Goal: Task Accomplishment & Management: Complete application form

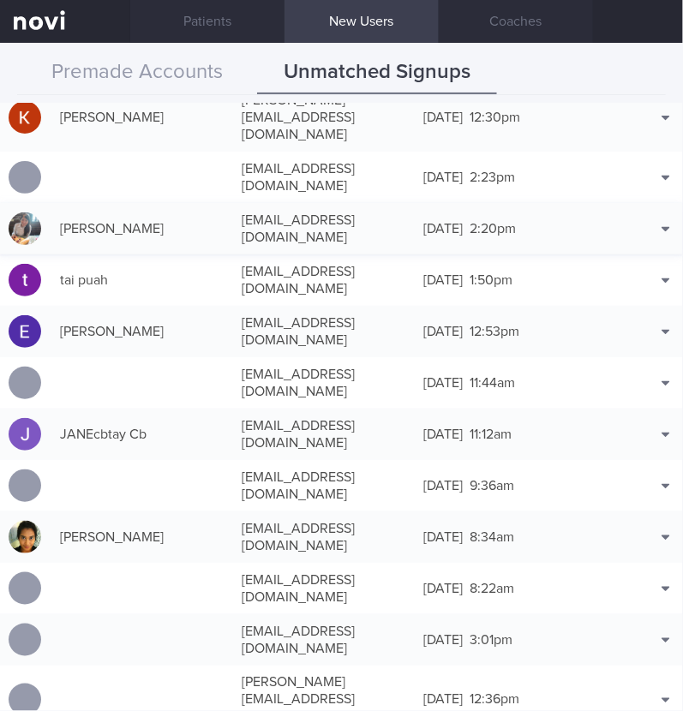
scroll to position [1178, 0]
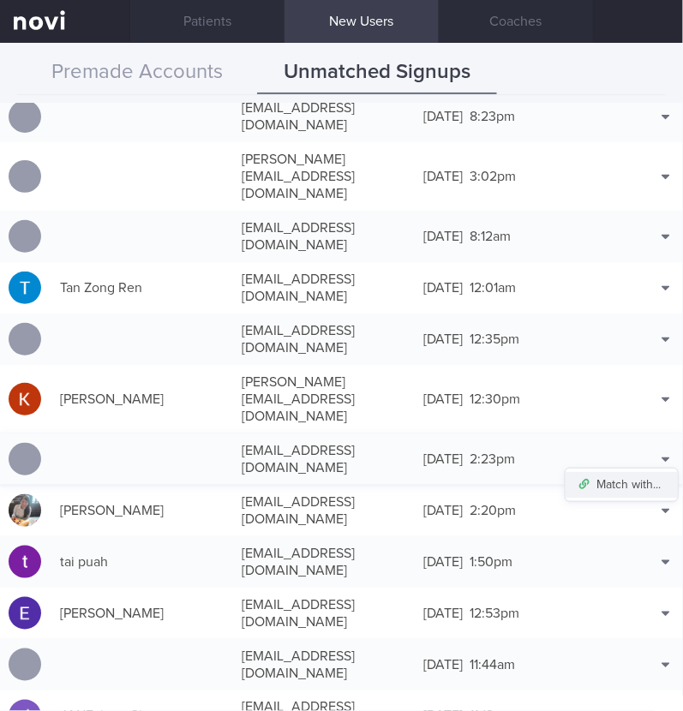
click at [623, 472] on button "Match with..." at bounding box center [621, 485] width 112 height 26
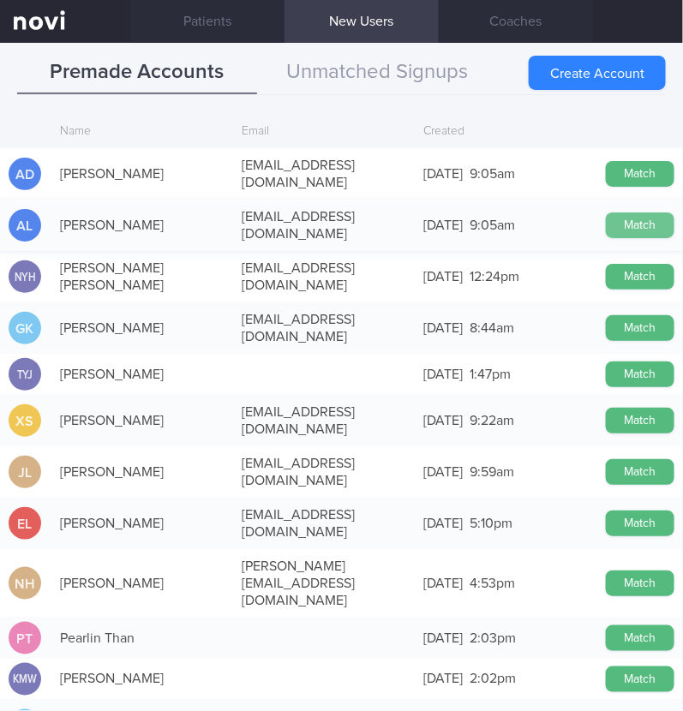
click at [630, 212] on button "Match" at bounding box center [640, 225] width 69 height 26
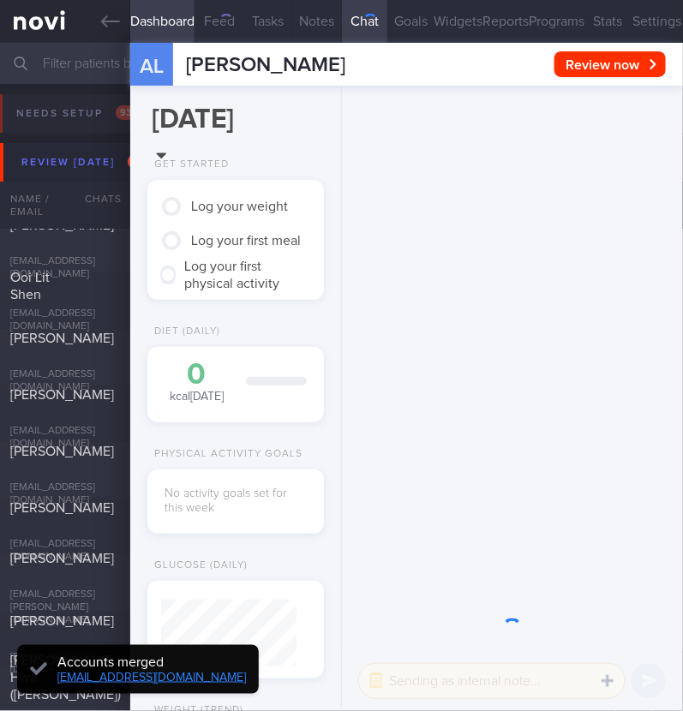
scroll to position [68, 135]
click at [631, 15] on button "Settings" at bounding box center [657, 21] width 52 height 43
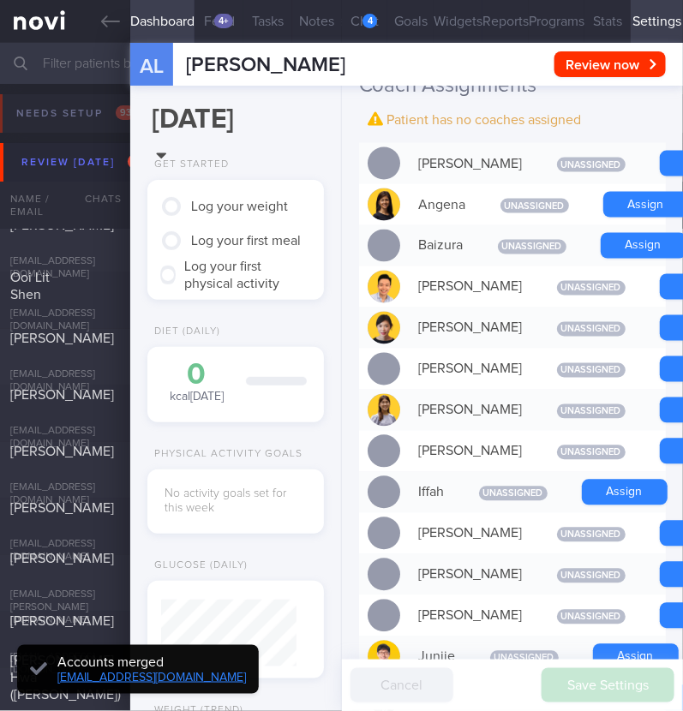
scroll to position [-748, 0]
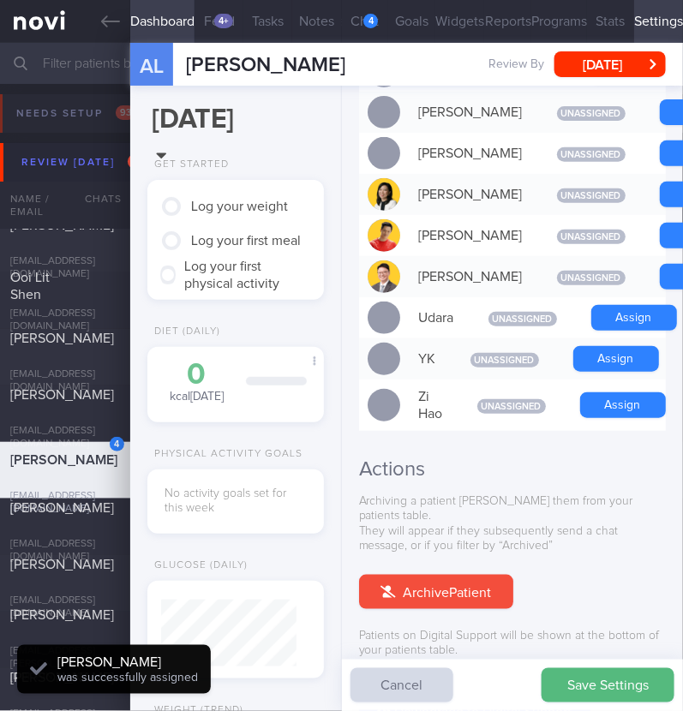
scroll to position [1531, 0]
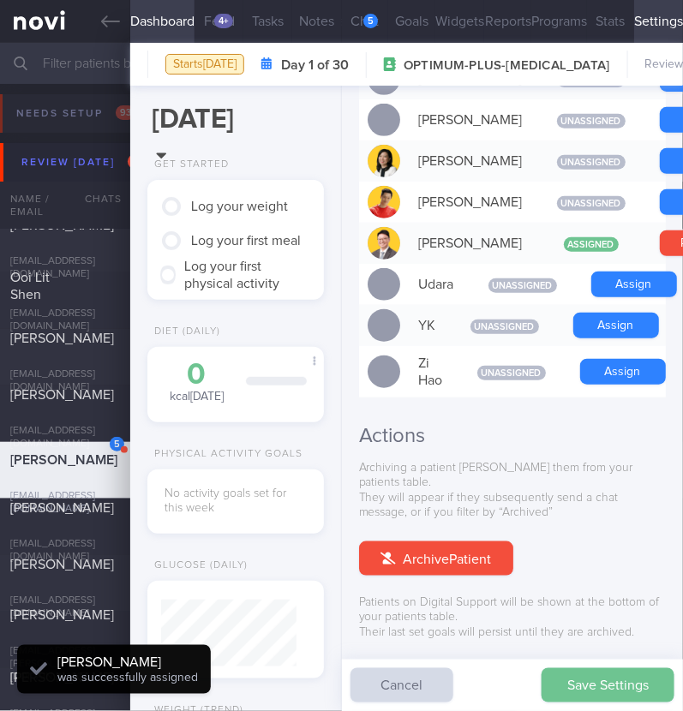
scroll to position [68, 135]
click at [613, 688] on button "Save Settings" at bounding box center [607, 685] width 133 height 34
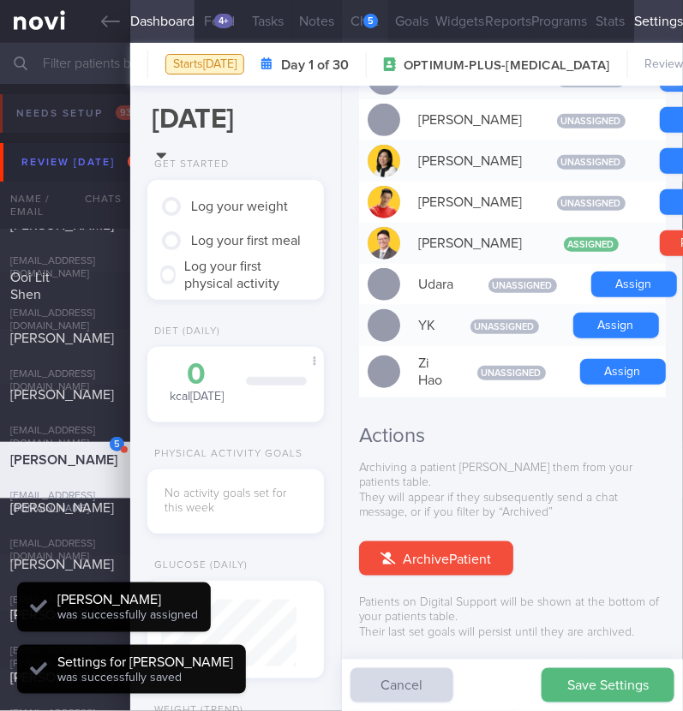
click at [356, 8] on button "Chat 5" at bounding box center [365, 21] width 47 height 43
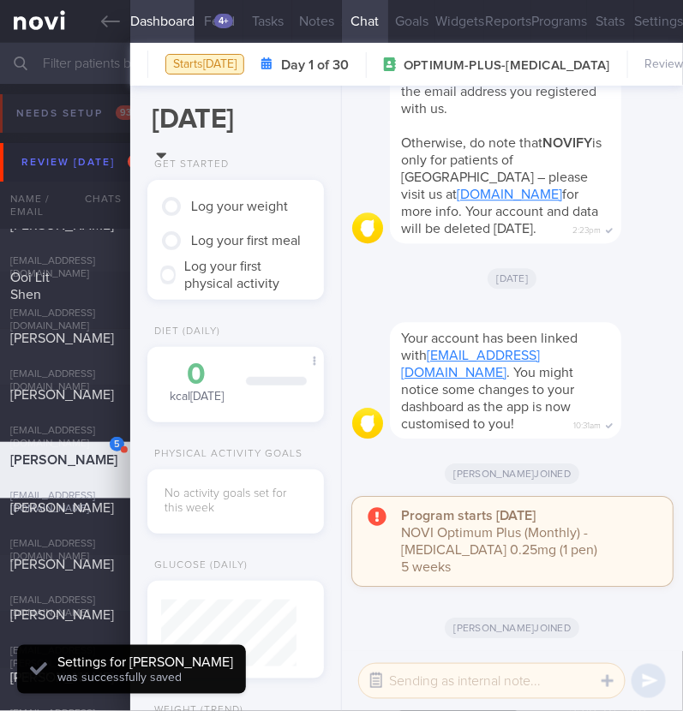
click at [380, 678] on button "button" at bounding box center [376, 681] width 31 height 31
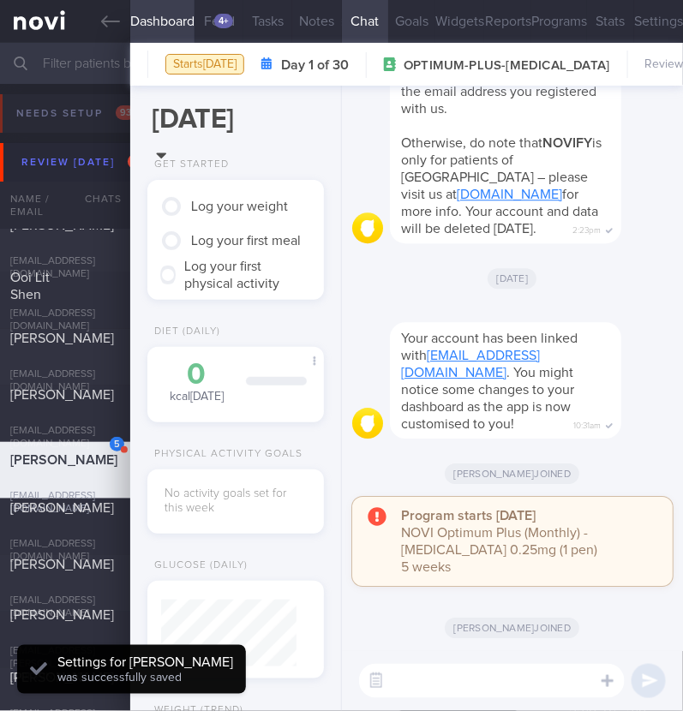
click at [418, 683] on textarea at bounding box center [492, 681] width 266 height 34
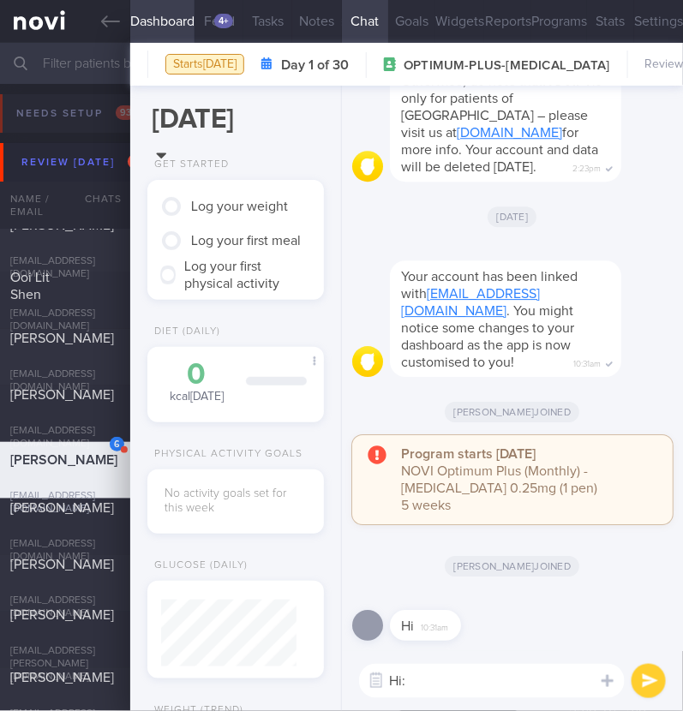
type textarea "Hi:)"
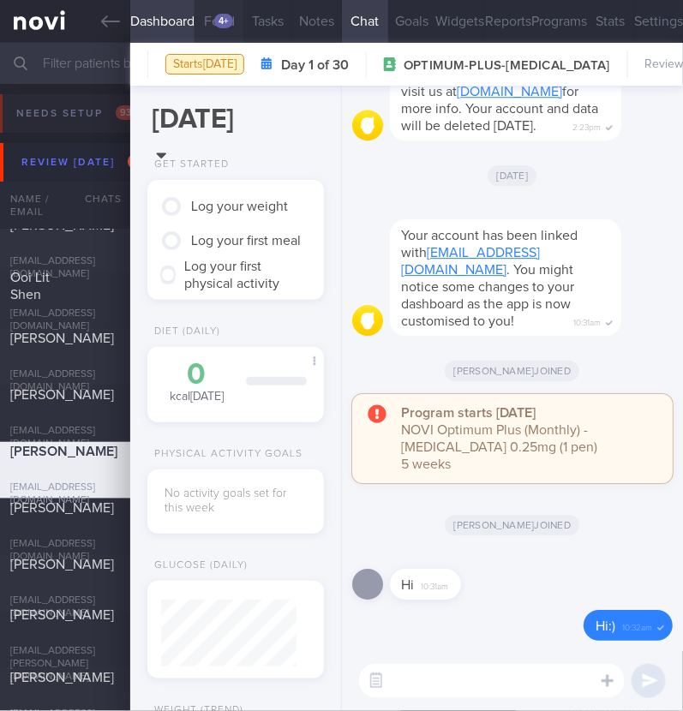
click at [223, 12] on button "Feed 4+" at bounding box center [218, 21] width 49 height 43
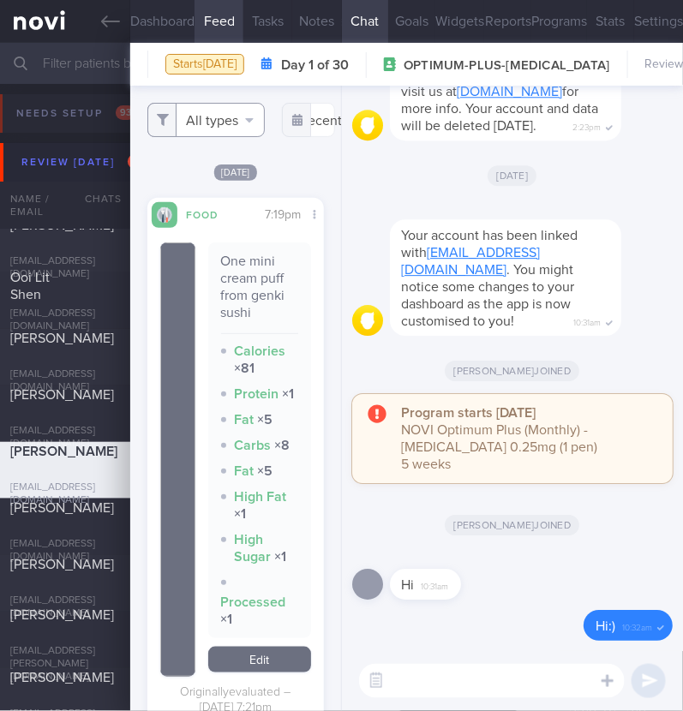
click at [218, 123] on button "All types" at bounding box center [205, 120] width 117 height 34
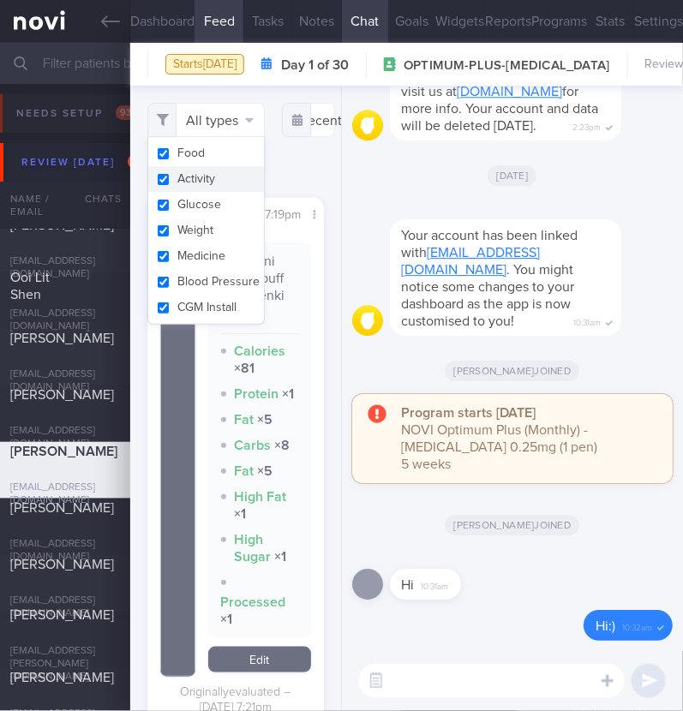
click at [198, 182] on button "Activity" at bounding box center [206, 179] width 116 height 26
checkbox input "false"
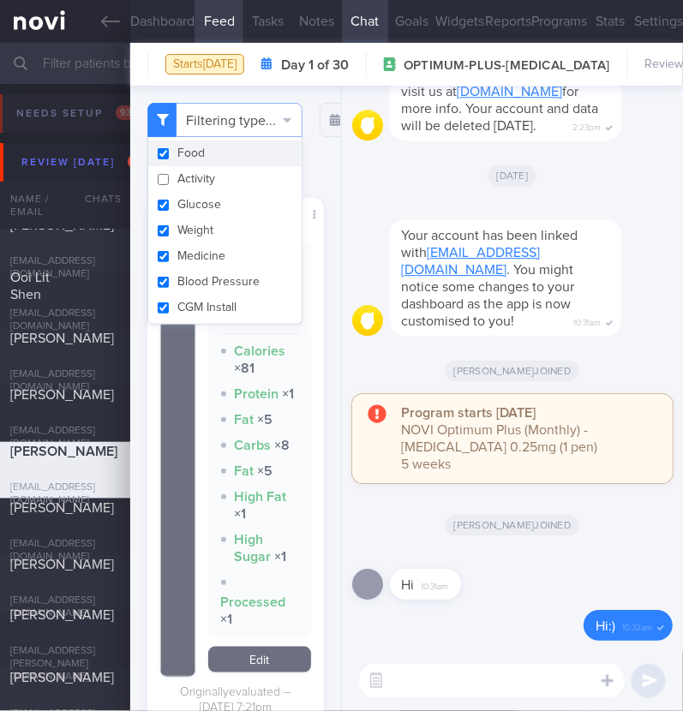
click at [317, 160] on div "Filtering type... Food Activity Glucose Weight Medicine Blood Pressure CGM Inst…" at bounding box center [235, 398] width 210 height 625
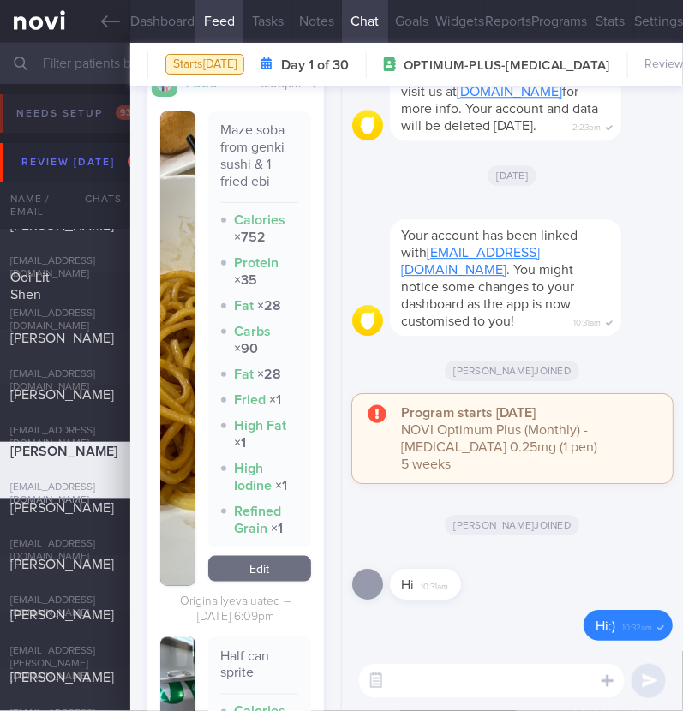
scroll to position [1339, 0]
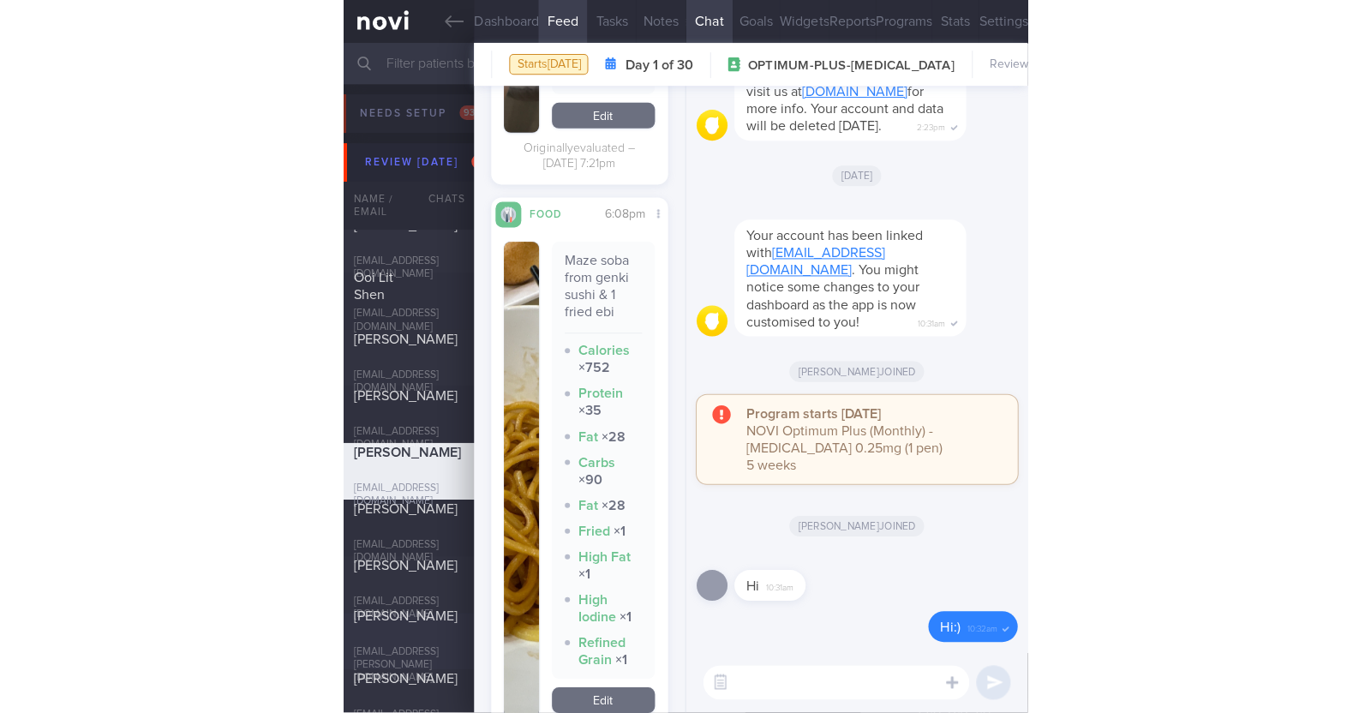
scroll to position [169, 341]
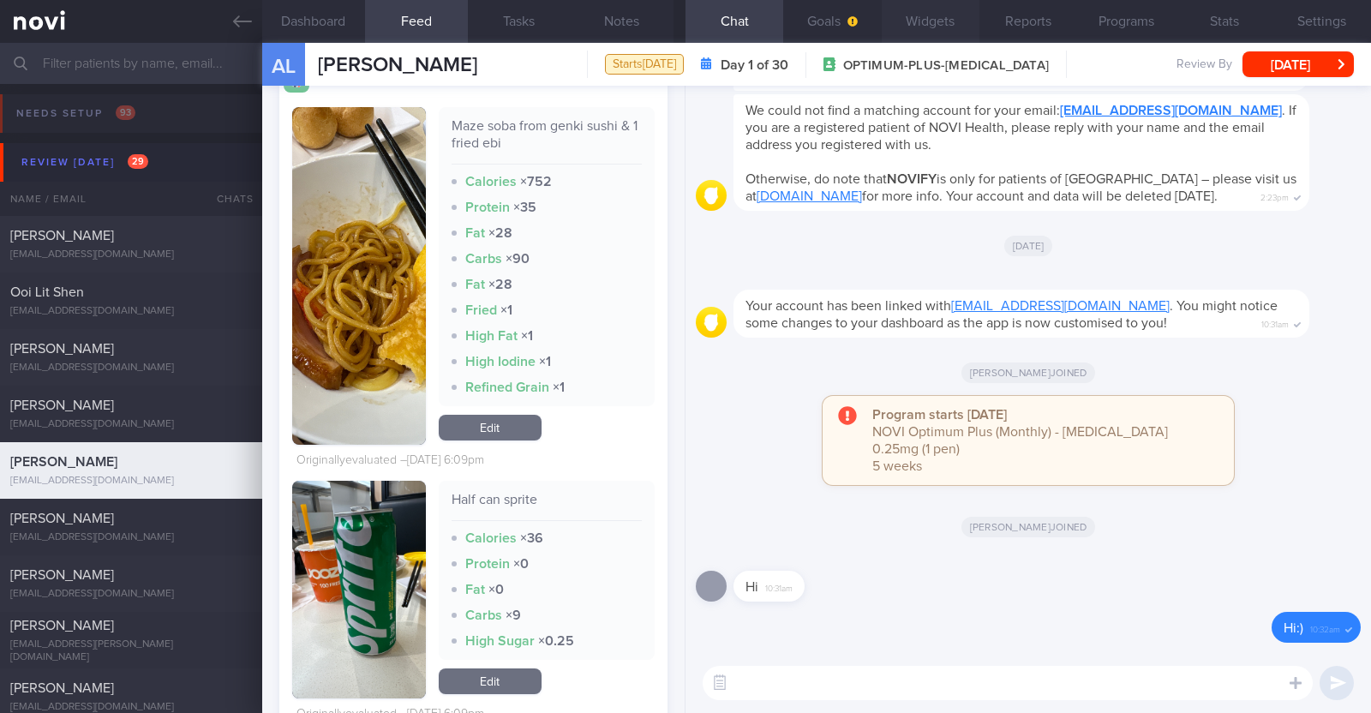
click at [682, 31] on button "Widgets" at bounding box center [931, 21] width 98 height 43
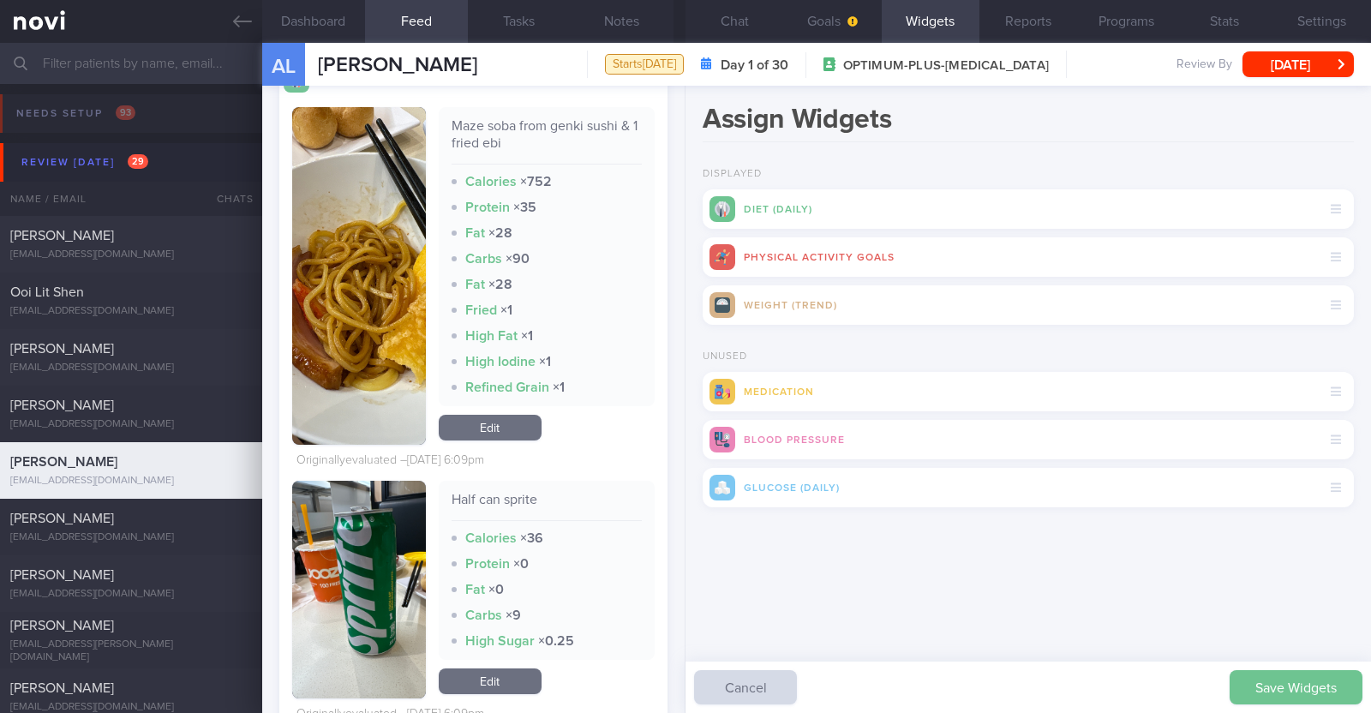
click at [682, 673] on button "Save Widgets" at bounding box center [1295, 687] width 133 height 34
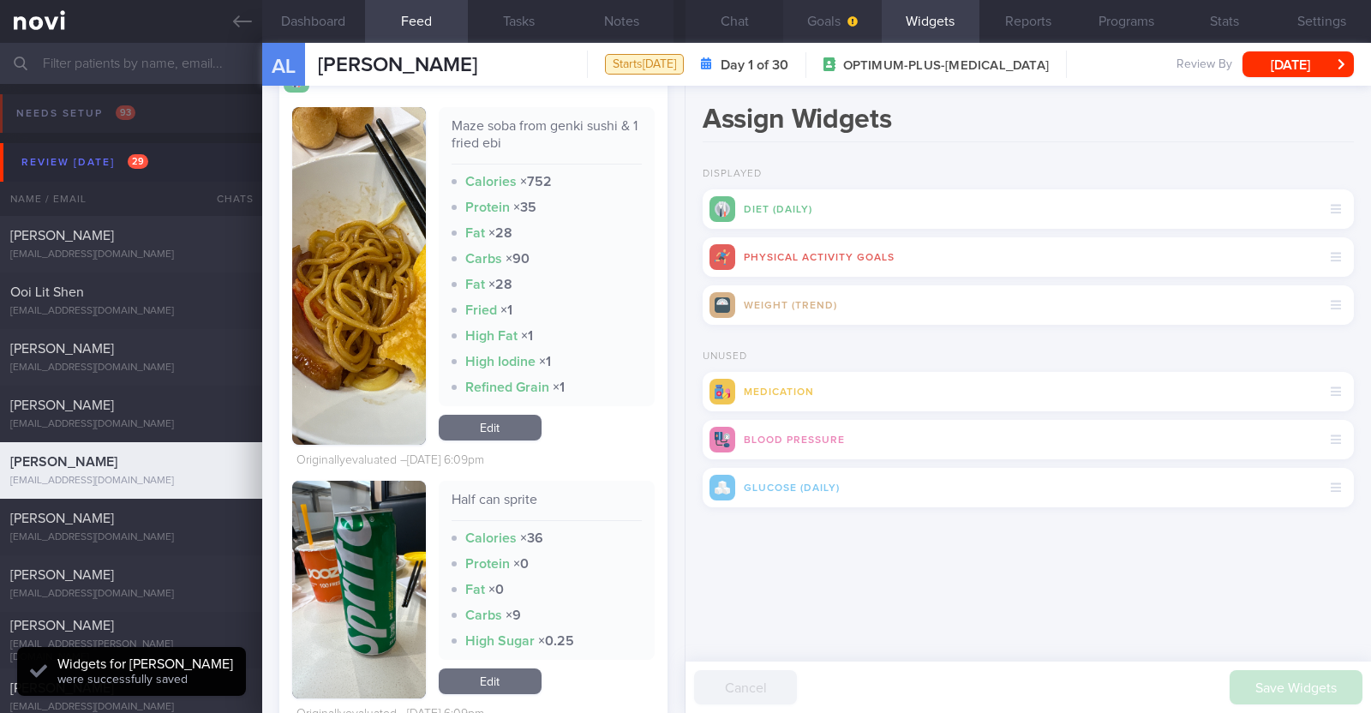
click at [682, 21] on button "Goals" at bounding box center [832, 21] width 98 height 43
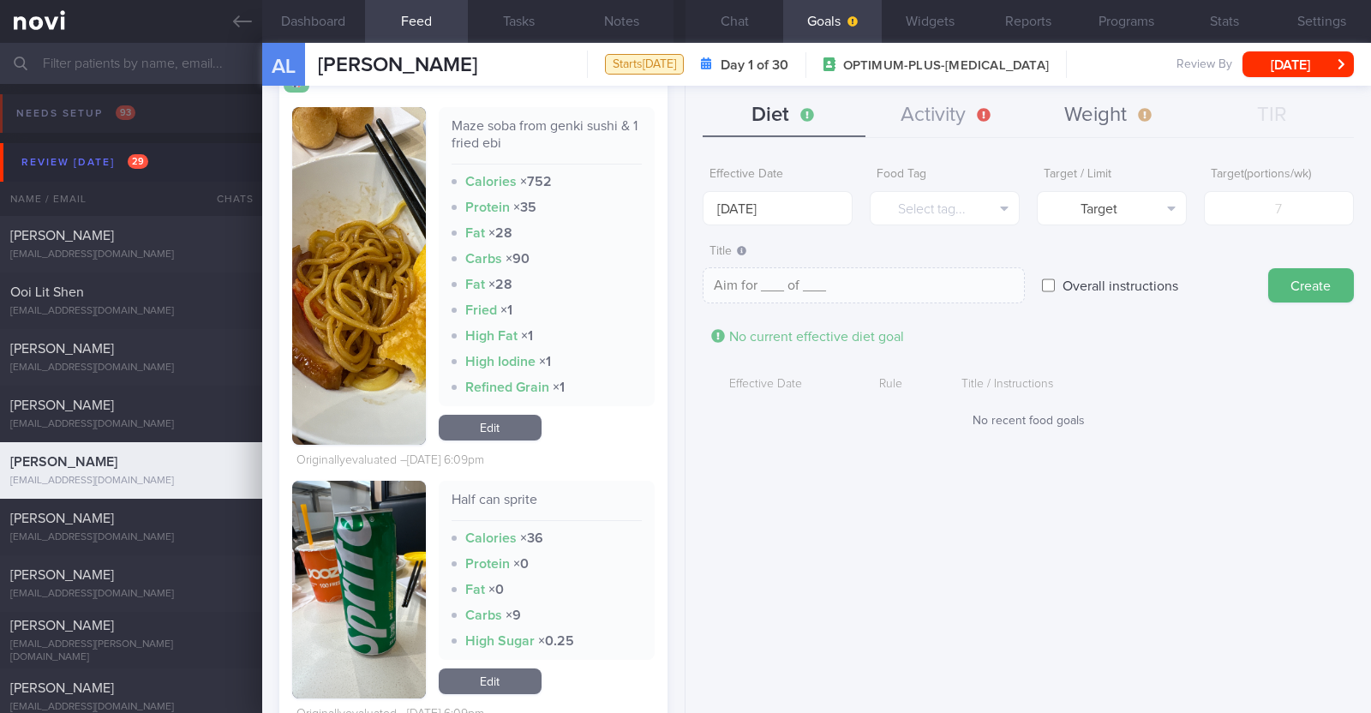
click at [682, 122] on button "Weight" at bounding box center [1109, 115] width 163 height 43
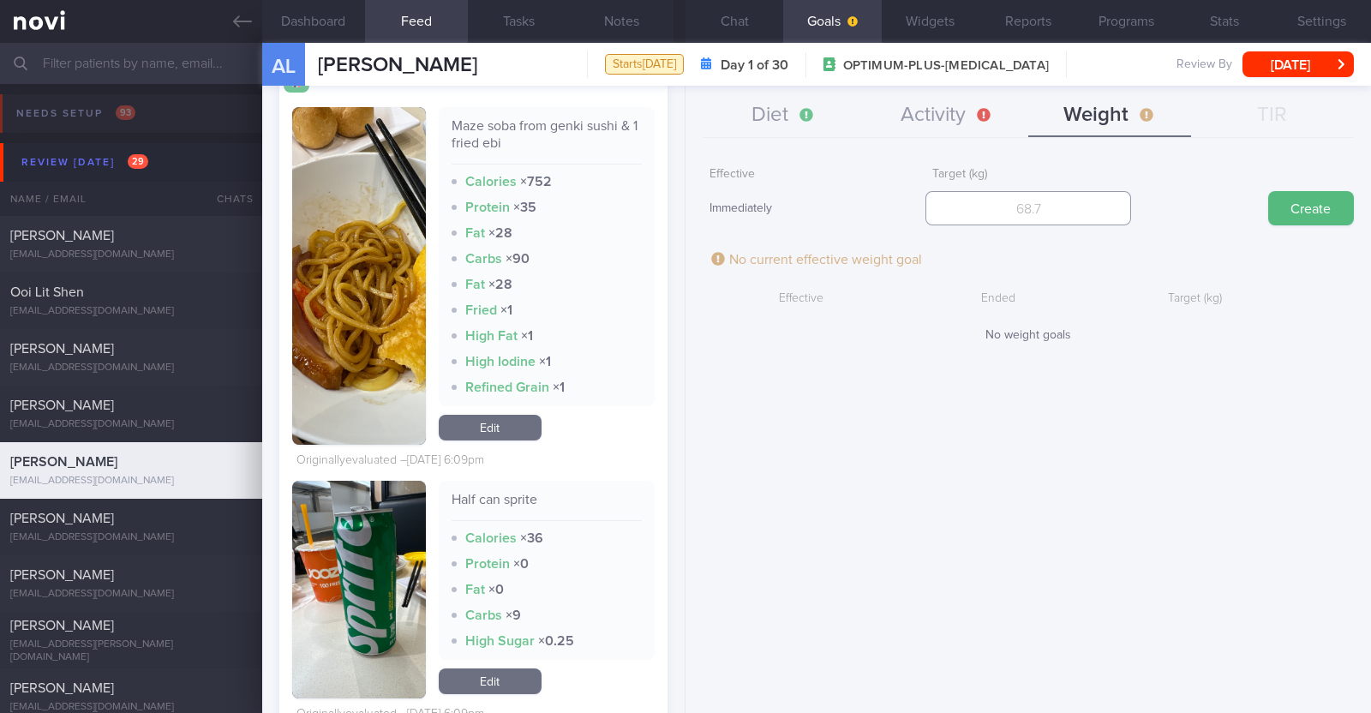
click at [682, 205] on input "number" at bounding box center [1028, 208] width 206 height 34
type input "57"
click at [682, 201] on button "Create" at bounding box center [1311, 208] width 86 height 34
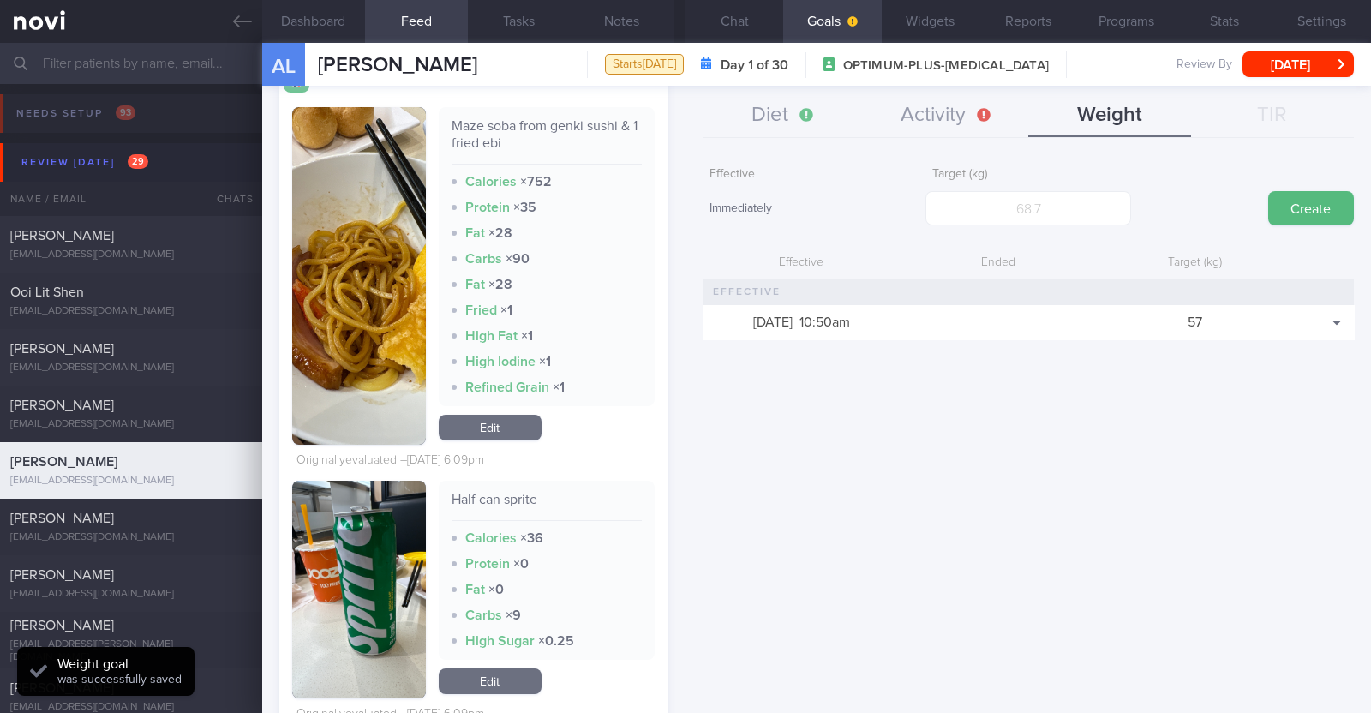
scroll to position [193, 341]
click at [682, 122] on button "Activity" at bounding box center [946, 115] width 163 height 43
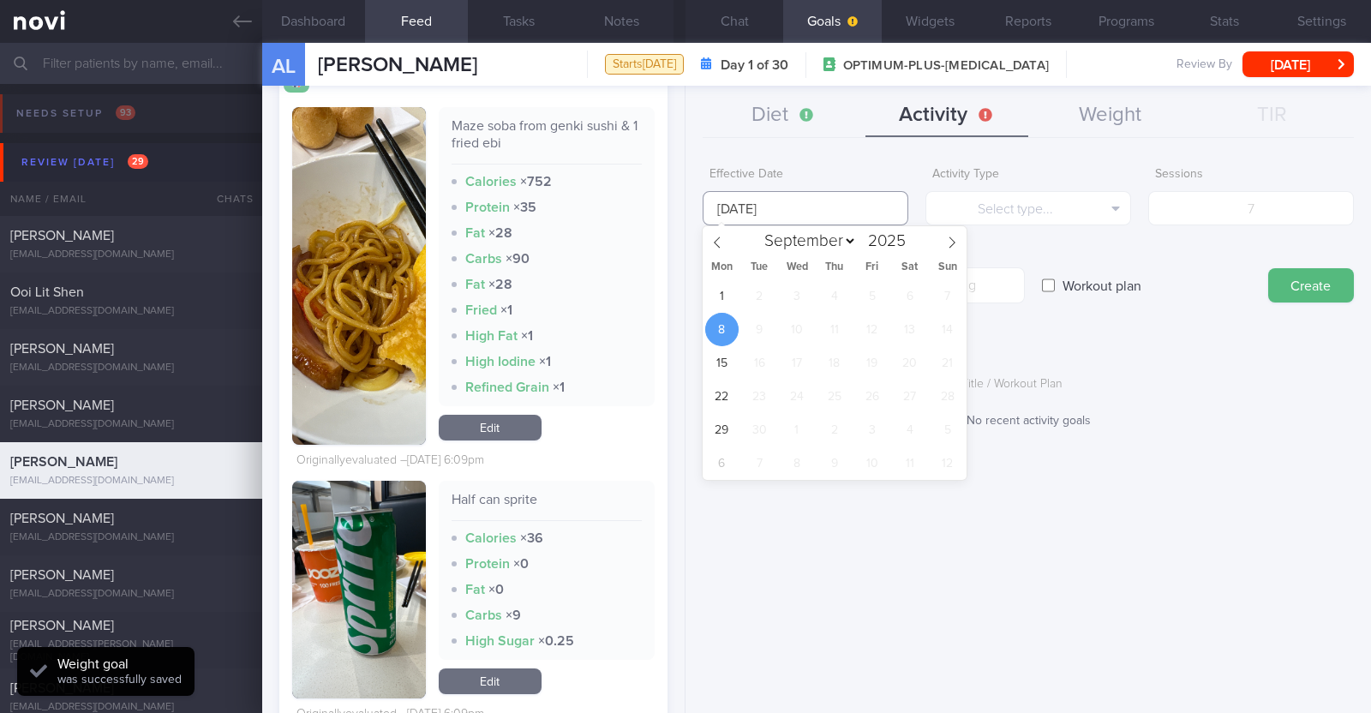
click at [682, 216] on input "[DATE]" at bounding box center [806, 208] width 206 height 34
click at [682, 304] on span "1" at bounding box center [721, 295] width 33 height 33
type input "[DATE]"
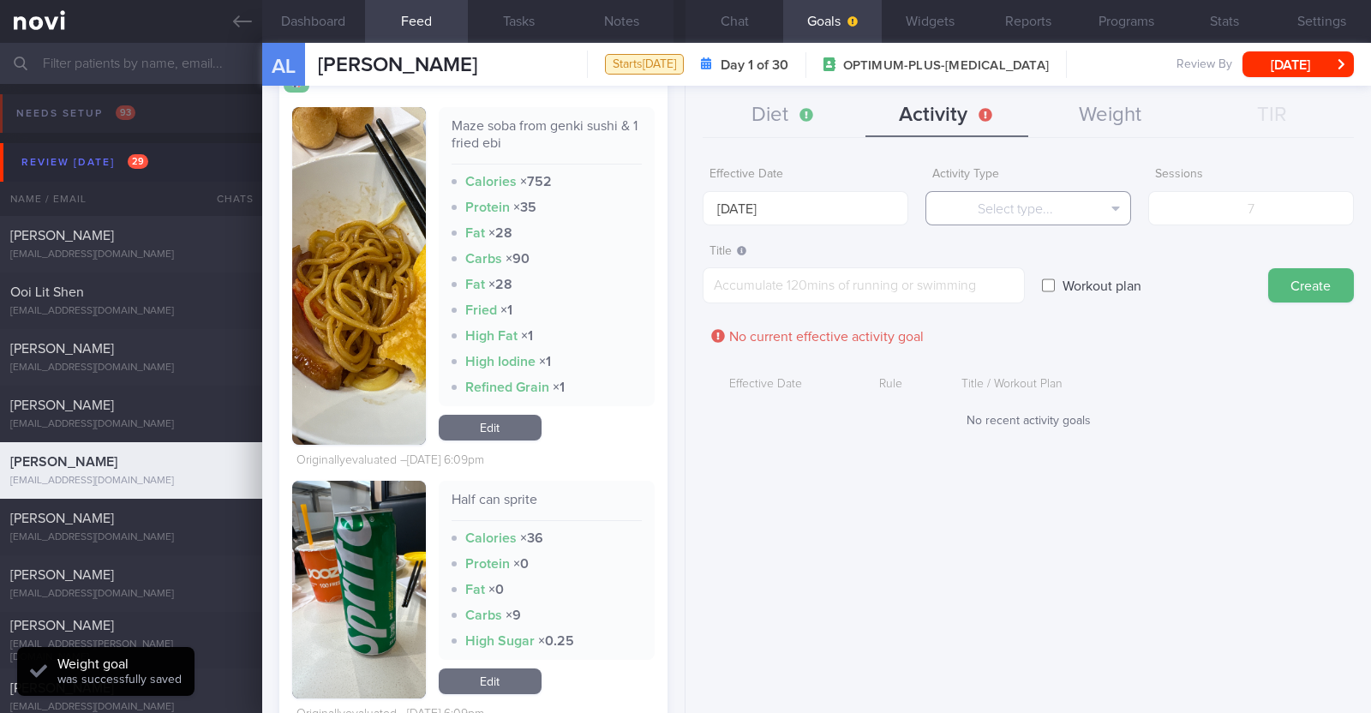
click at [682, 212] on button "Select type..." at bounding box center [1028, 208] width 206 height 34
click at [682, 311] on button "Steps" at bounding box center [1028, 319] width 204 height 26
click at [682, 207] on input "number" at bounding box center [1251, 208] width 206 height 34
type input "56000"
click at [682, 270] on textarea at bounding box center [864, 285] width 322 height 36
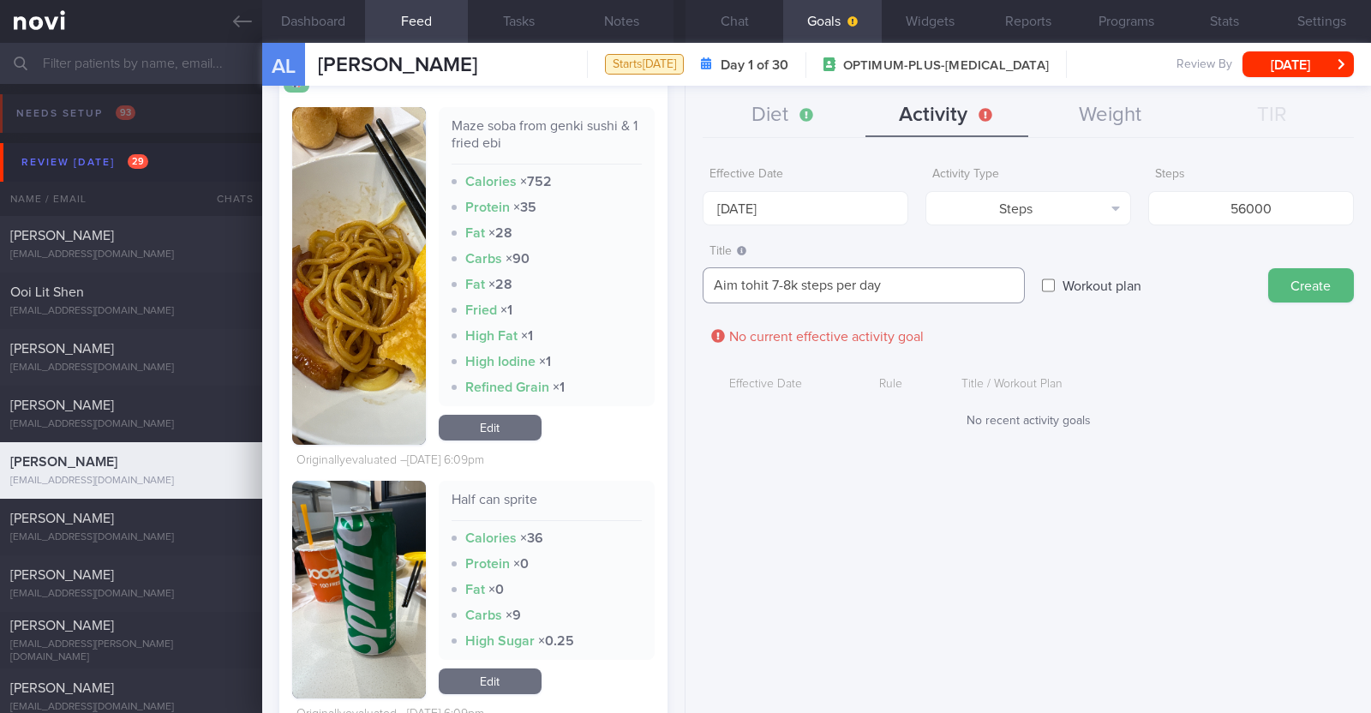
click at [682, 280] on textarea "Aim tohit 7-8k steps per day" at bounding box center [864, 285] width 322 height 36
type textarea "Aim to hit 7-8k steps per day"
click at [682, 276] on button "Create" at bounding box center [1311, 285] width 86 height 34
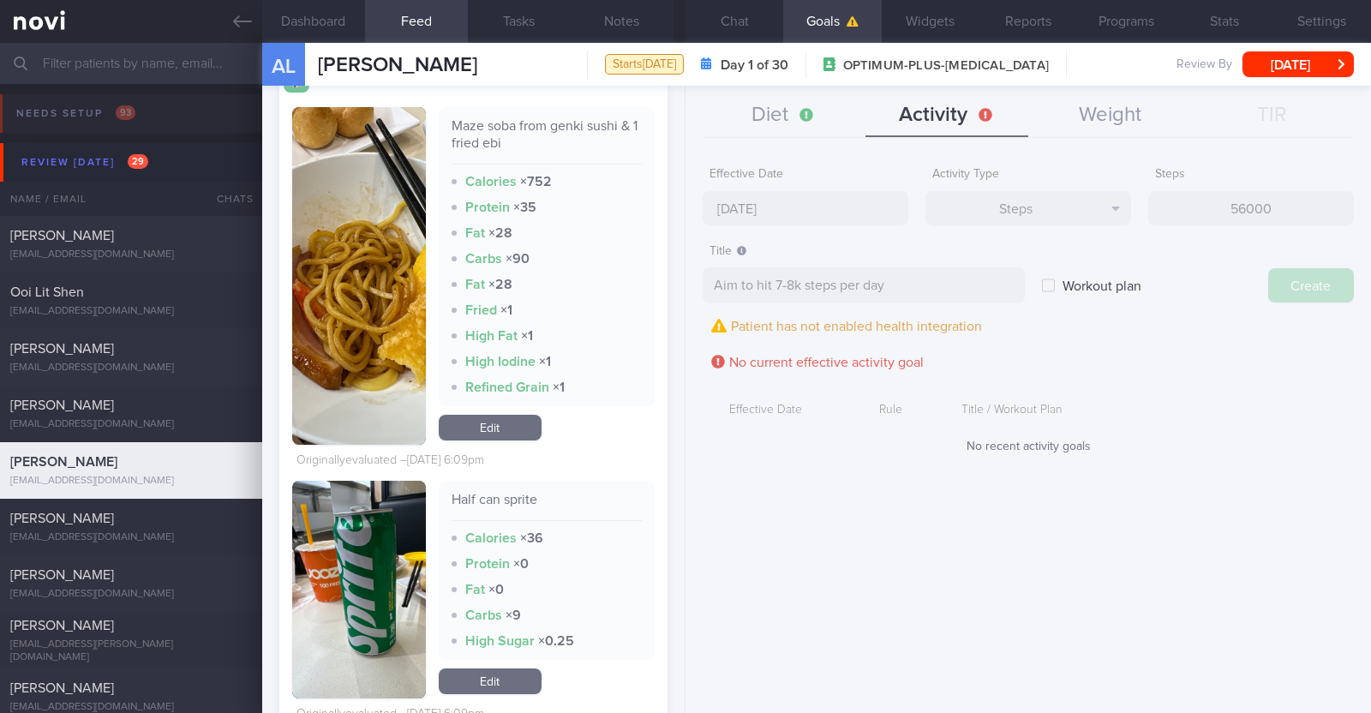
type input "[DATE]"
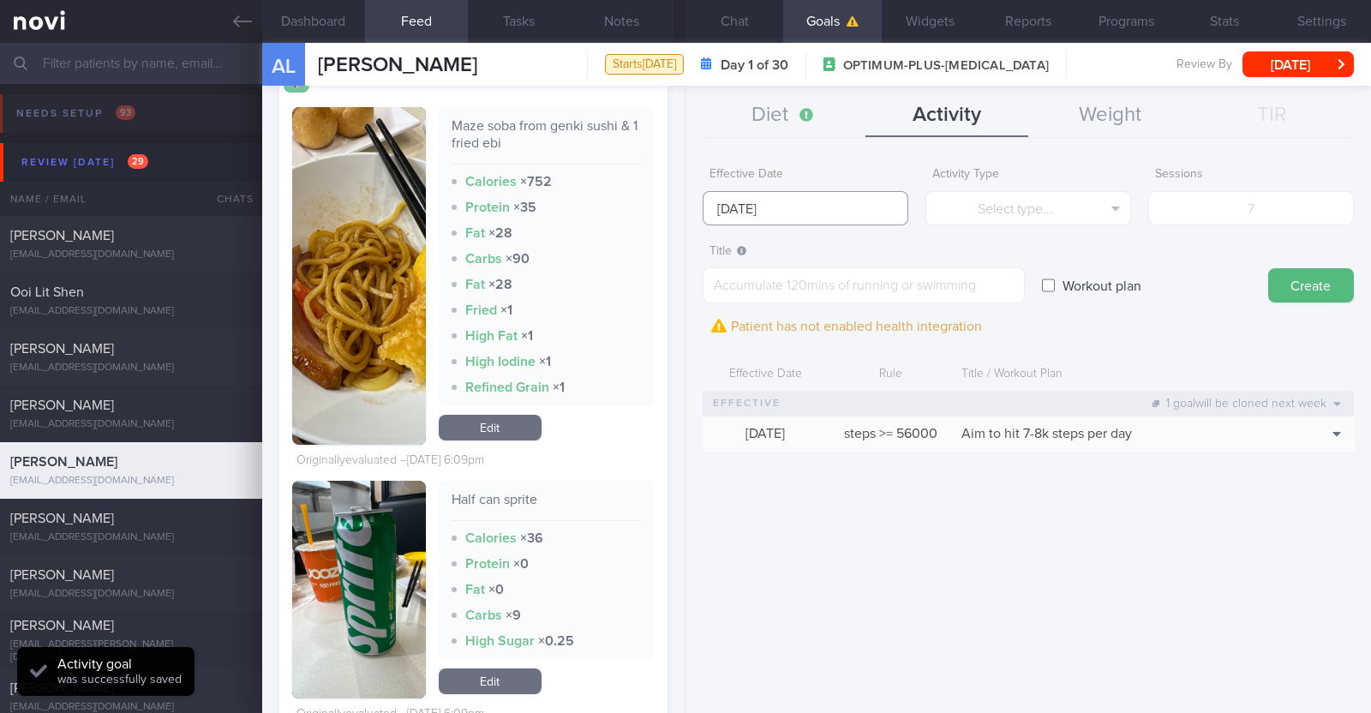
click at [682, 196] on input "[DATE]" at bounding box center [806, 208] width 206 height 34
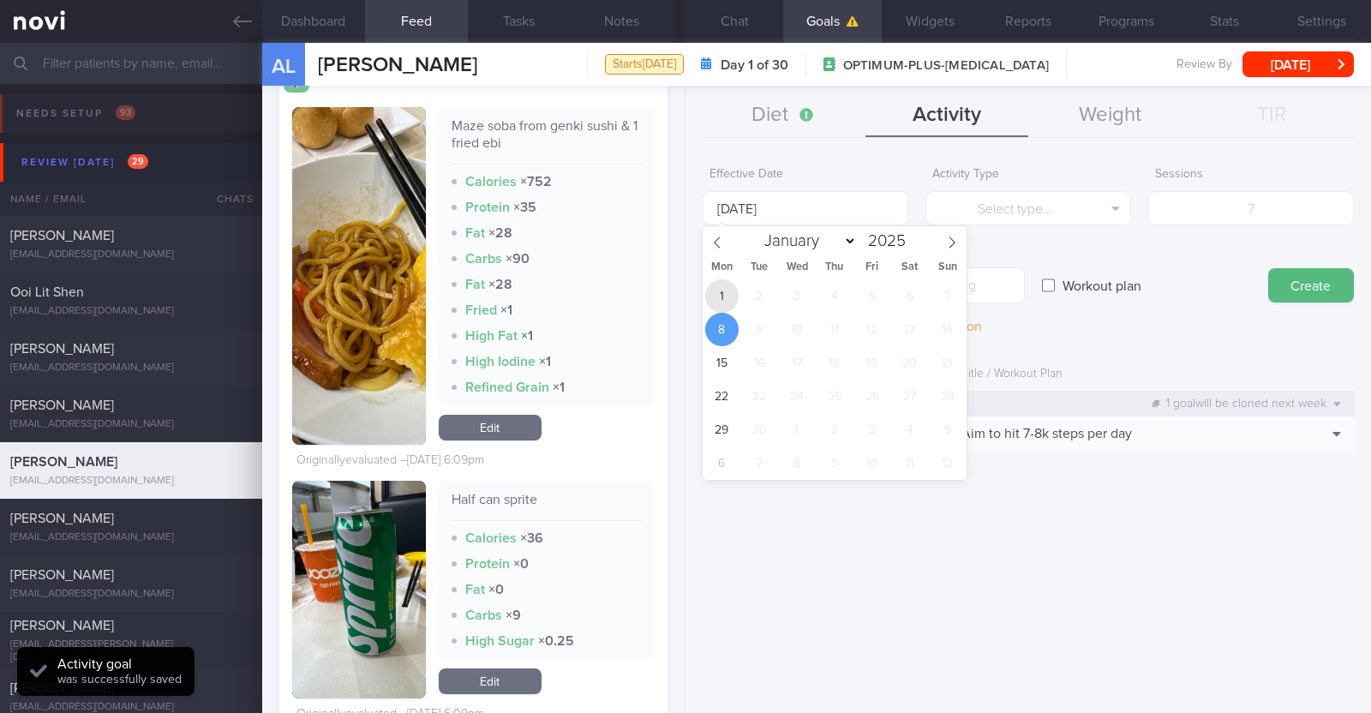
click at [682, 295] on span "1" at bounding box center [721, 295] width 33 height 33
type input "[DATE]"
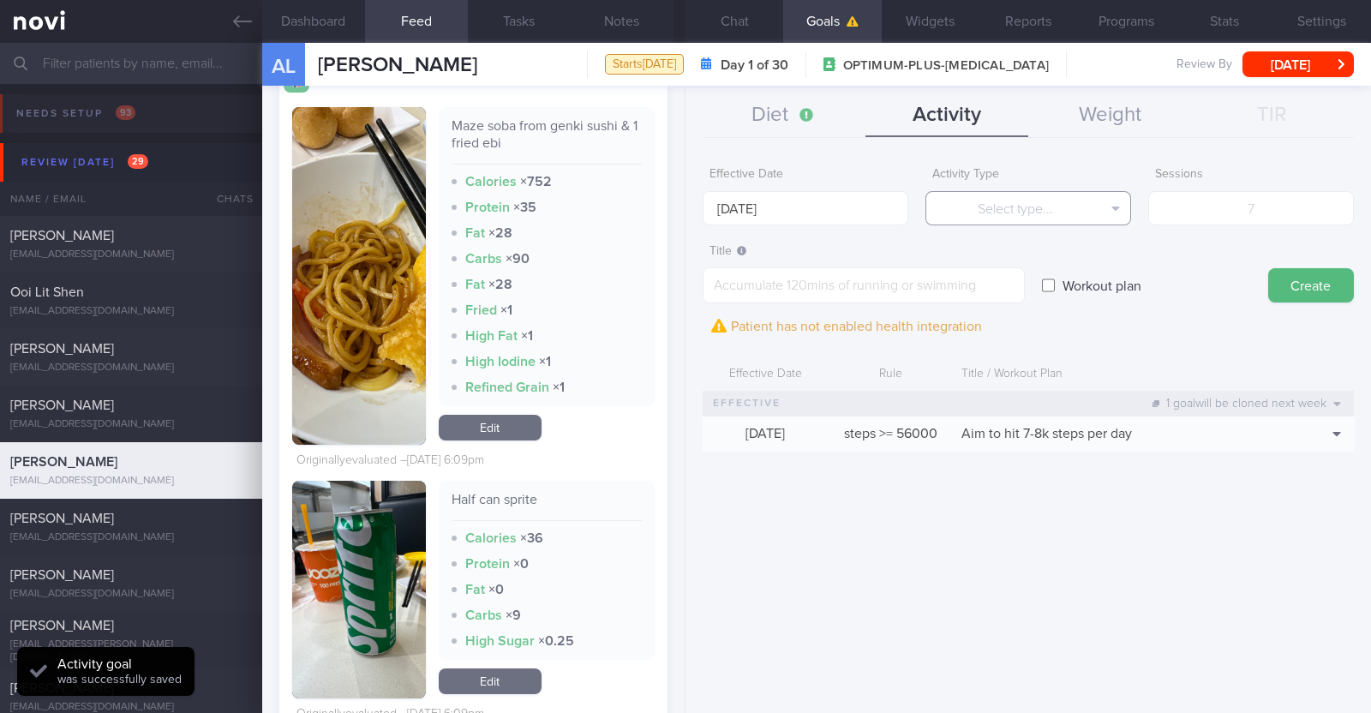
click at [682, 206] on button "Select type..." at bounding box center [1028, 208] width 206 height 34
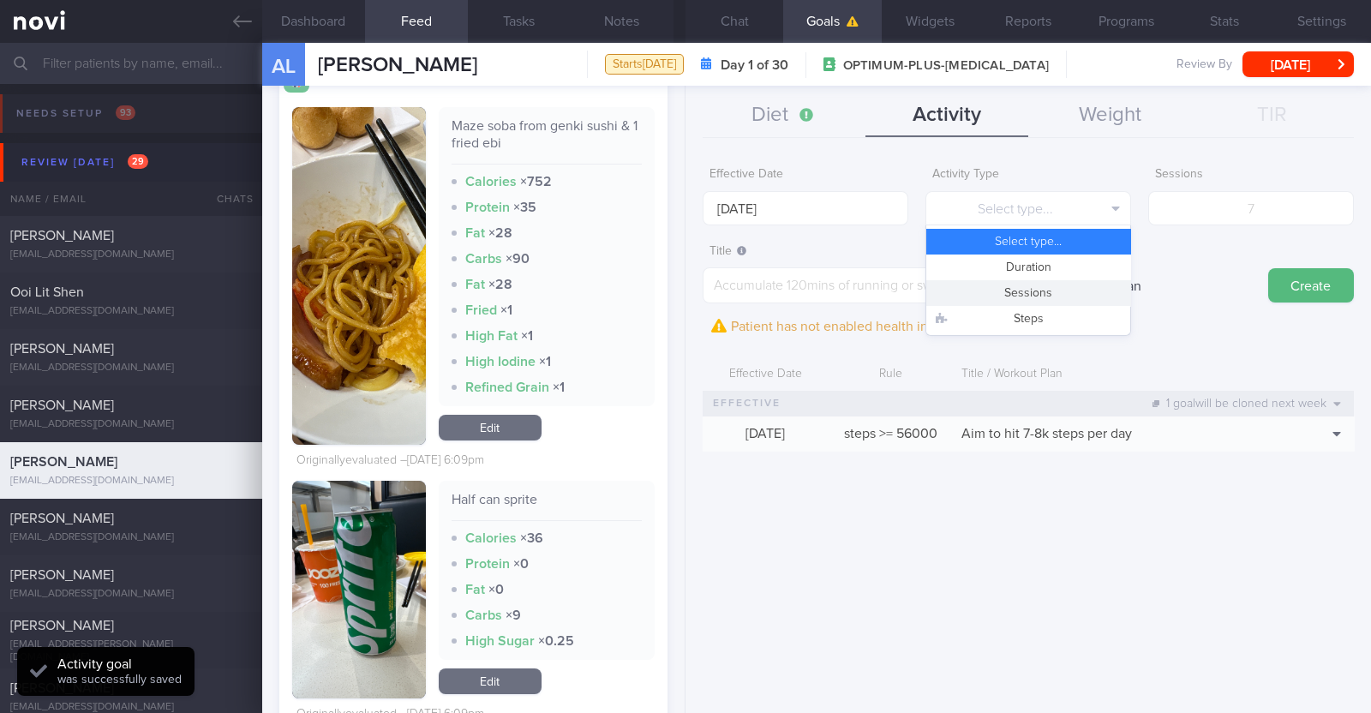
click at [682, 295] on button "Sessions" at bounding box center [1028, 293] width 204 height 26
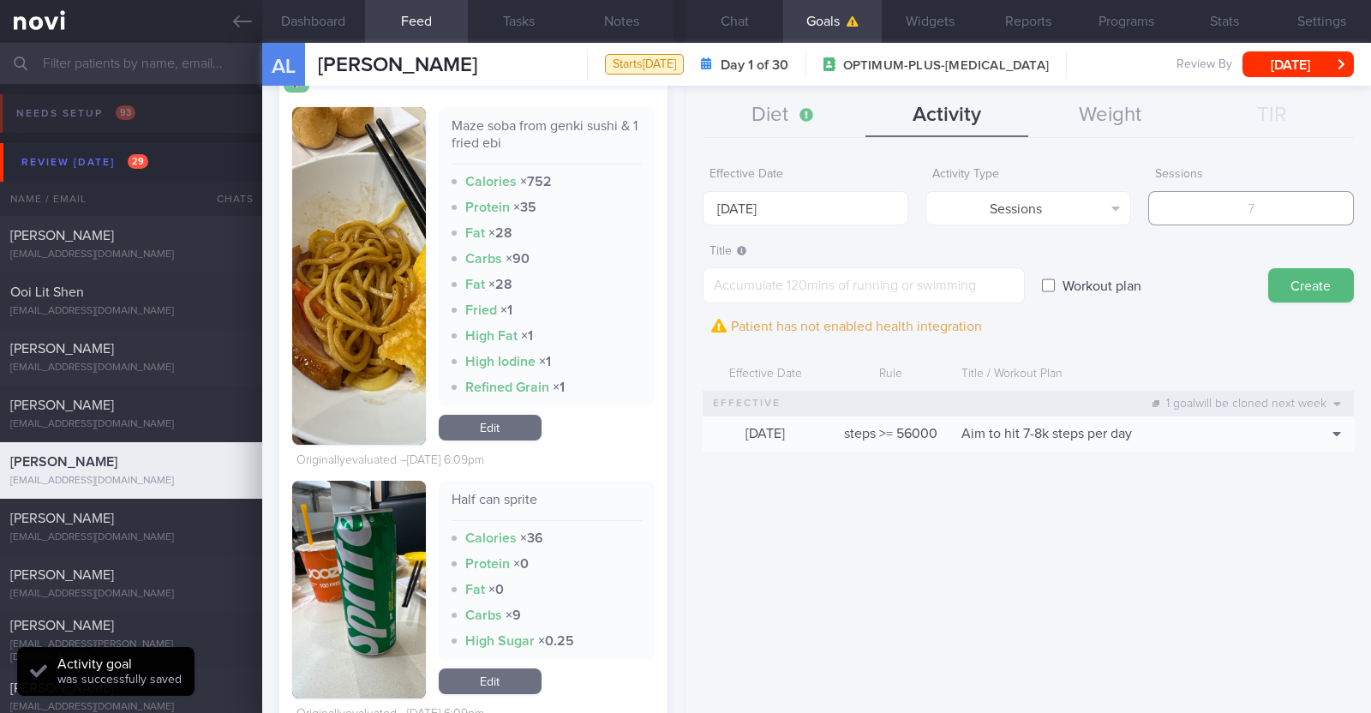
click at [682, 213] on input "number" at bounding box center [1251, 208] width 206 height 34
type input "2"
click at [682, 281] on textarea at bounding box center [864, 285] width 322 height 36
paste textarea "Aim to do 2x strength training sessions per week. Body weight training - [Exerc…"
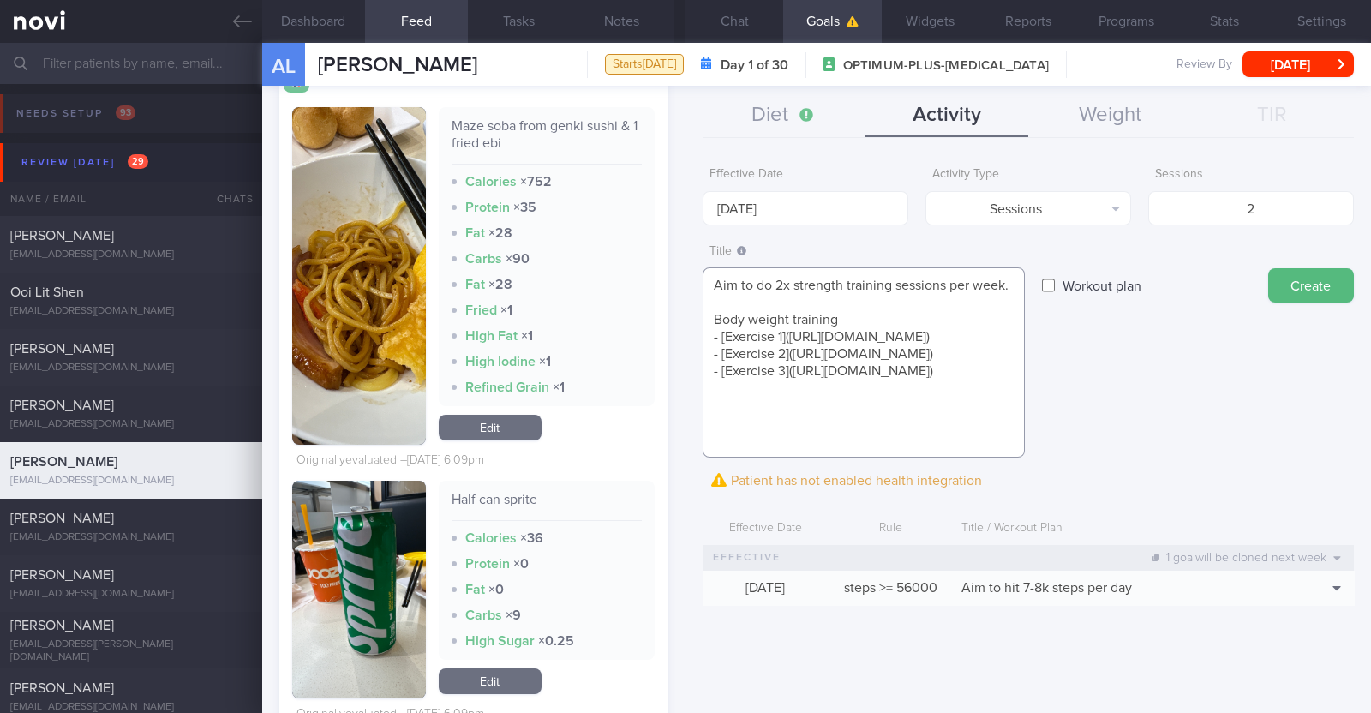
scroll to position [0, 0]
type textarea "Aim to do 2x strength training sessions per week. Body weight training - [Exerc…"
click at [682, 272] on button "Create" at bounding box center [1311, 285] width 86 height 34
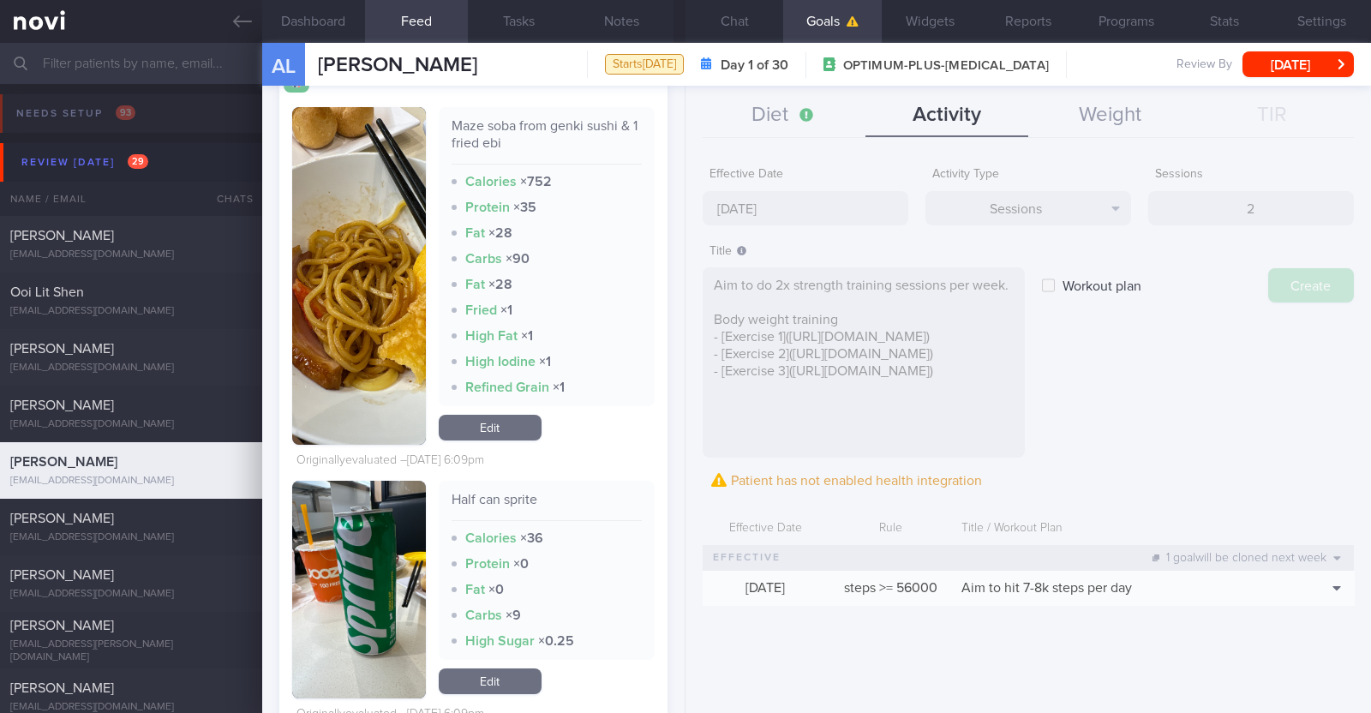
type input "[DATE]"
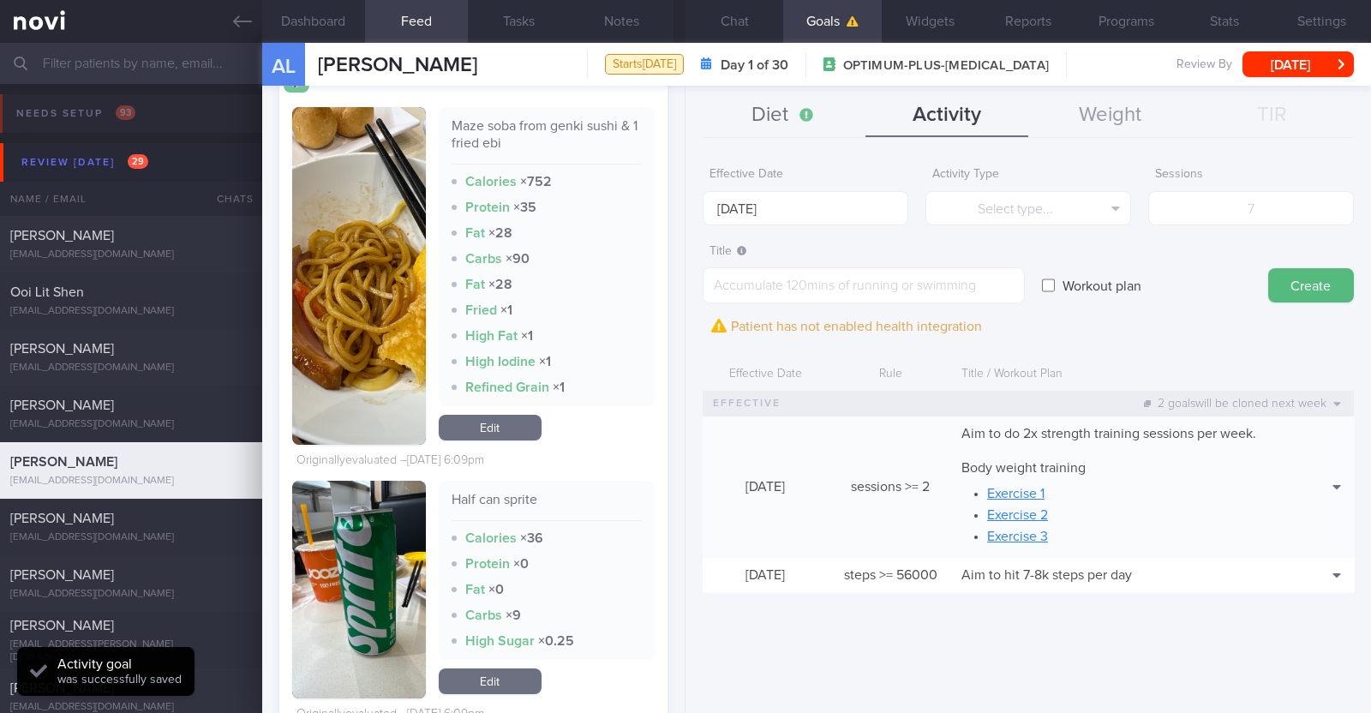
click at [682, 122] on button "Diet" at bounding box center [784, 115] width 163 height 43
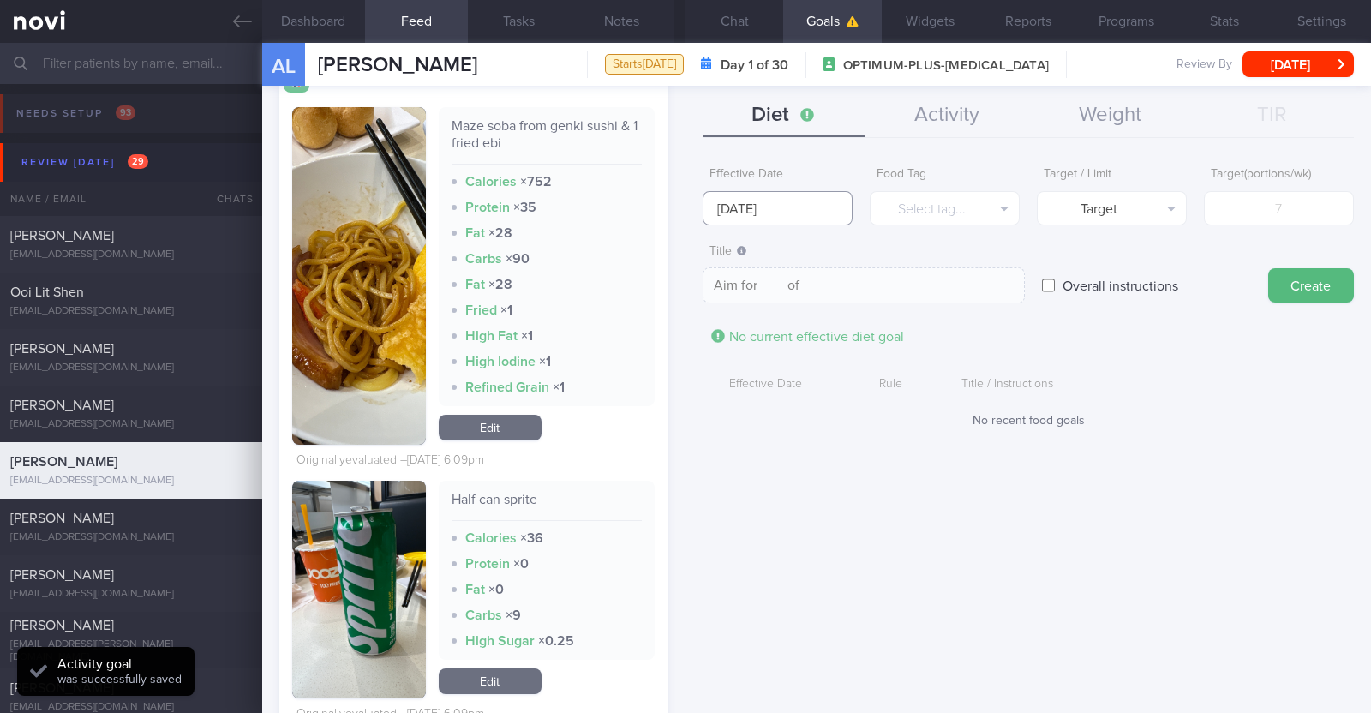
click at [682, 201] on input "[DATE]" at bounding box center [778, 208] width 150 height 34
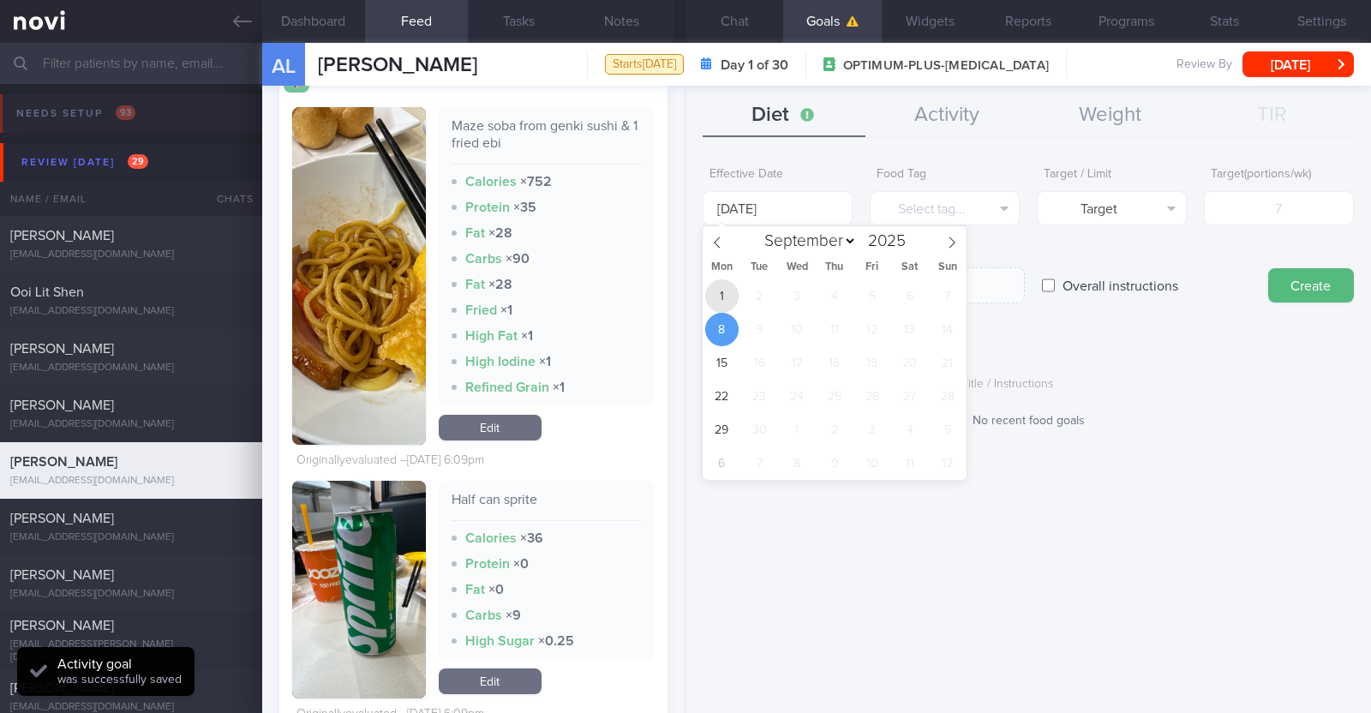
click at [682, 295] on span "1" at bounding box center [721, 295] width 33 height 33
type input "[DATE]"
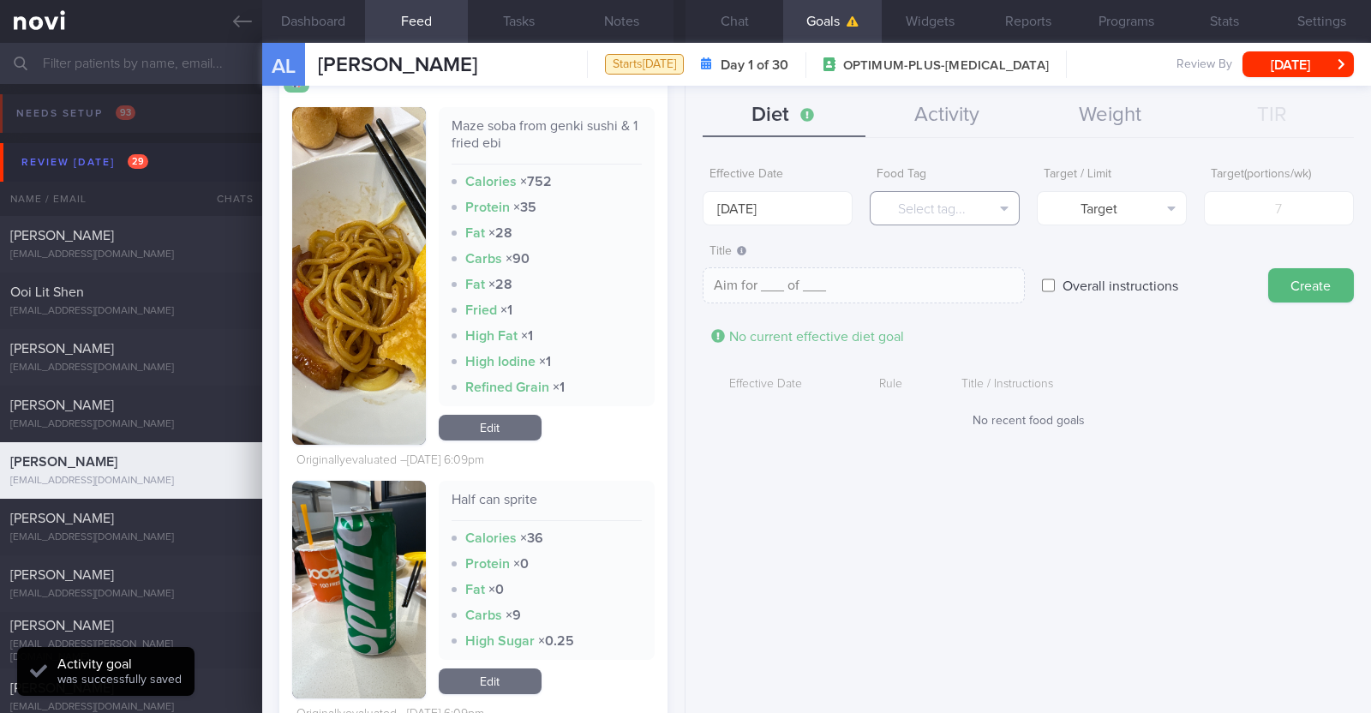
click at [682, 200] on button "Select tag..." at bounding box center [945, 208] width 150 height 34
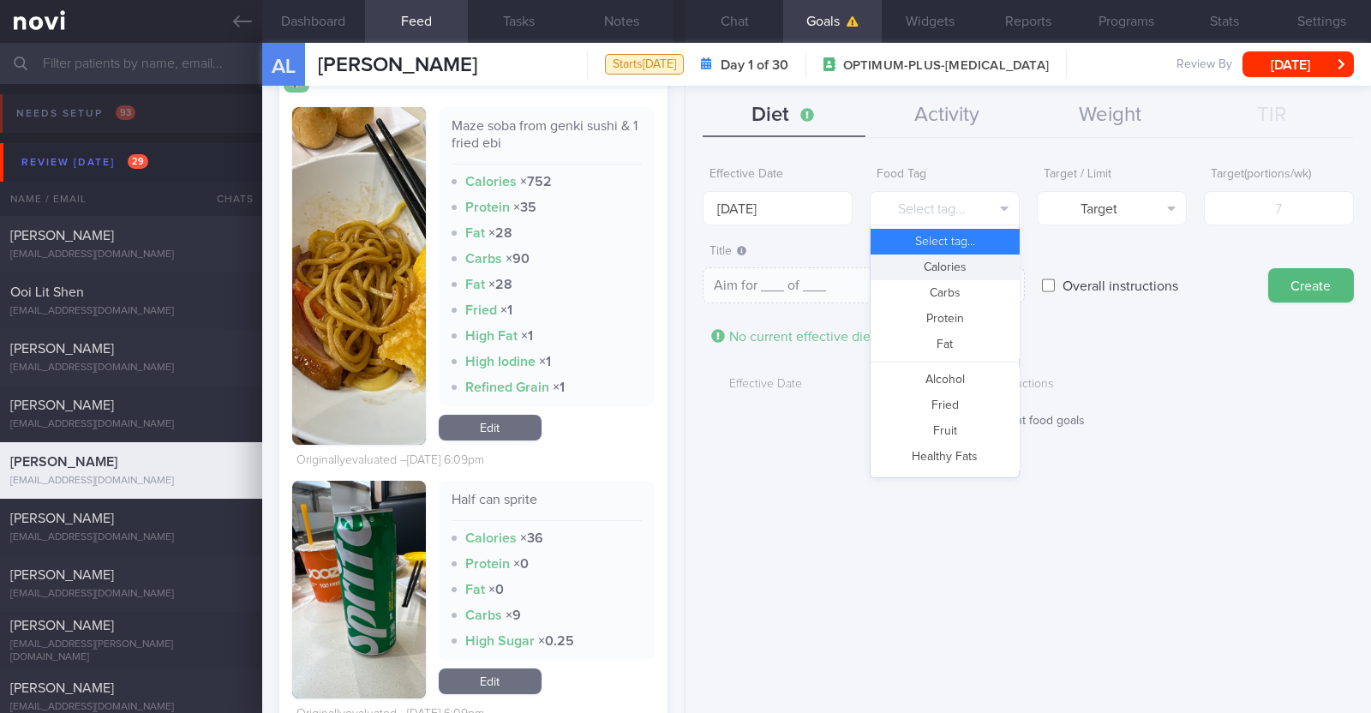
click at [682, 261] on button "Calories" at bounding box center [944, 267] width 148 height 26
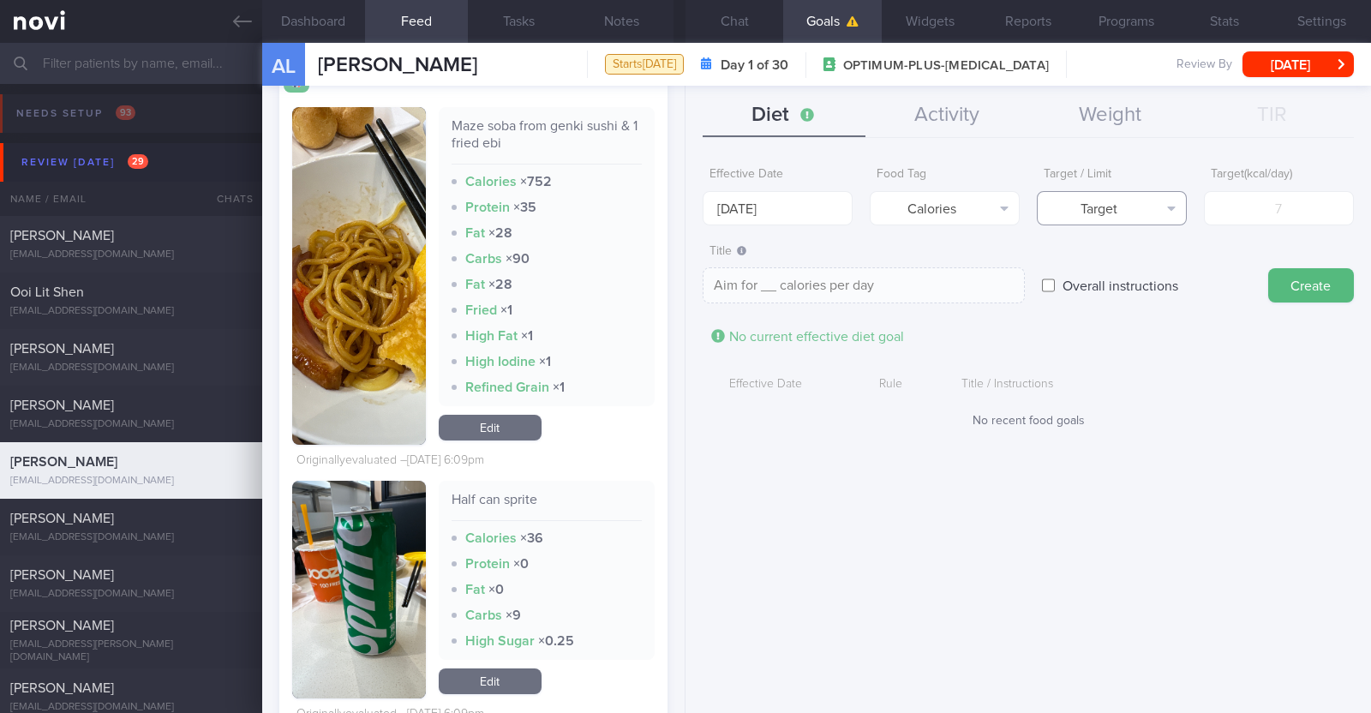
click at [682, 219] on button "Target" at bounding box center [1112, 208] width 150 height 34
click at [682, 265] on button "Limit" at bounding box center [1112, 267] width 148 height 26
type textarea "Keep to __ calories per day"
click at [682, 198] on input "number" at bounding box center [1279, 208] width 150 height 34
type input "1"
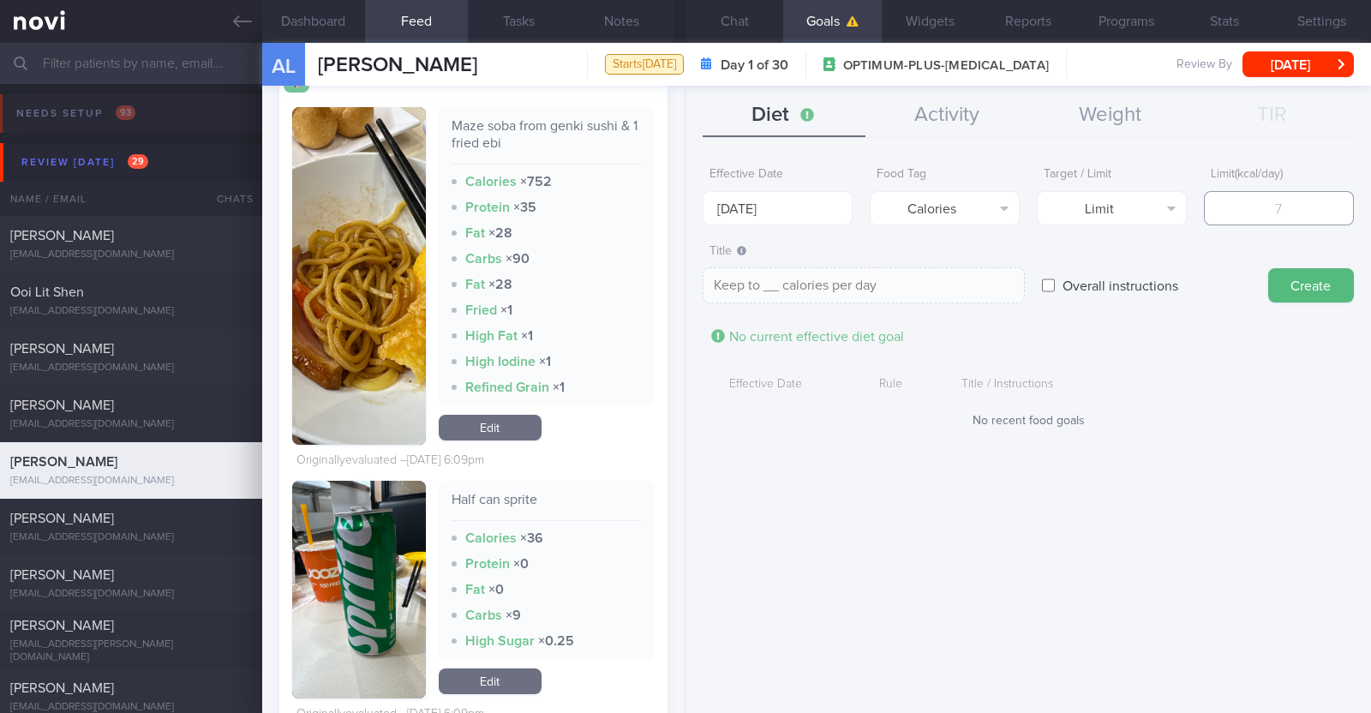
type textarea "Keep to 1 calories per day"
type input "13"
type textarea "Keep to 13 calories per day"
type input "130"
type textarea "Keep to 130 calories per day"
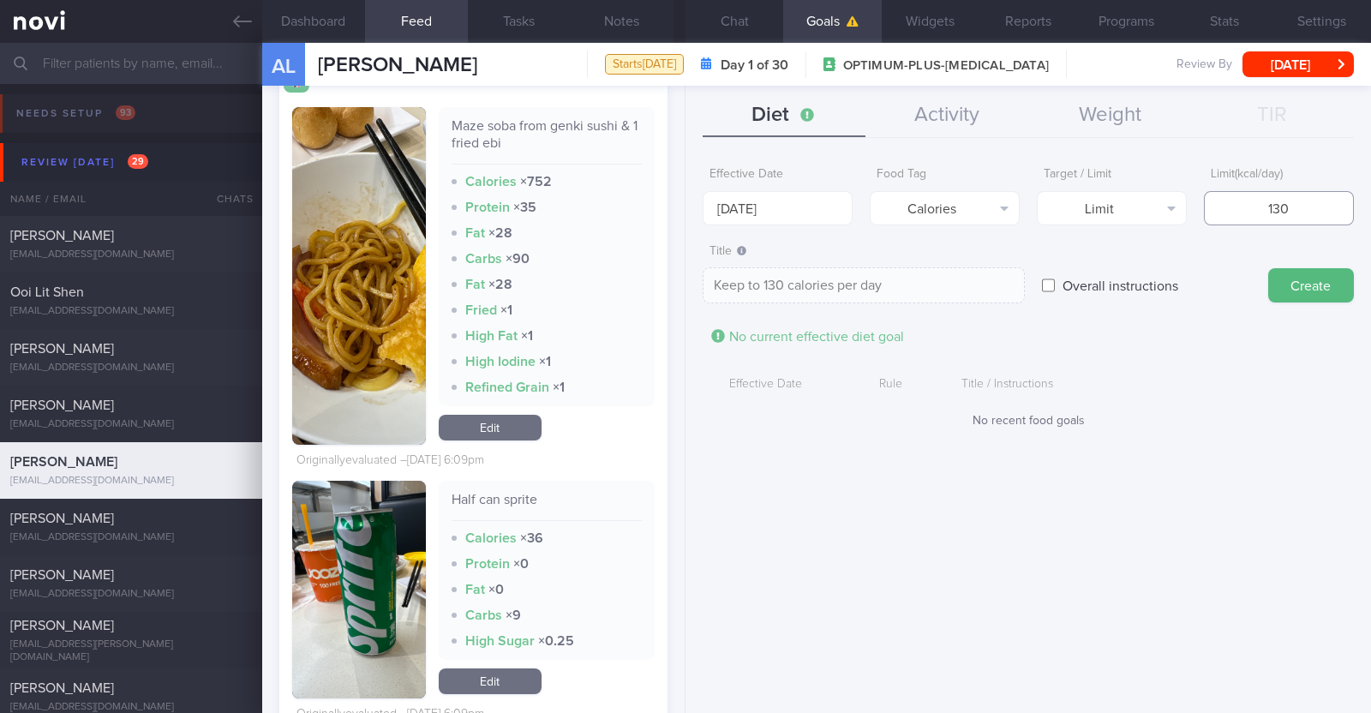
type input "1300"
type textarea "Keep to 1300 calories per day"
type input "1300"
click at [682, 277] on button "Create" at bounding box center [1311, 285] width 86 height 34
type input "[DATE]"
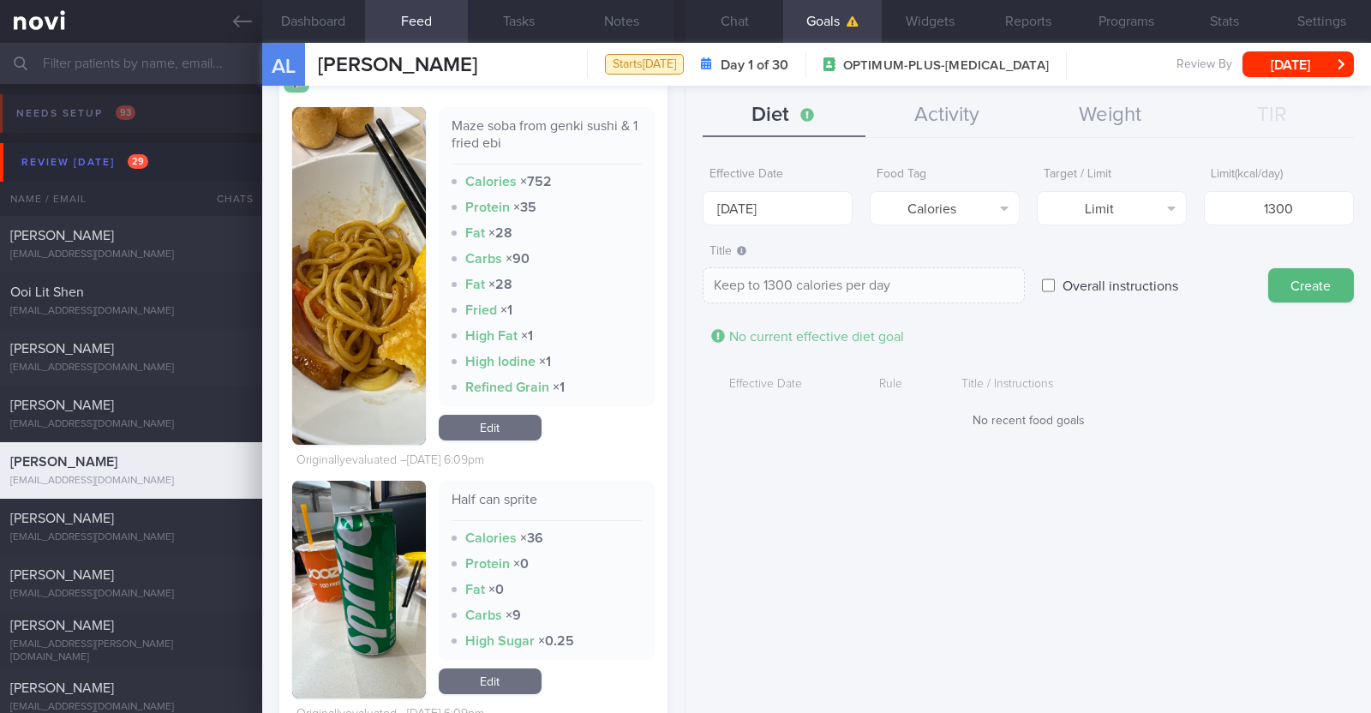
type textarea "Aim for ___ of ___"
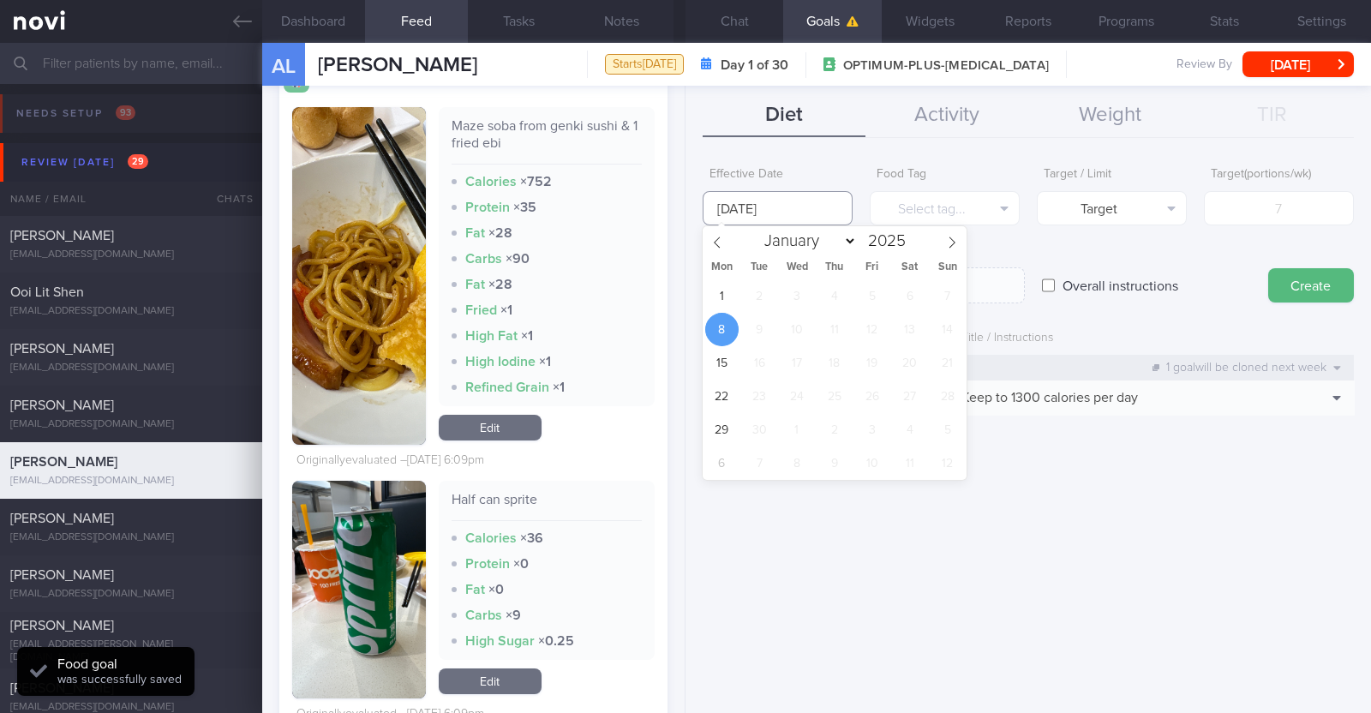
click at [682, 219] on body "You are offline! Some functionality will be unavailable Patients New Users Coac…" at bounding box center [685, 356] width 1371 height 713
click at [682, 301] on span "1" at bounding box center [721, 295] width 33 height 33
type input "[DATE]"
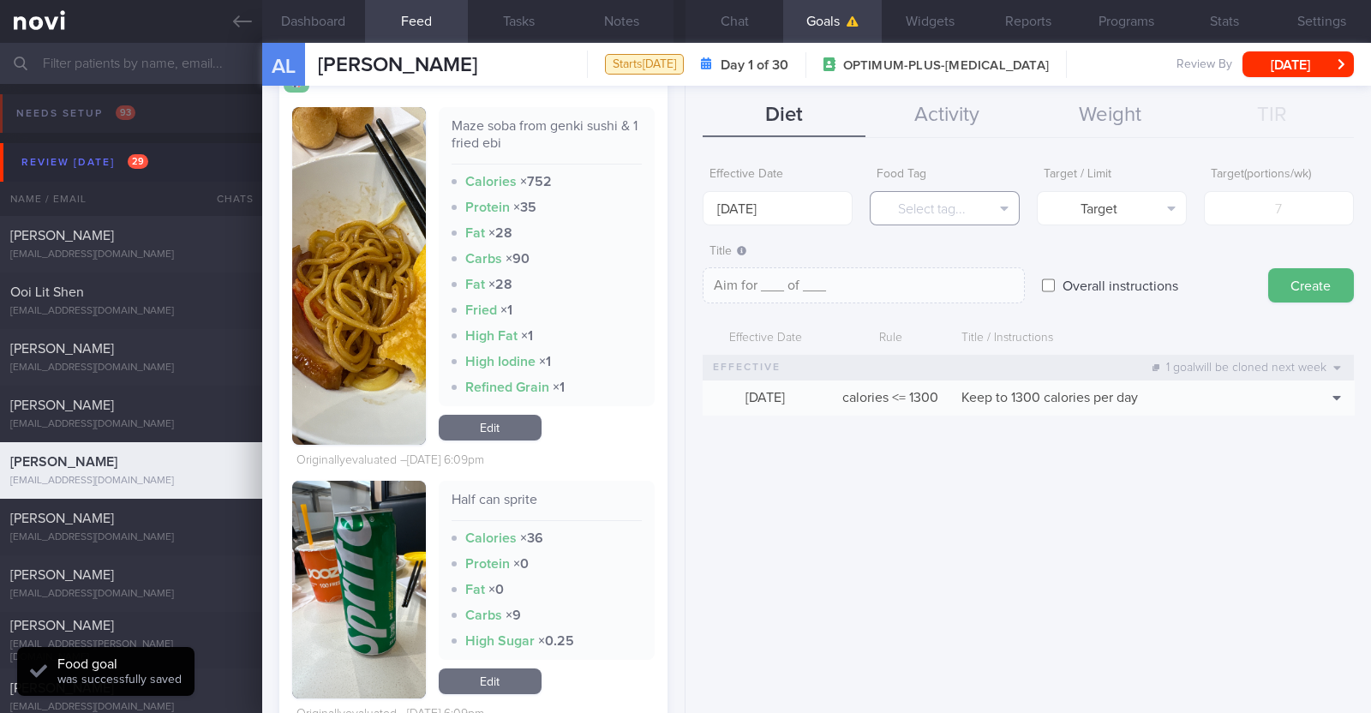
click at [682, 204] on button "Select tag..." at bounding box center [945, 208] width 150 height 34
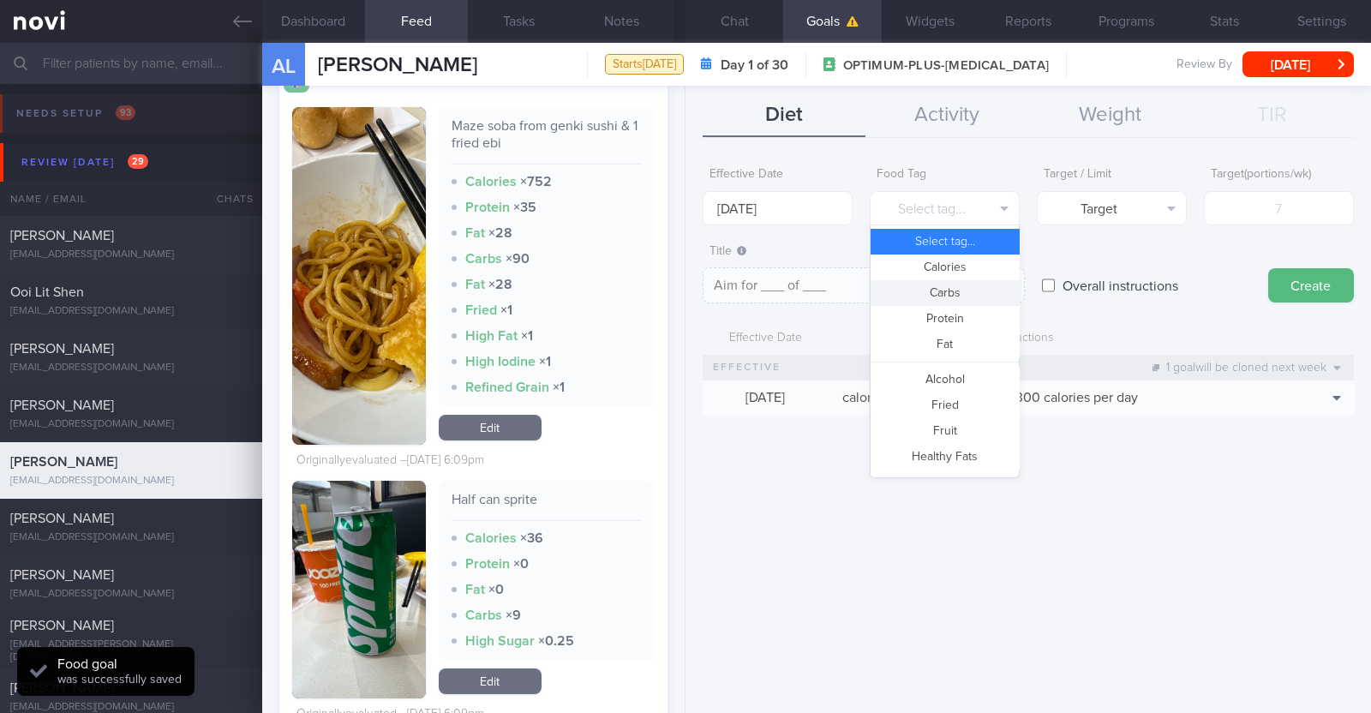
click at [682, 290] on button "Carbs" at bounding box center [944, 293] width 148 height 26
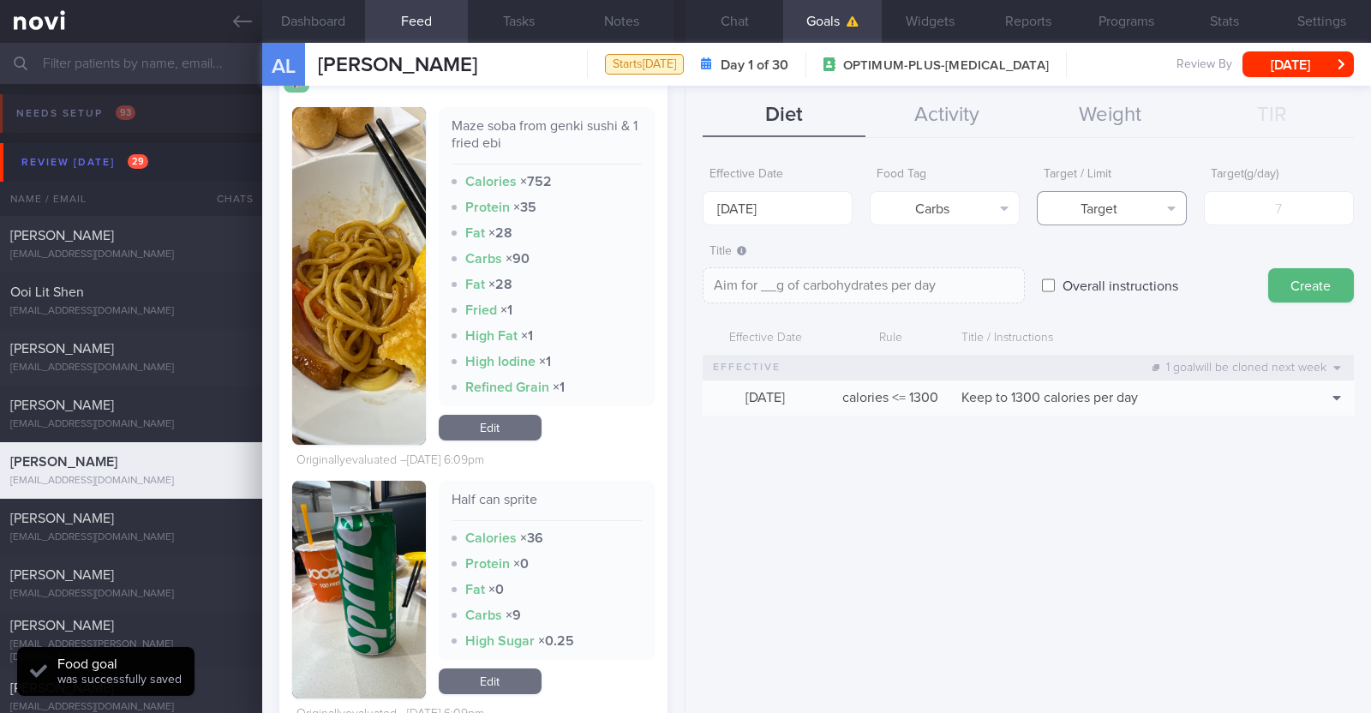
click at [682, 216] on button "Target" at bounding box center [1112, 208] width 150 height 34
click at [682, 262] on button "Limit" at bounding box center [1112, 267] width 148 height 26
type textarea "Keep to __g of carbohydrates per day"
click at [682, 210] on input "number" at bounding box center [1279, 208] width 150 height 34
type input "1"
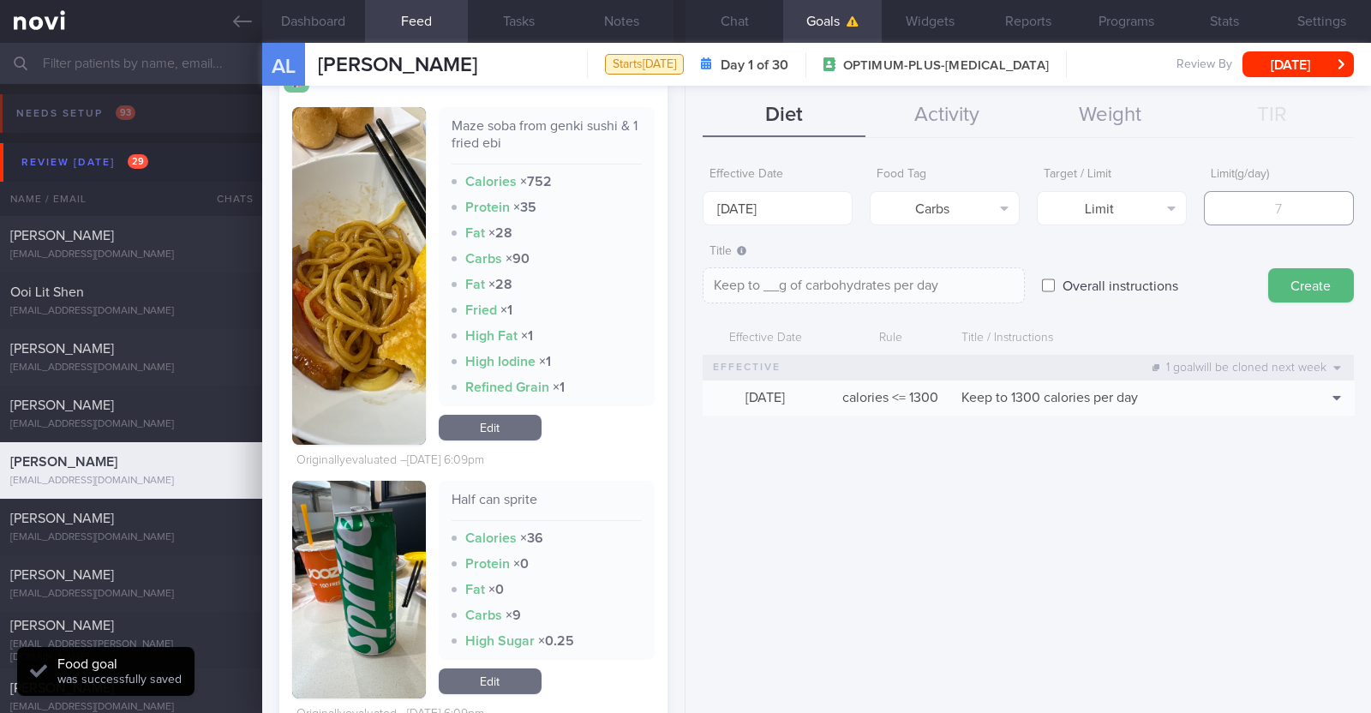
type textarea "Keep to 1g of carbohydrates per day"
type input "13"
type textarea "Keep to 13g of carbohydrates per day"
type input "130"
type textarea "Keep to 130g of carbohydrates per day"
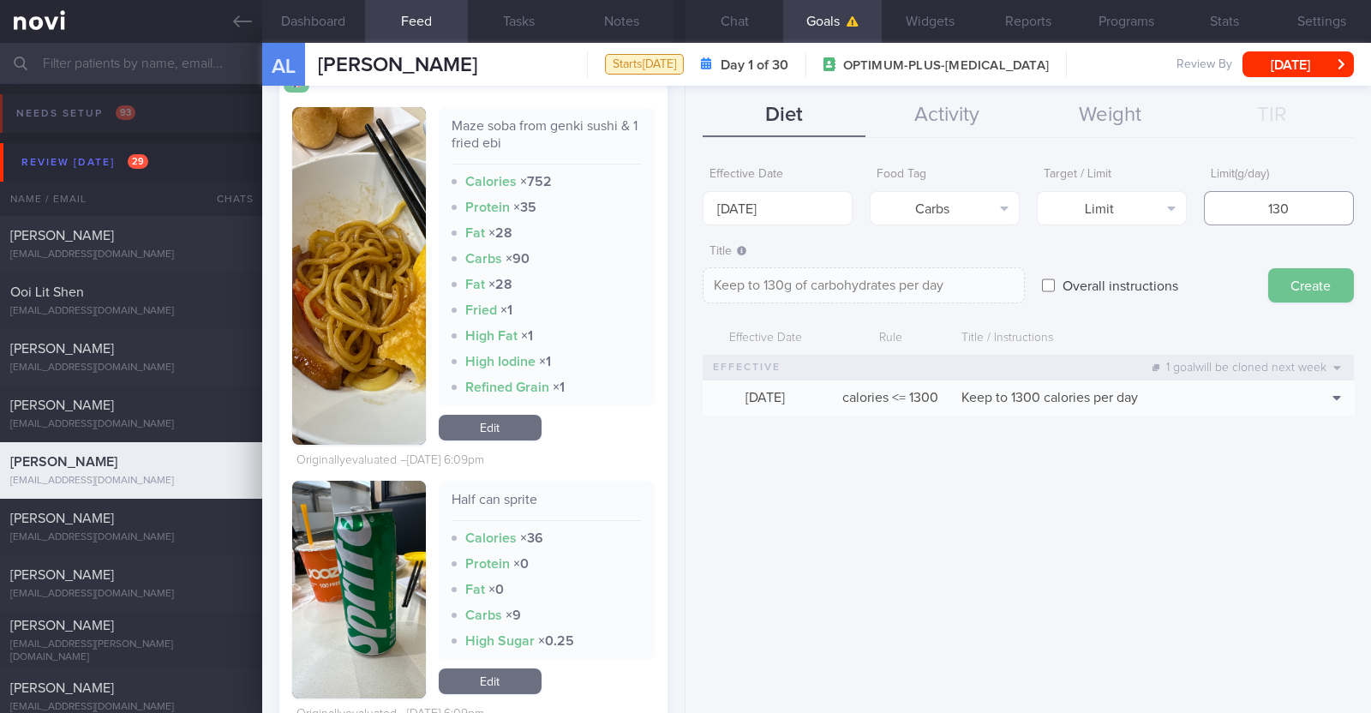
type input "130"
click at [682, 296] on button "Create" at bounding box center [1311, 285] width 86 height 34
type input "[DATE]"
type textarea "Aim for ___ of ___"
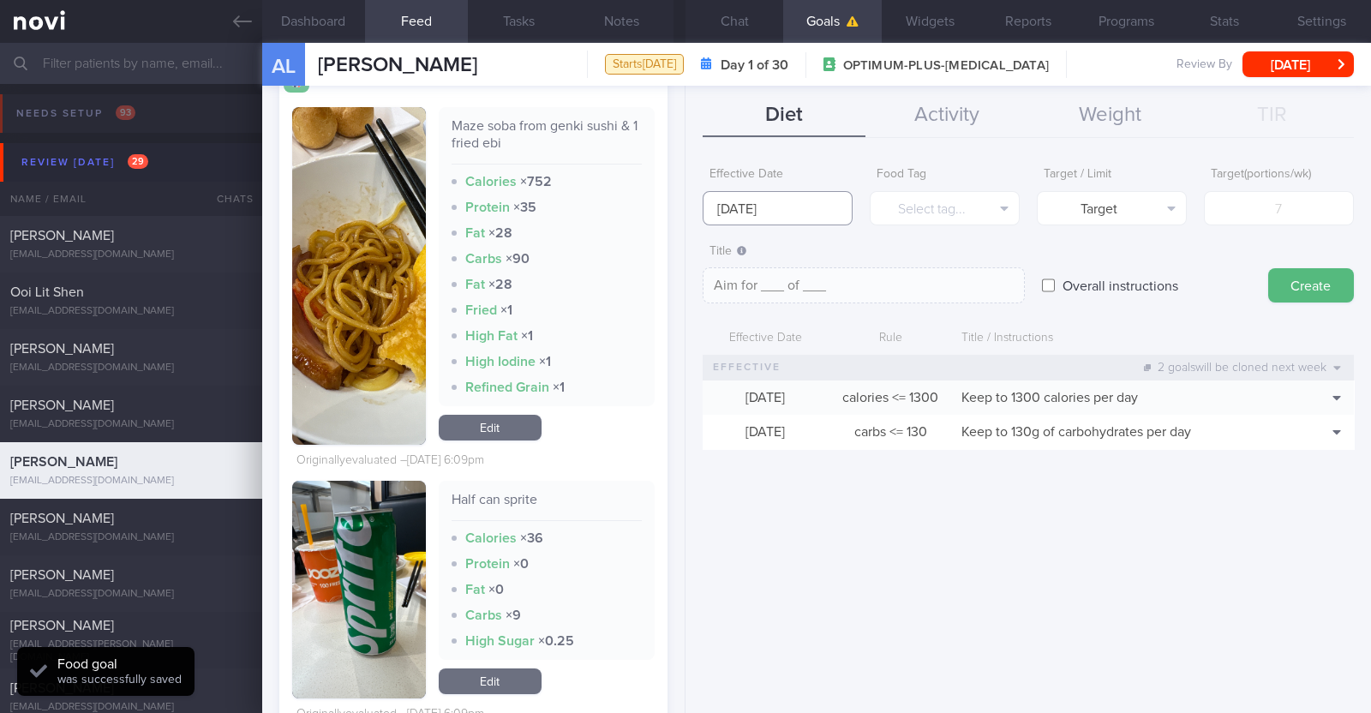
click at [682, 206] on input "[DATE]" at bounding box center [778, 208] width 150 height 34
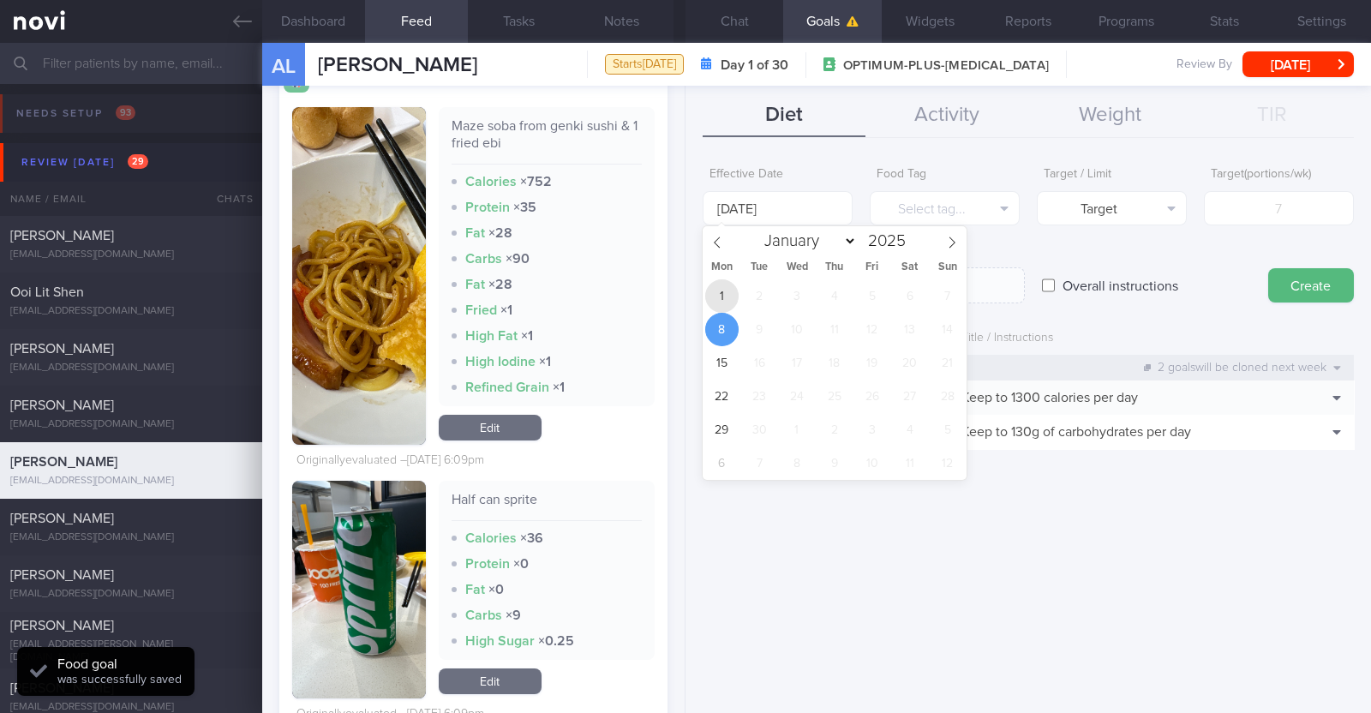
click at [682, 288] on span "1" at bounding box center [721, 295] width 33 height 33
type input "[DATE]"
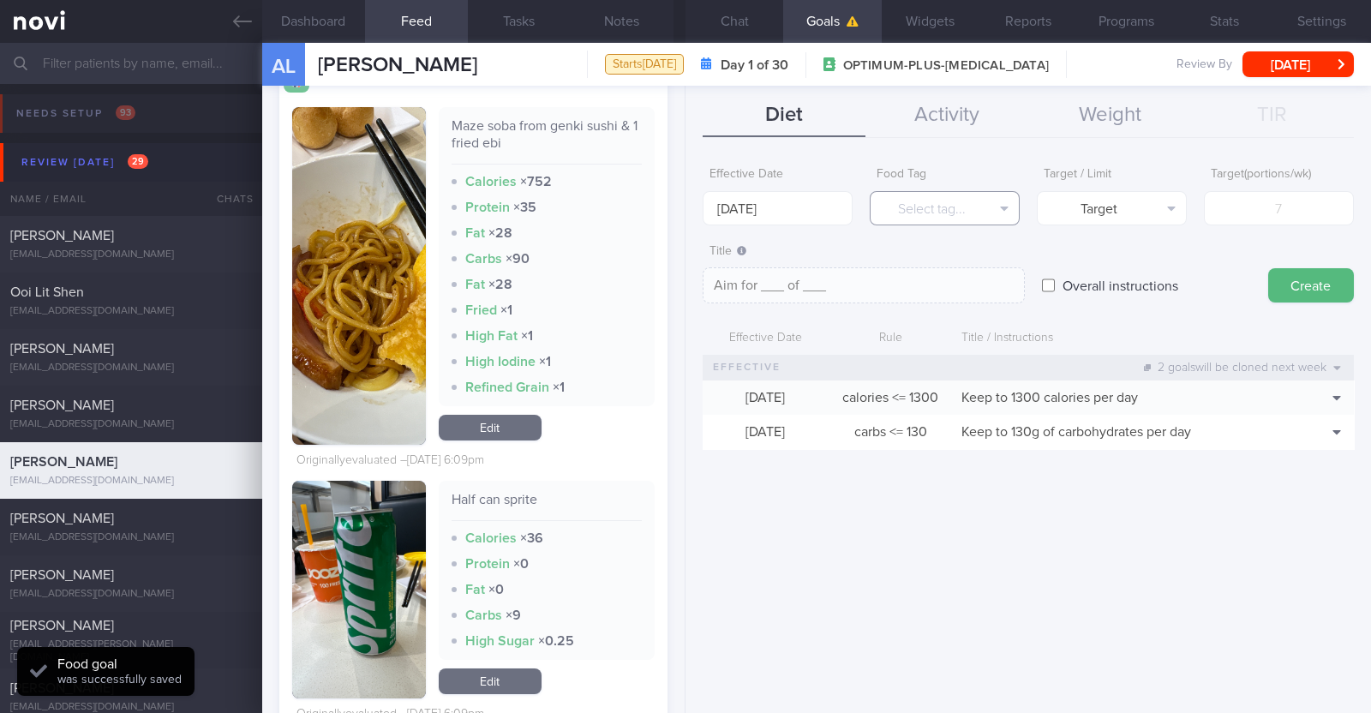
click at [682, 197] on button "Select tag..." at bounding box center [945, 208] width 150 height 34
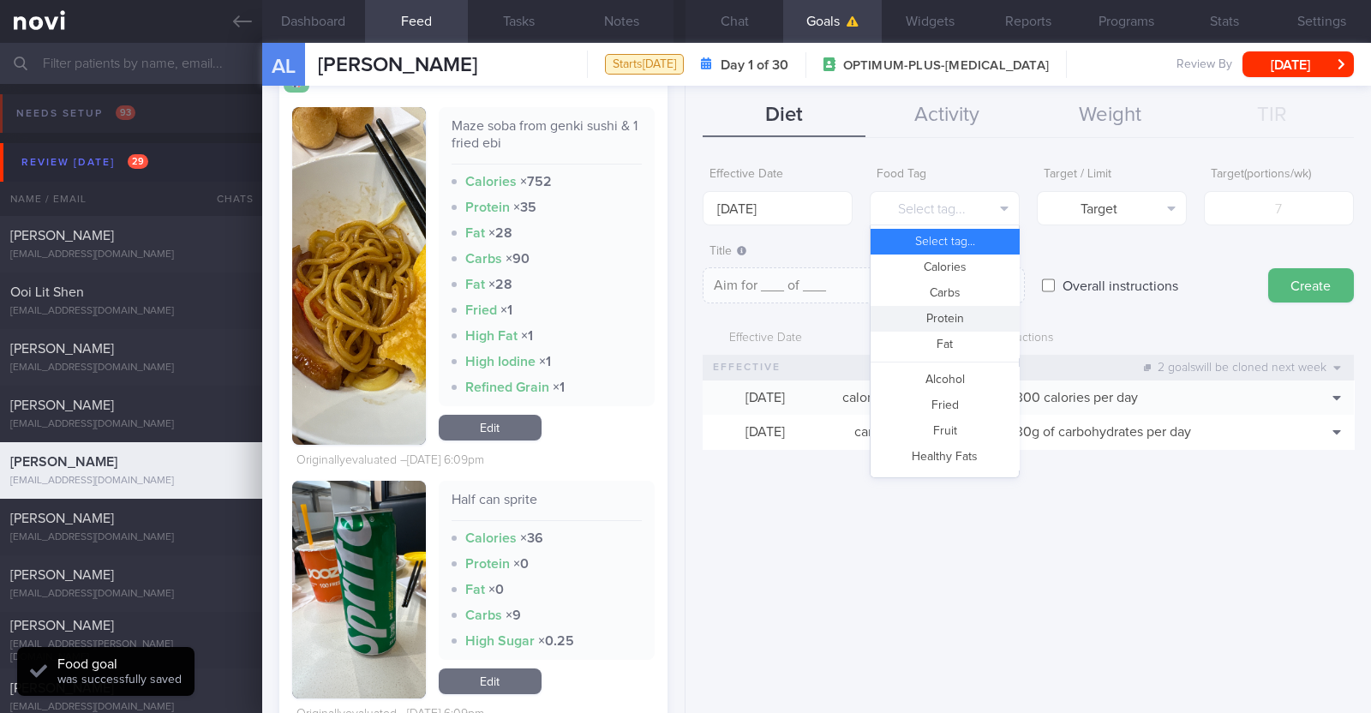
click at [682, 313] on button "Protein" at bounding box center [944, 319] width 148 height 26
type textarea "Aim for __g of protein per day"
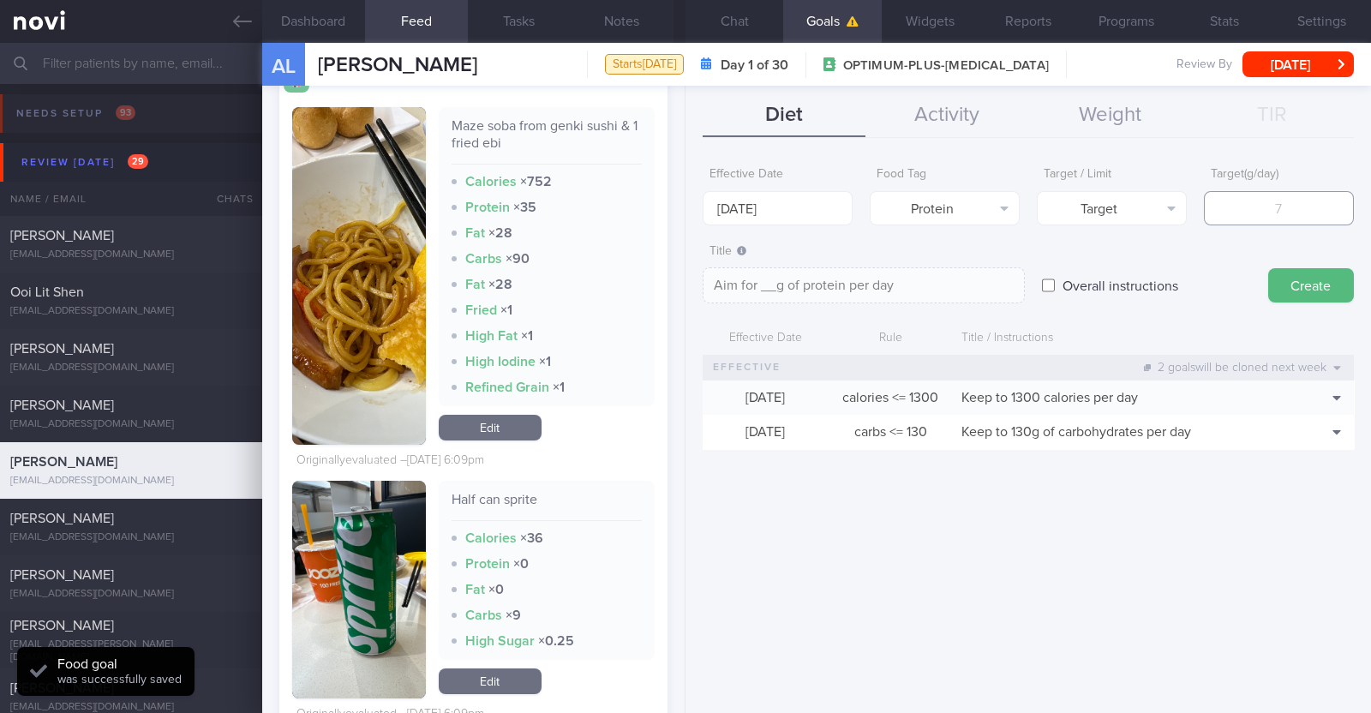
click at [682, 216] on input "number" at bounding box center [1279, 208] width 150 height 34
type input "7"
type textarea "Aim for 7g of protein per day"
type input "70"
type textarea "Aim for 70g of protein per day"
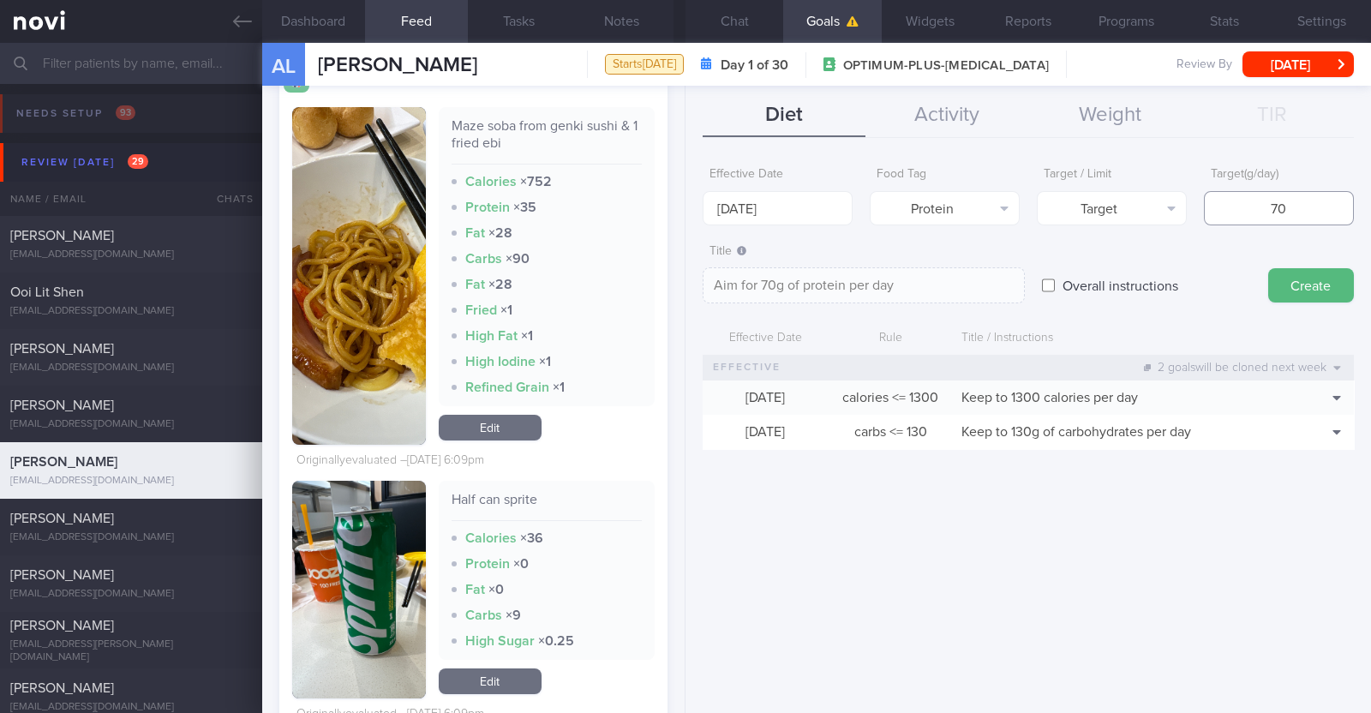
drag, startPoint x: 1238, startPoint y: 185, endPoint x: 1139, endPoint y: 173, distance: 100.1
click at [682, 173] on div "Effective Date 1 Sep 2025 Food Tag Protein Select tag... Calories Carbs Protein…" at bounding box center [1028, 192] width 651 height 67
type input "6"
type textarea "Aim for 6g of protein per day"
type input "65"
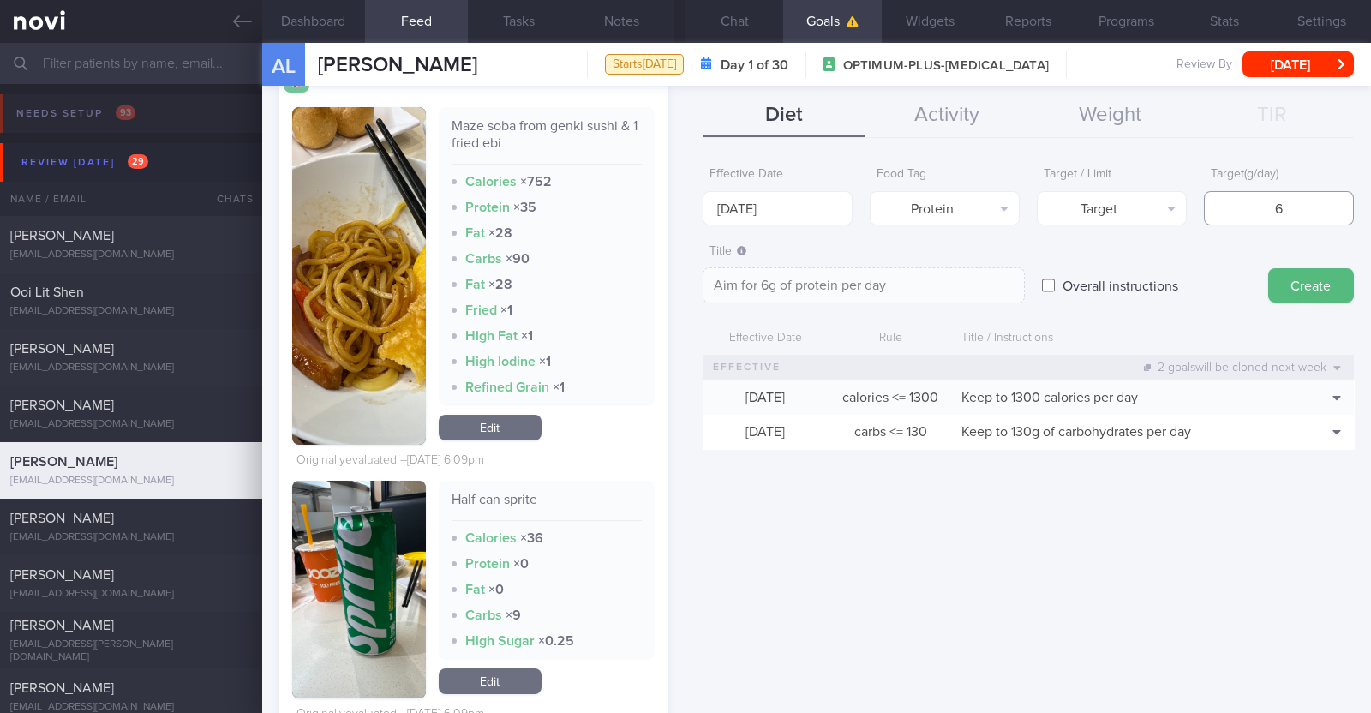
type textarea "Aim for 65g of protein per day"
type input "65"
click at [682, 280] on button "Create" at bounding box center [1311, 285] width 86 height 34
type input "[DATE]"
type textarea "Aim for ___ of ___"
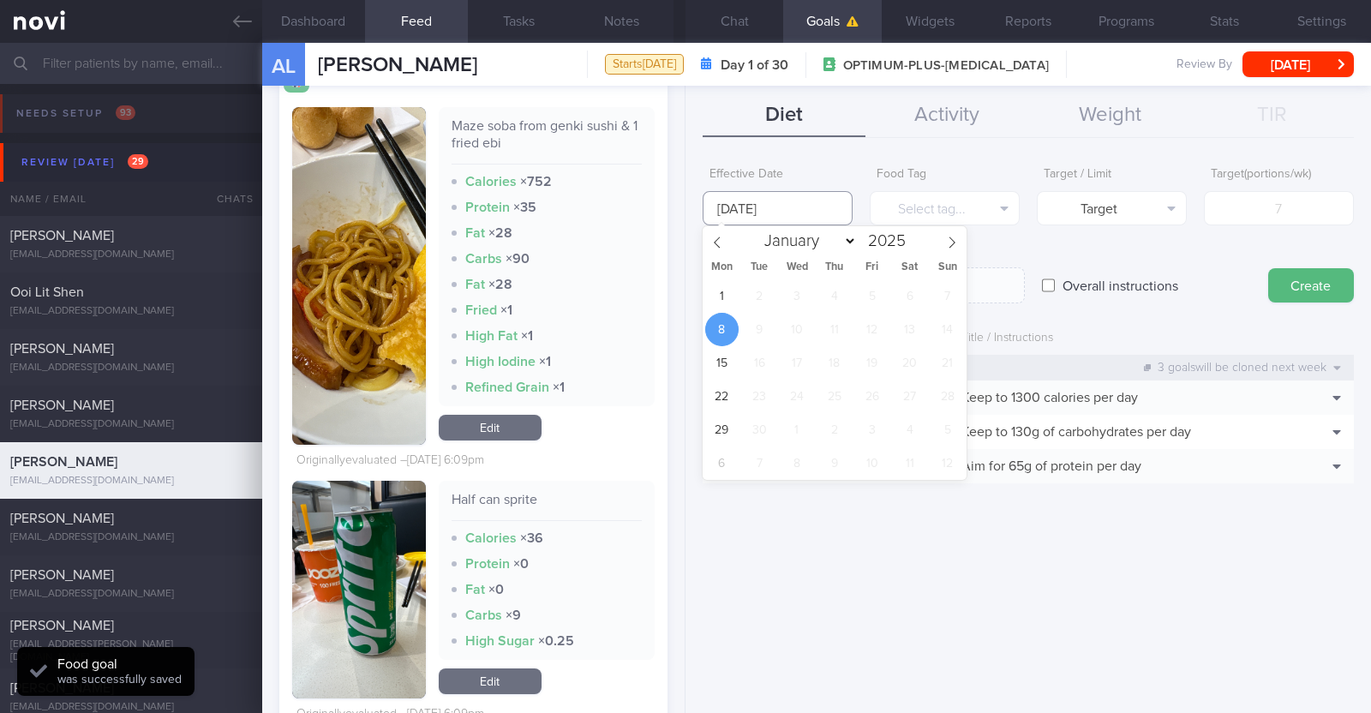
click at [682, 202] on input "[DATE]" at bounding box center [778, 208] width 150 height 34
click at [682, 295] on span "1" at bounding box center [721, 295] width 33 height 33
type input "[DATE]"
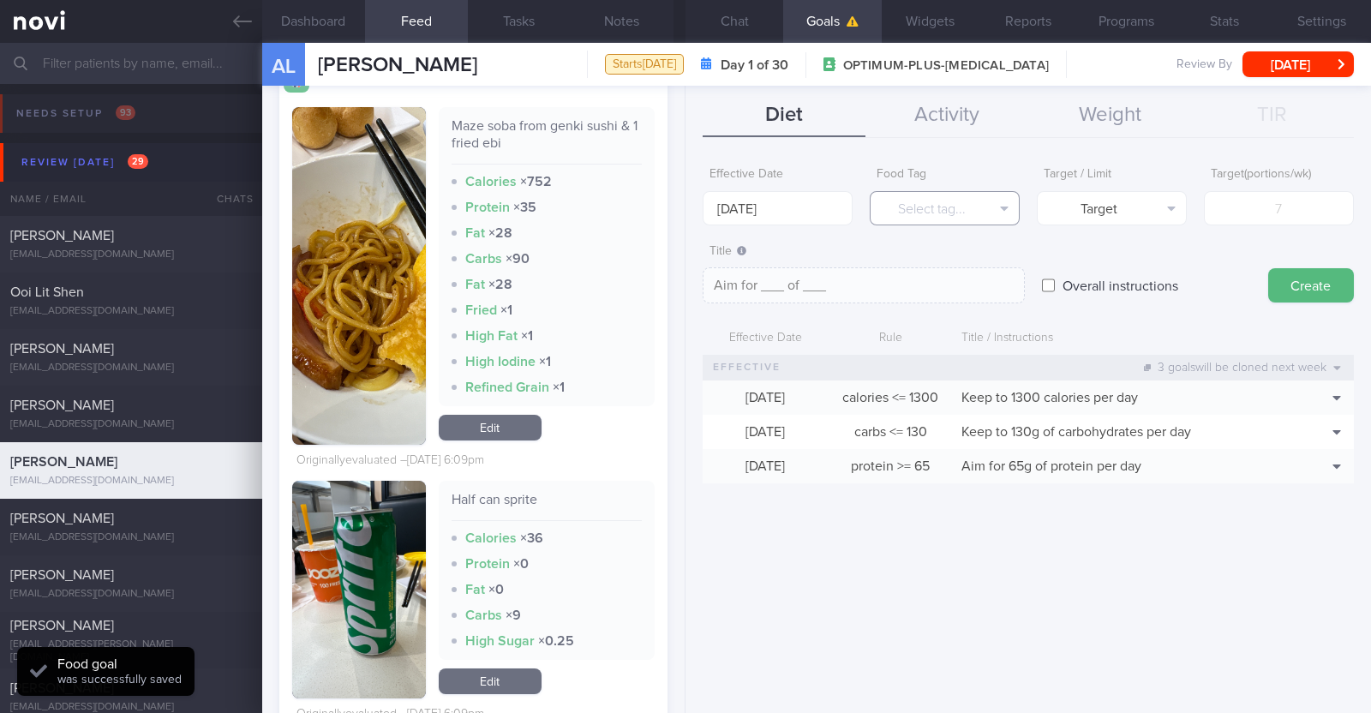
click at [682, 215] on button "Select tag..." at bounding box center [945, 208] width 150 height 34
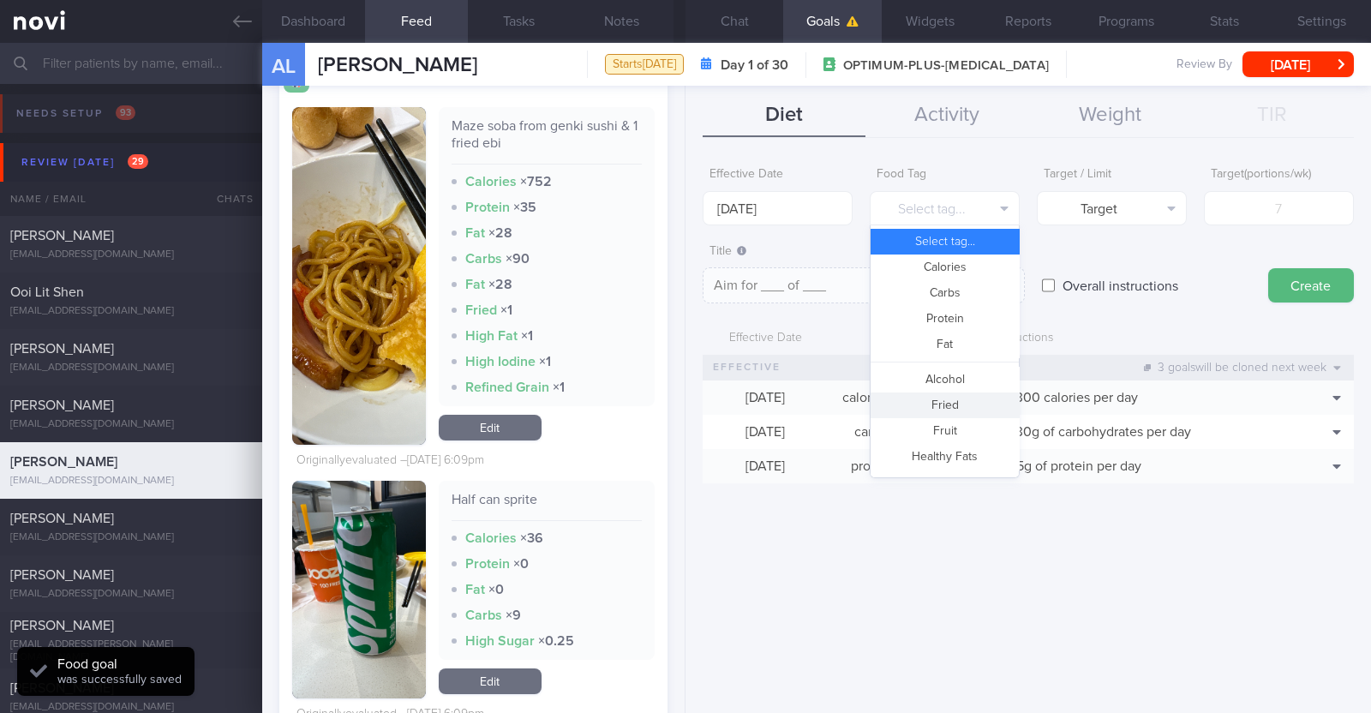
click at [682, 404] on button "Fried" at bounding box center [944, 405] width 148 height 26
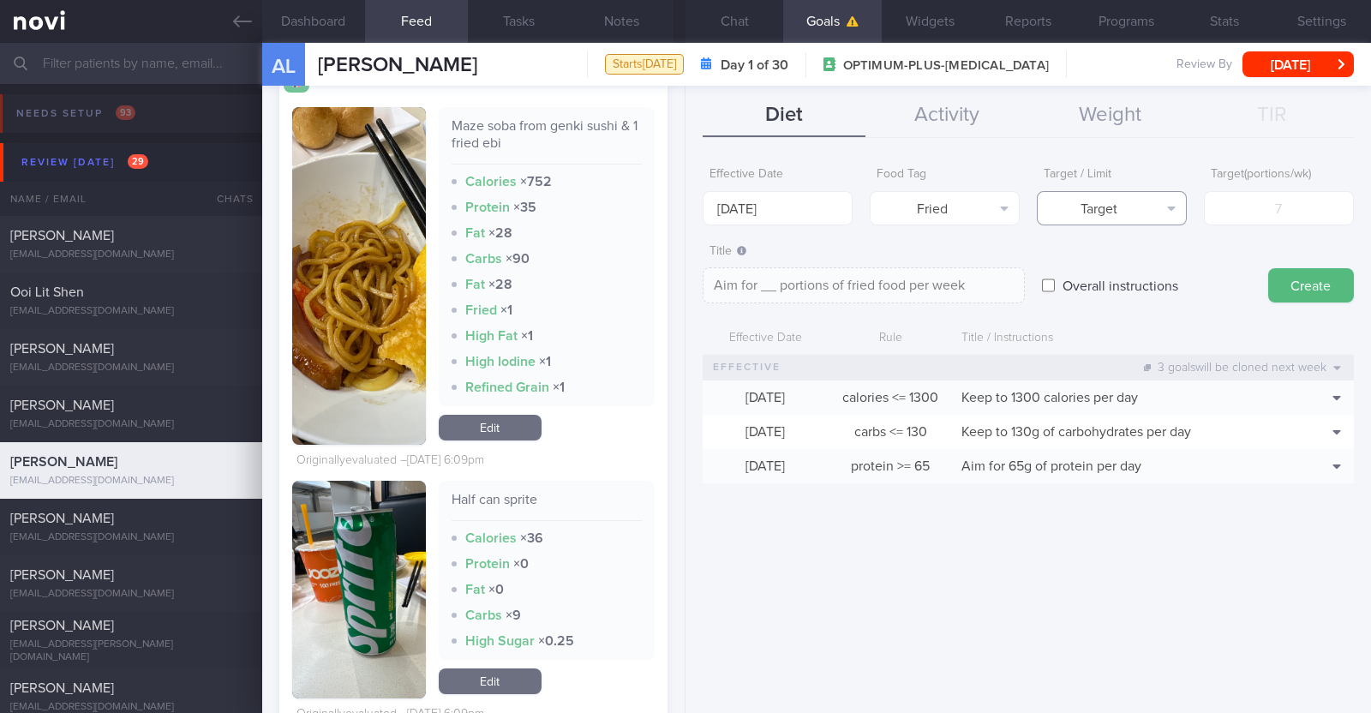
click at [682, 216] on button "Target" at bounding box center [1112, 208] width 150 height 34
click at [682, 255] on button "Limit" at bounding box center [1112, 267] width 148 height 26
type textarea "Keep to __ portions of fried food per week"
click at [682, 204] on input "number" at bounding box center [1279, 208] width 150 height 34
type input "2"
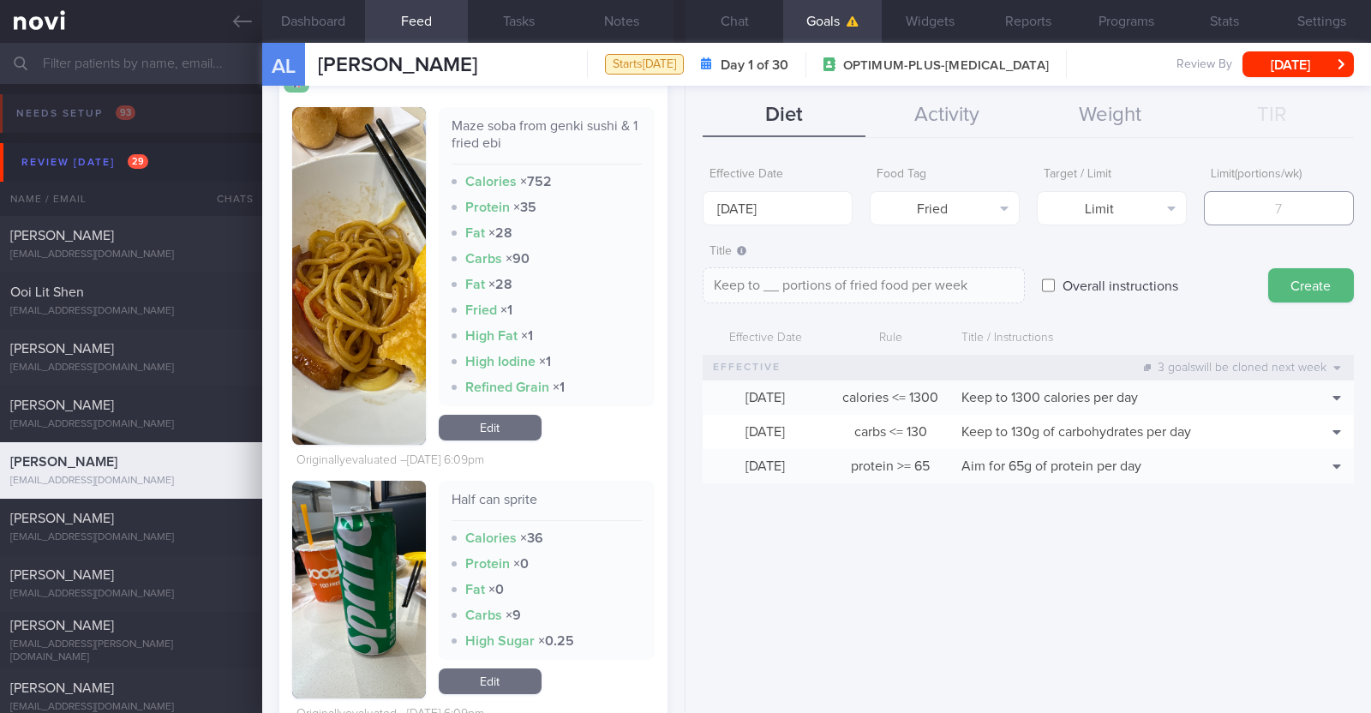
type textarea "Keep to 2 portions of fried food per week"
type input "2"
click at [682, 280] on button "Create" at bounding box center [1311, 285] width 86 height 34
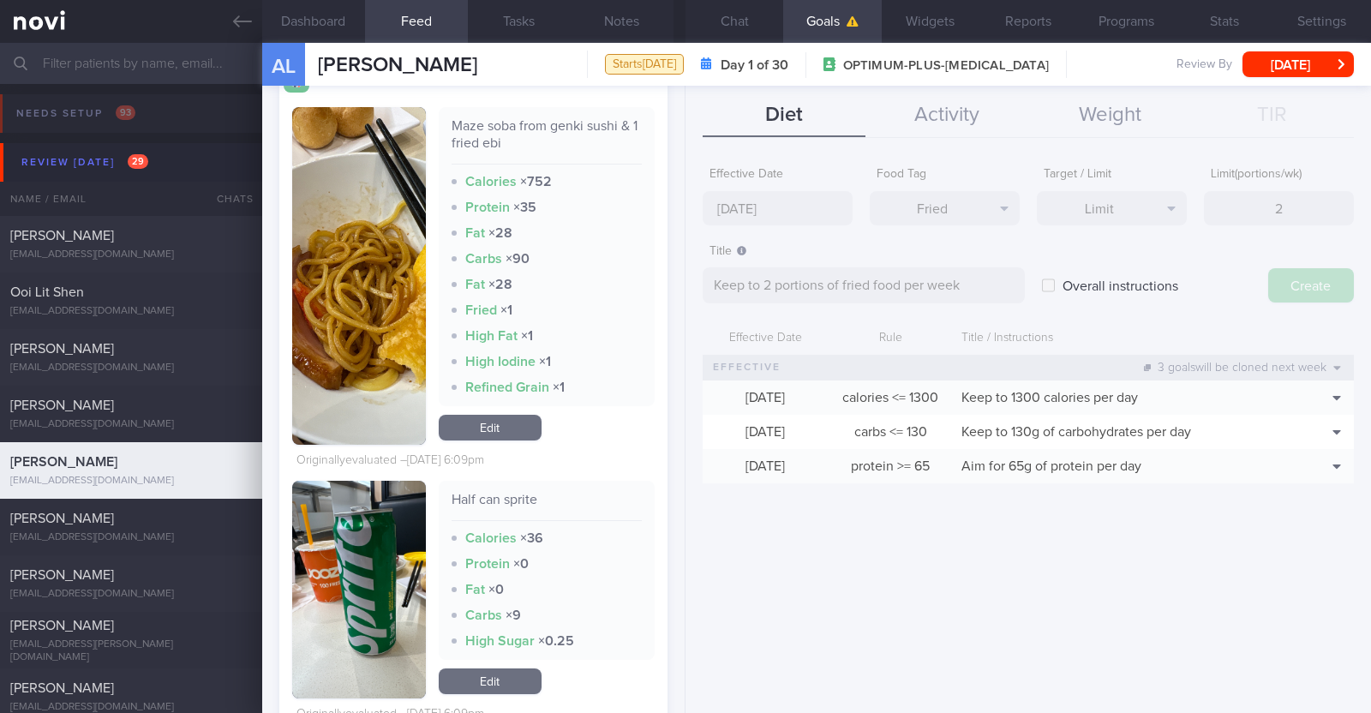
type input "[DATE]"
type textarea "Aim for ___ of ___"
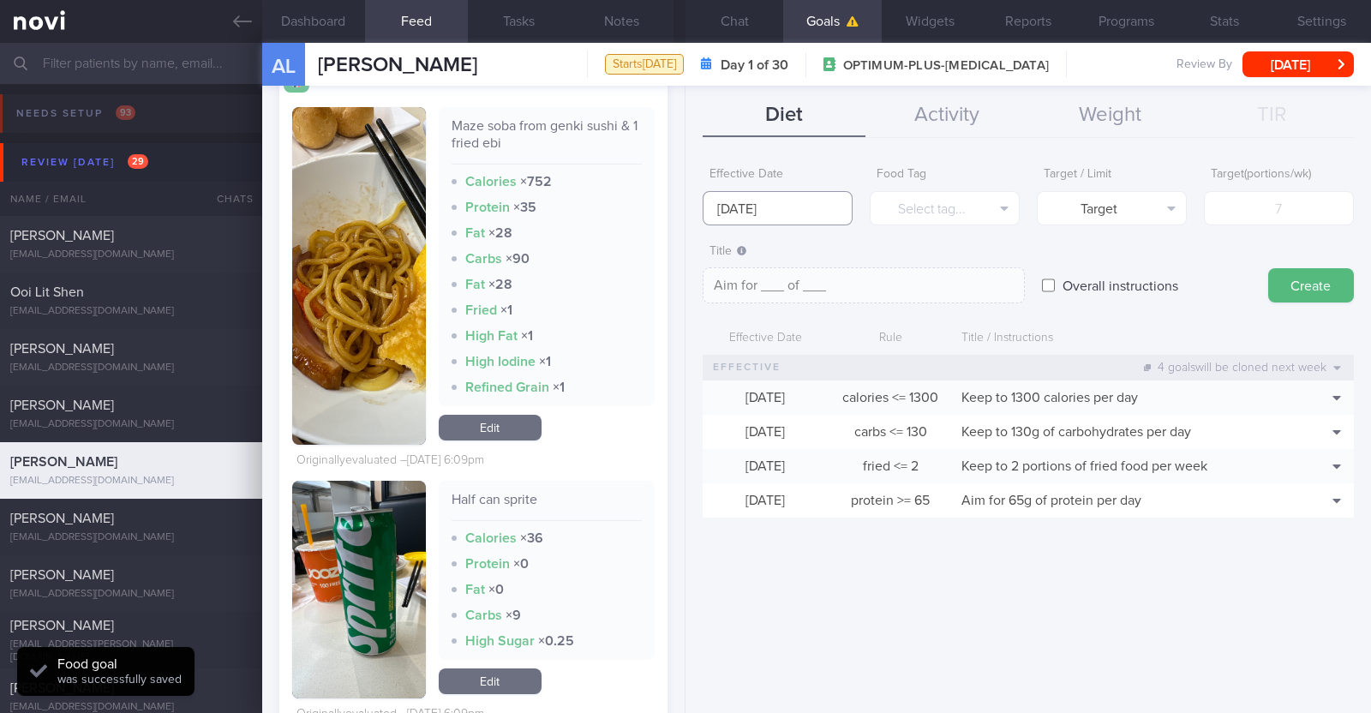
click at [682, 206] on input "[DATE]" at bounding box center [778, 208] width 150 height 34
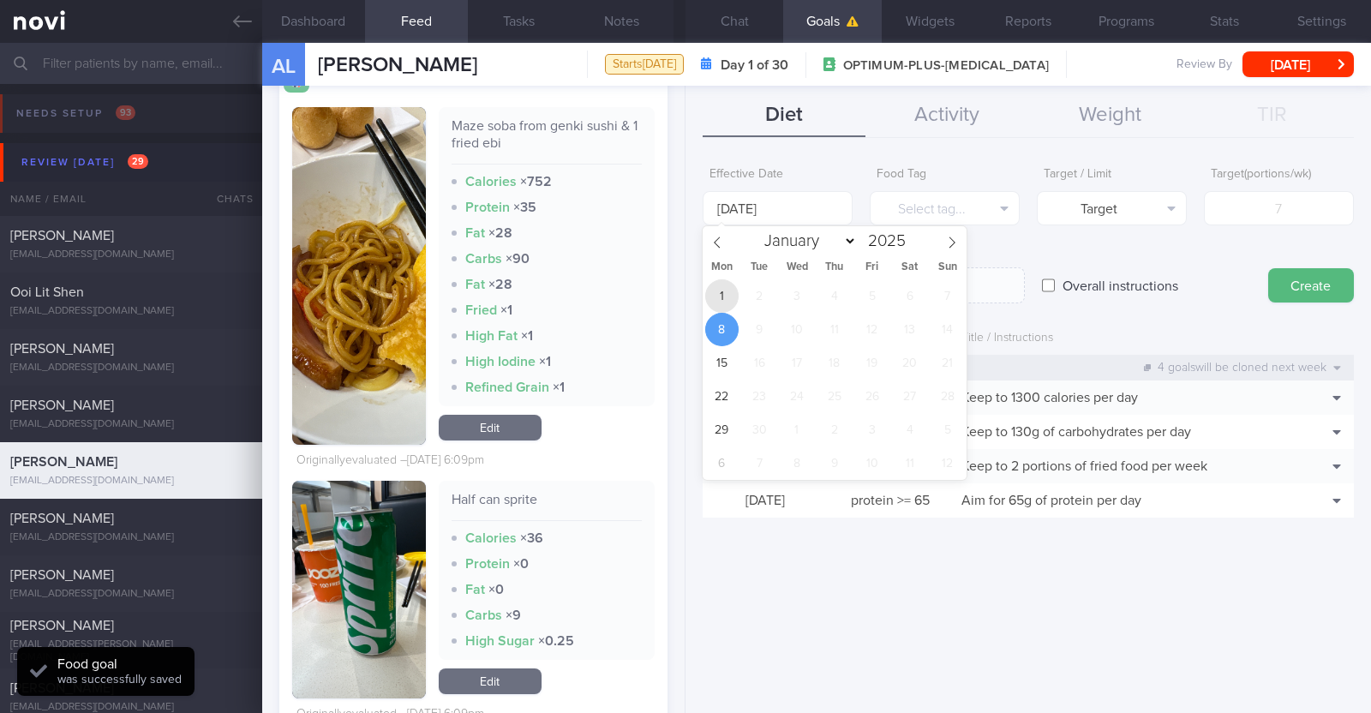
click at [682, 302] on span "1" at bounding box center [721, 295] width 33 height 33
type input "[DATE]"
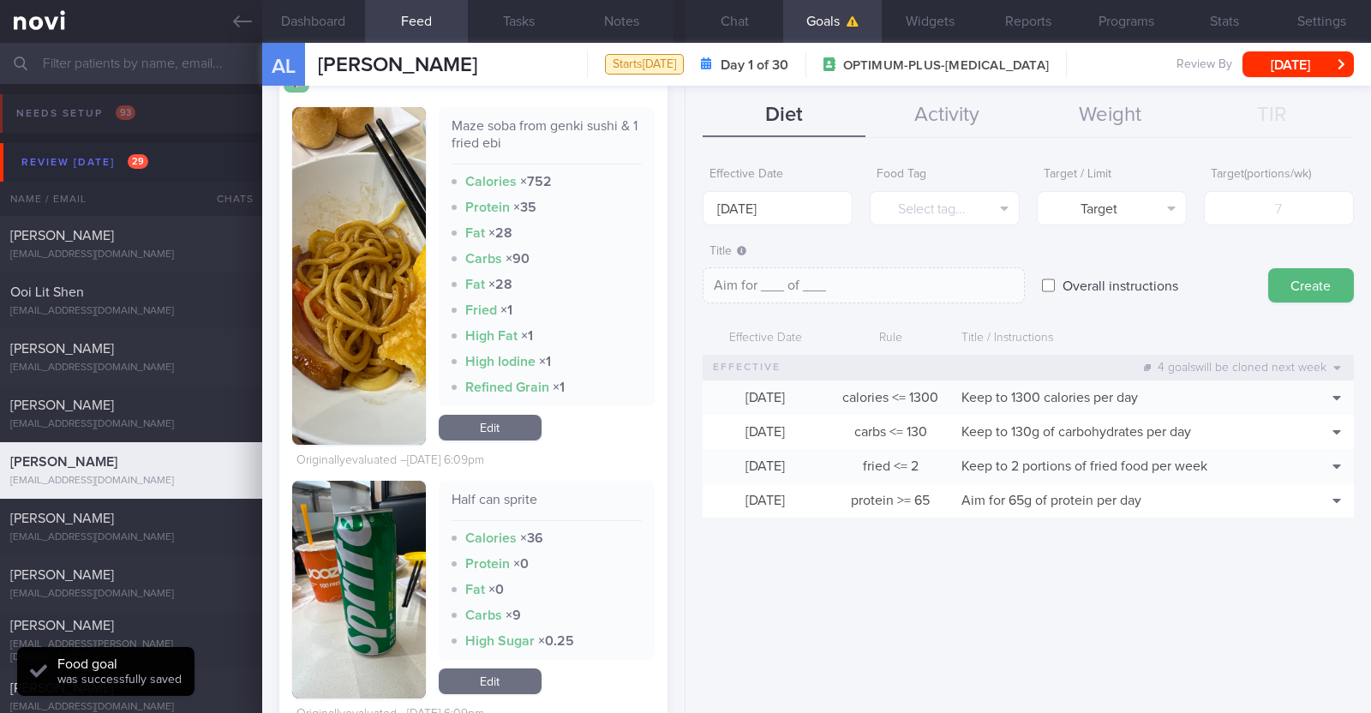
click at [682, 186] on div "Food Tag Select tag... Select tag... Calories Carbs Protein Fat Alcohol Fried F…" at bounding box center [945, 192] width 150 height 67
click at [682, 201] on button "Select tag..." at bounding box center [945, 208] width 150 height 34
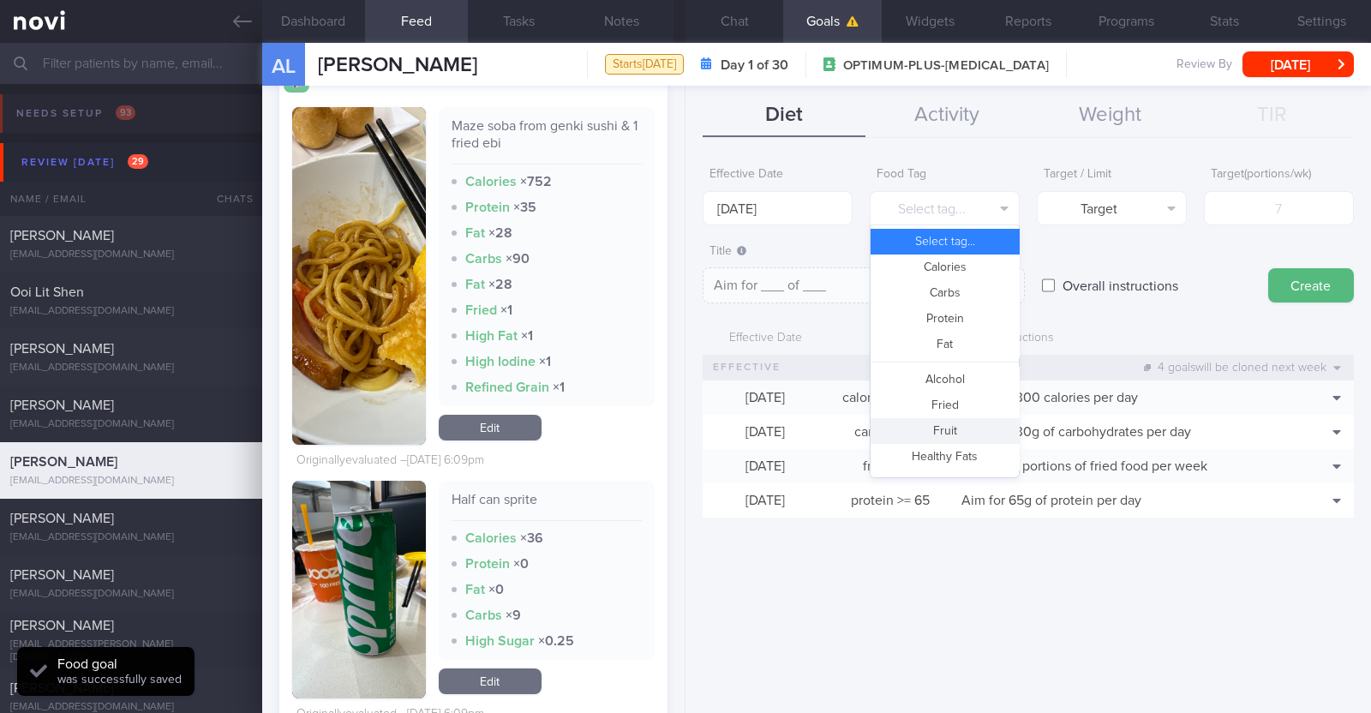
click at [682, 434] on button "Fruit" at bounding box center [944, 431] width 148 height 26
type textarea "Aim for __ portions of fruits per week"
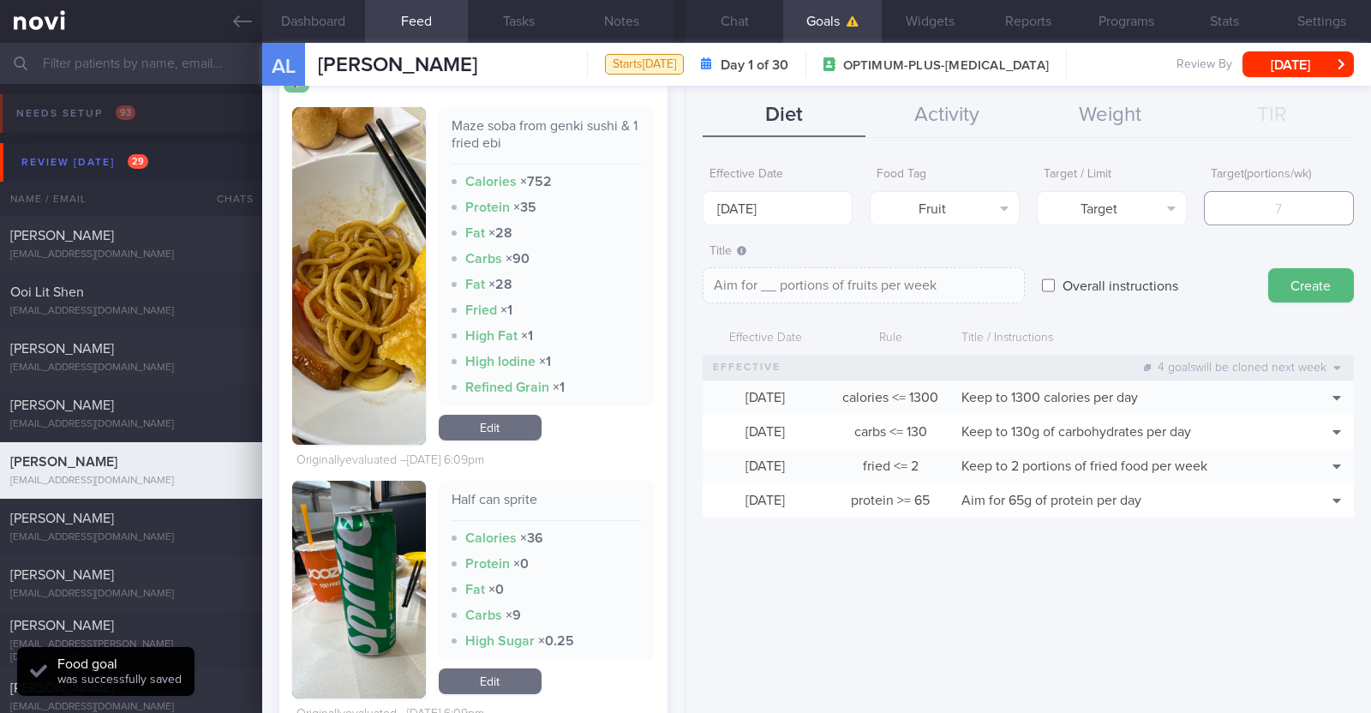
click at [682, 206] on input "number" at bounding box center [1279, 208] width 150 height 34
type input "1"
type textarea "Aim for 1 portions of fruits per week"
type input "14"
type textarea "Aim for 14 portions of fruits per week"
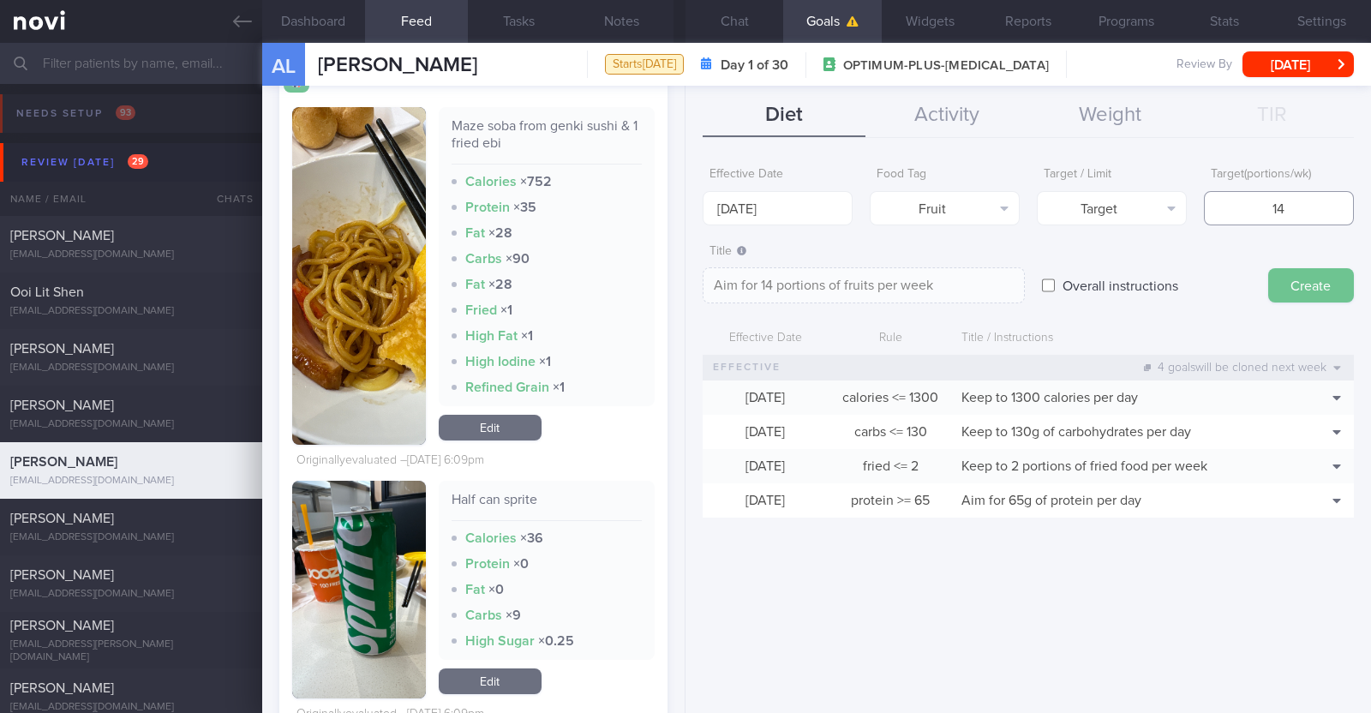
type input "14"
click at [682, 278] on button "Create" at bounding box center [1311, 285] width 86 height 34
type input "[DATE]"
type textarea "Aim for ___ of ___"
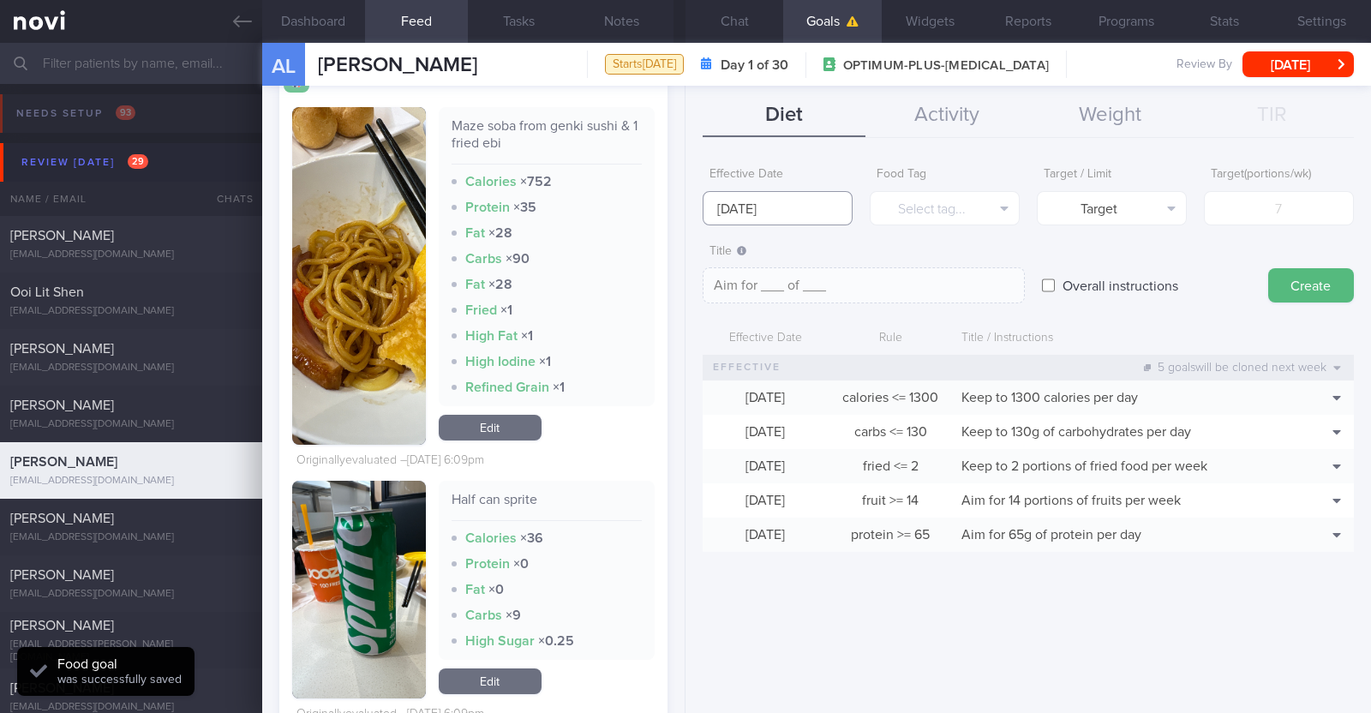
click at [682, 216] on input "[DATE]" at bounding box center [778, 208] width 150 height 34
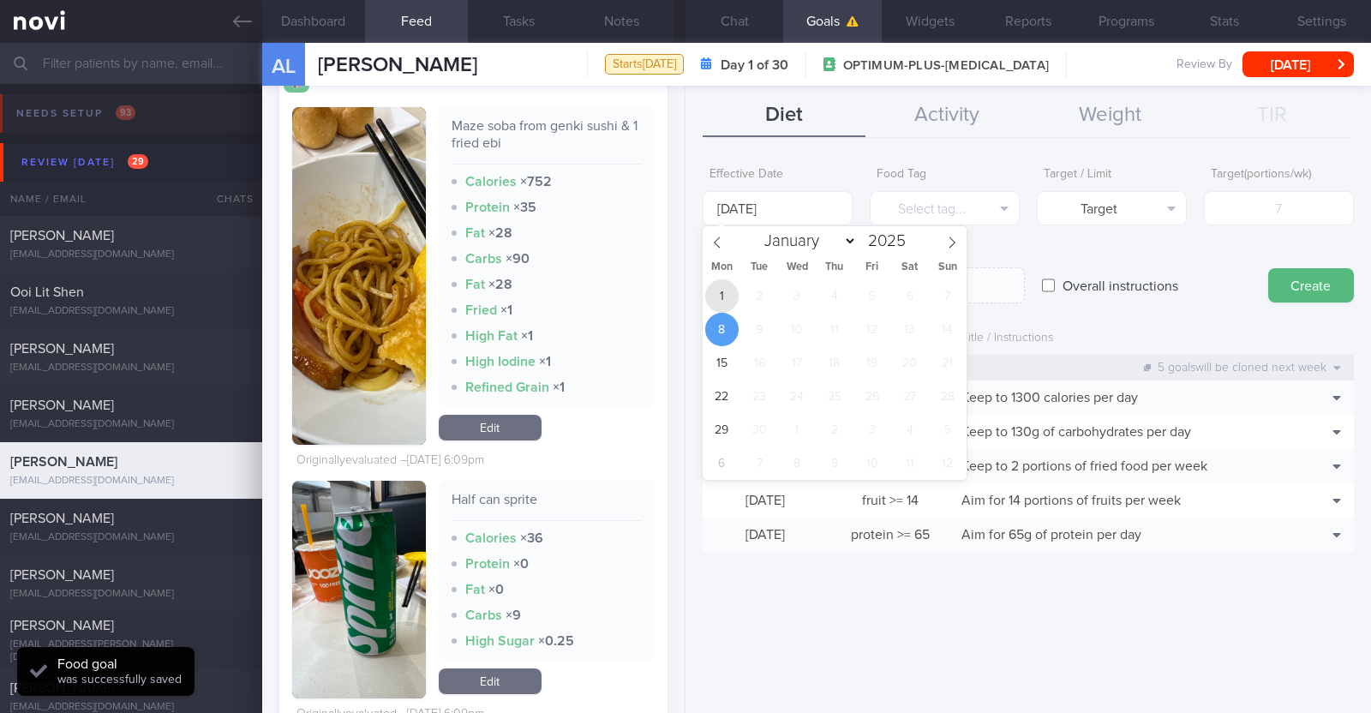
click at [682, 298] on span "1" at bounding box center [721, 295] width 33 height 33
type input "[DATE]"
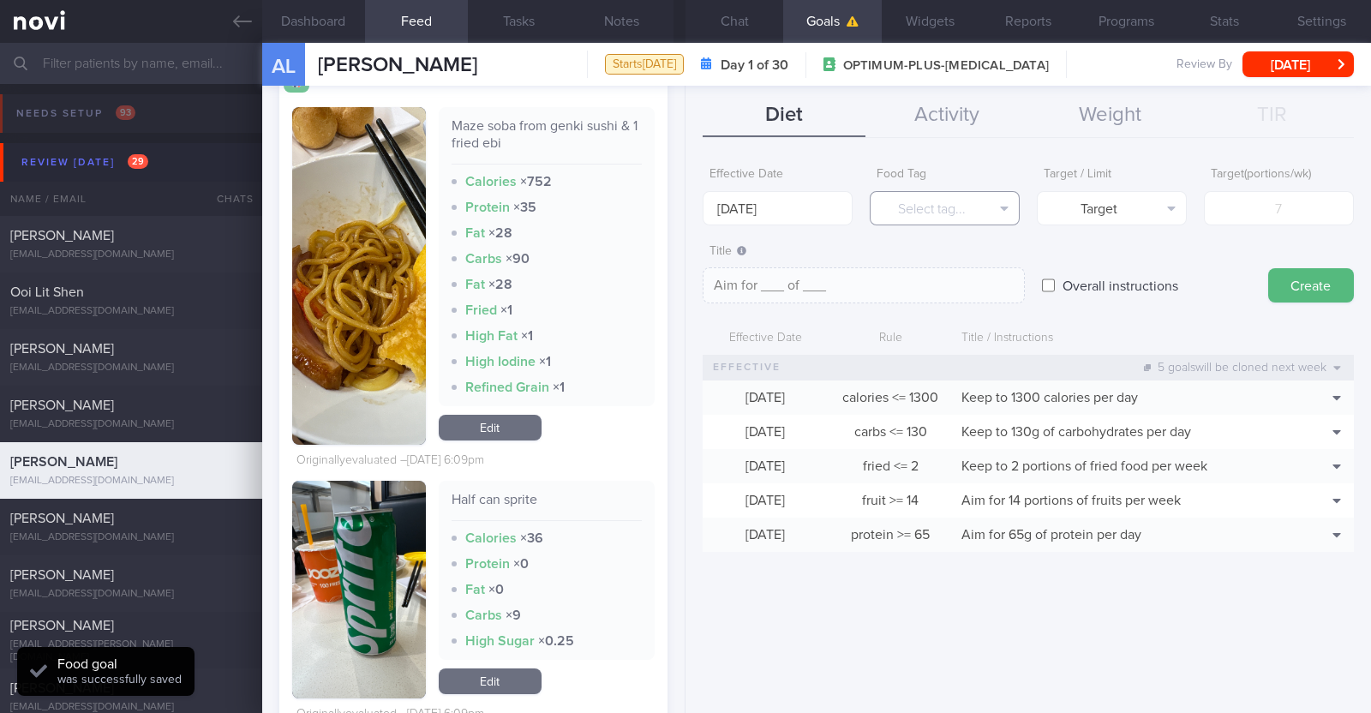
click at [682, 209] on button "Select tag..." at bounding box center [945, 208] width 150 height 34
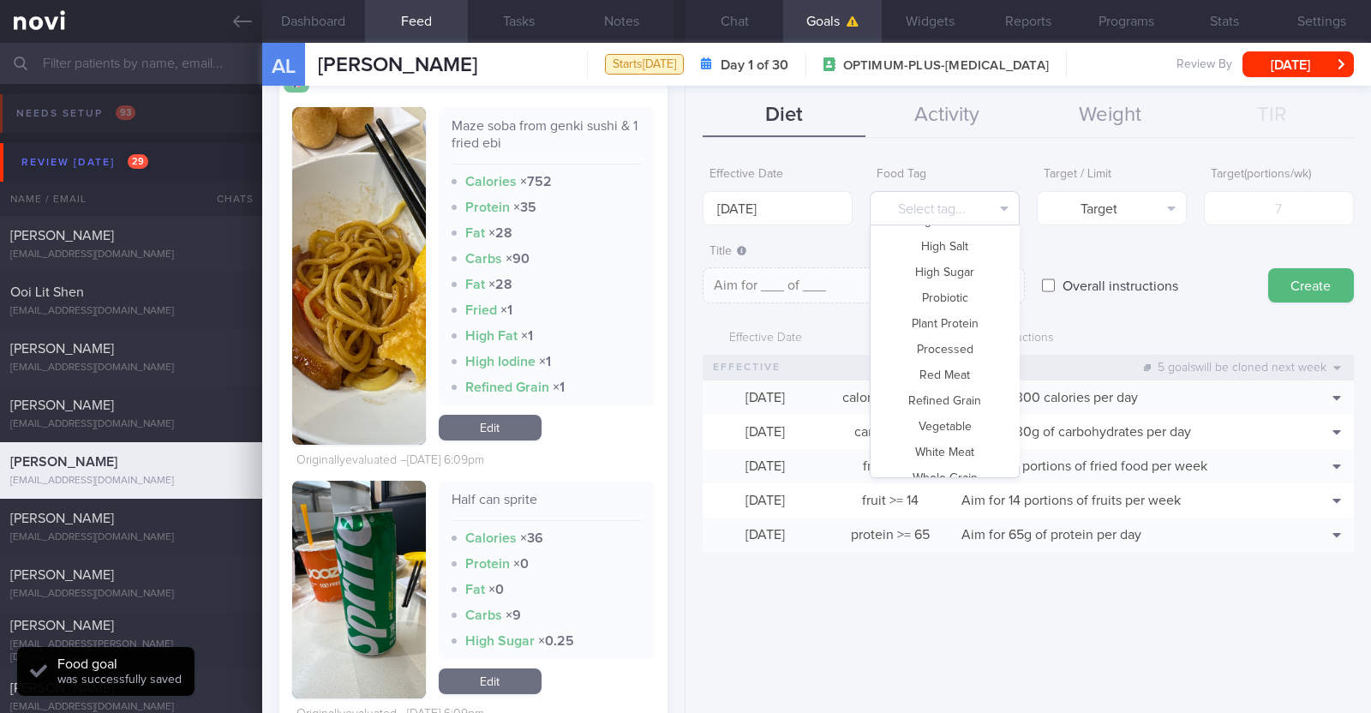
scroll to position [510, 0]
click at [682, 404] on button "Vegetable" at bounding box center [944, 410] width 148 height 26
type textarea "Aim for __ portions of vegetables per week"
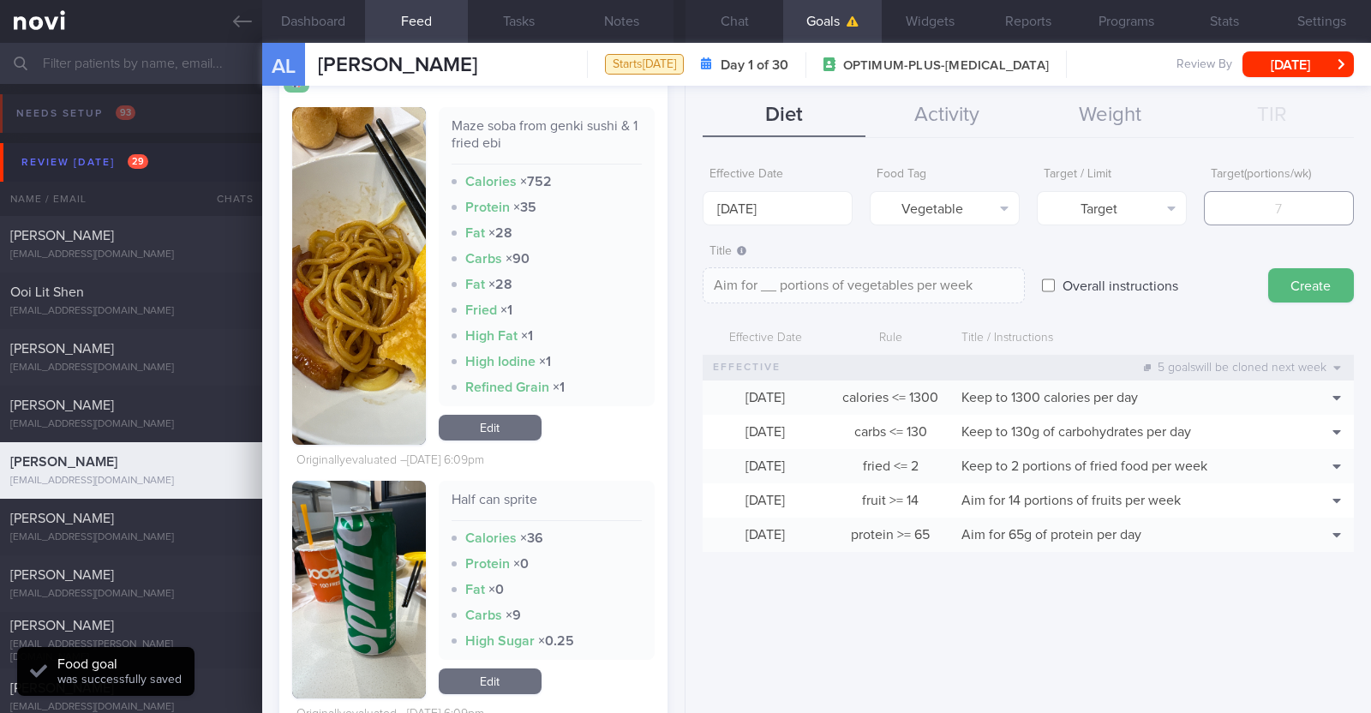
click at [682, 203] on input "number" at bounding box center [1279, 208] width 150 height 34
type input "7"
type textarea "Aim for 7 portions of vegetables per week"
type input "7"
click at [682, 282] on button "Create" at bounding box center [1311, 285] width 86 height 34
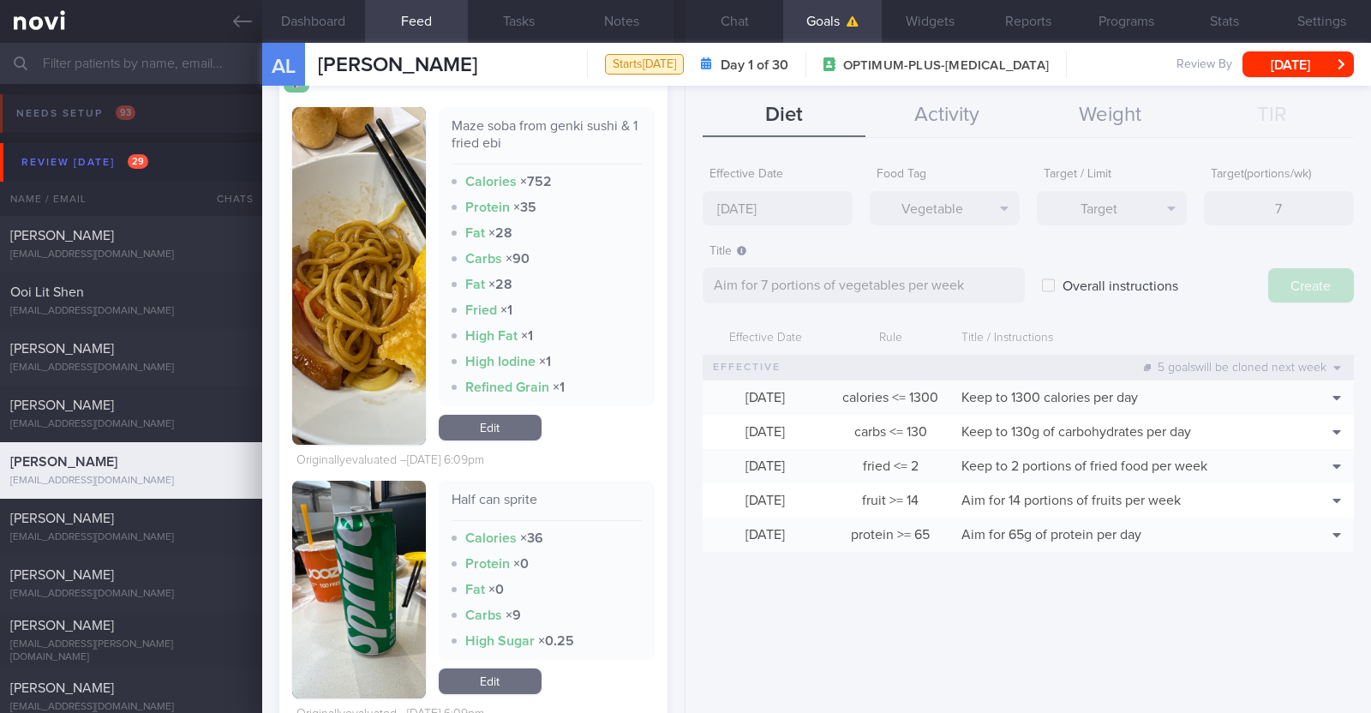
type input "[DATE]"
type textarea "Aim for ___ of ___"
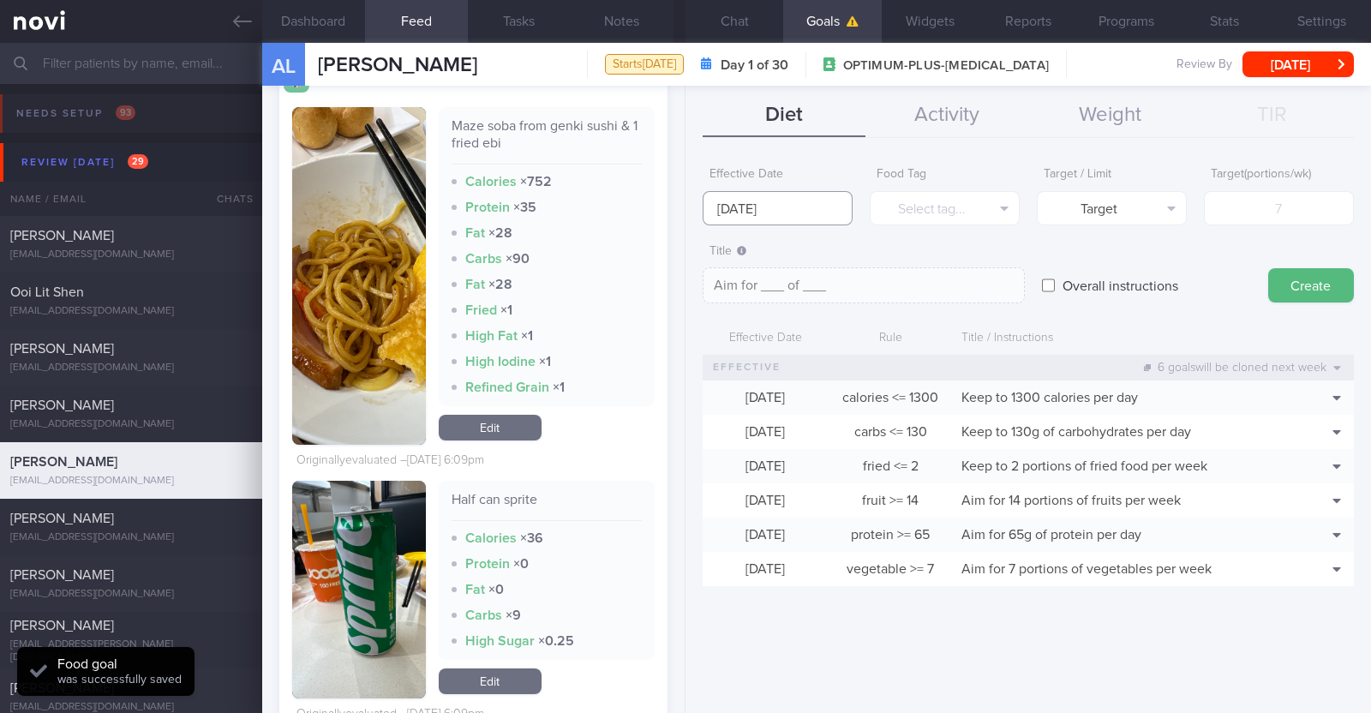
click at [682, 212] on input "[DATE]" at bounding box center [778, 208] width 150 height 34
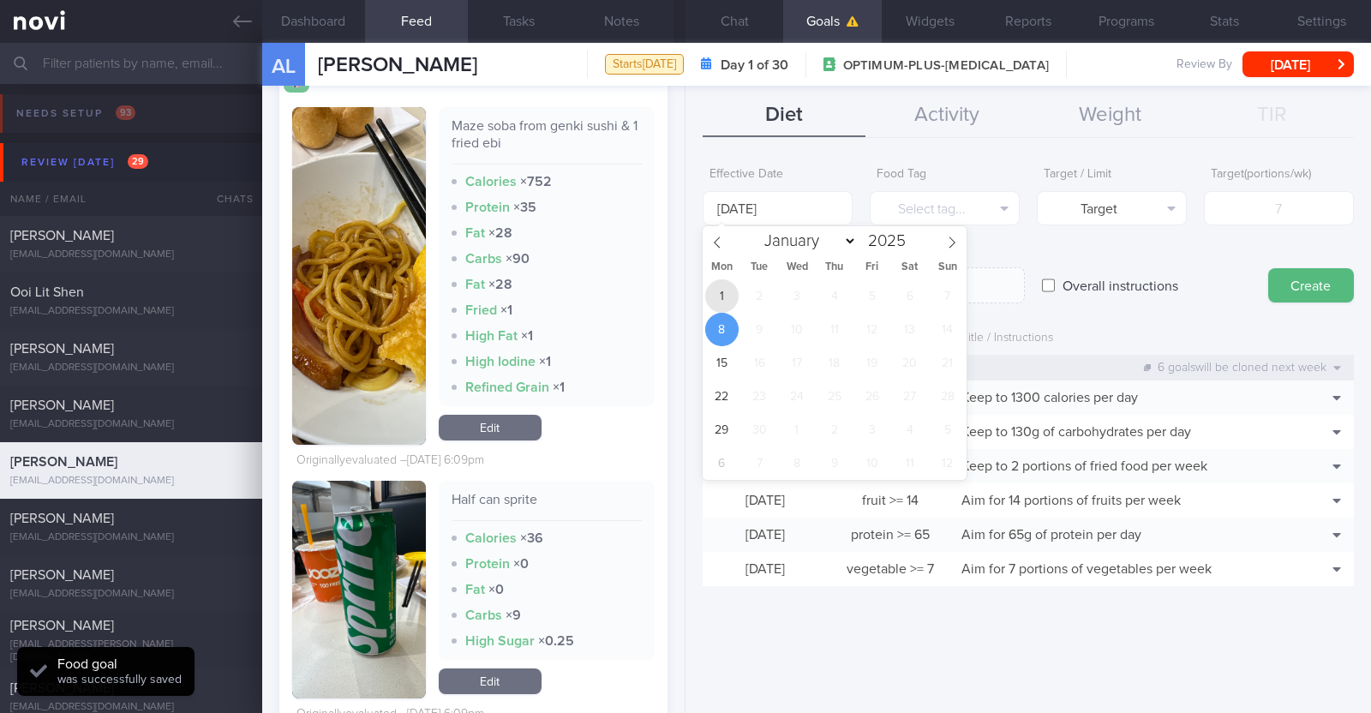
click at [682, 287] on span "1" at bounding box center [721, 295] width 33 height 33
type input "[DATE]"
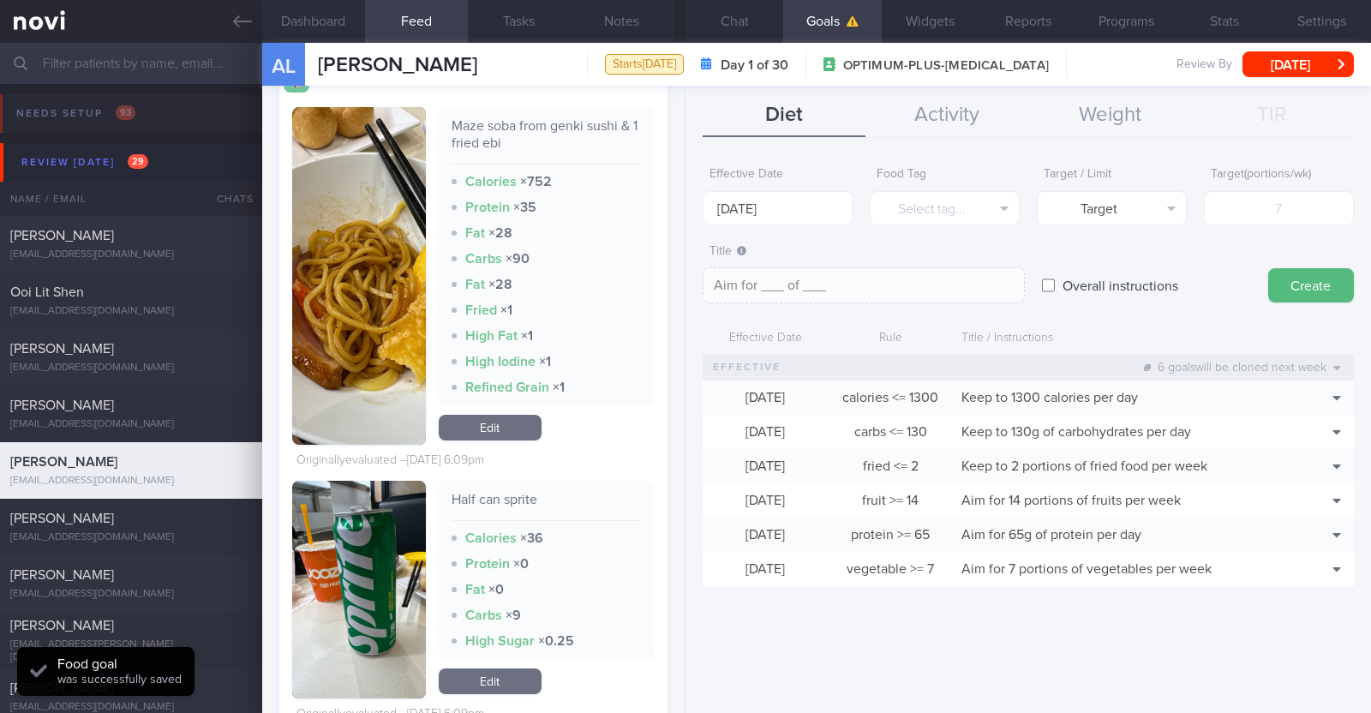
click at [682, 284] on input "Overall instructions" at bounding box center [1048, 285] width 13 height 34
checkbox input "true"
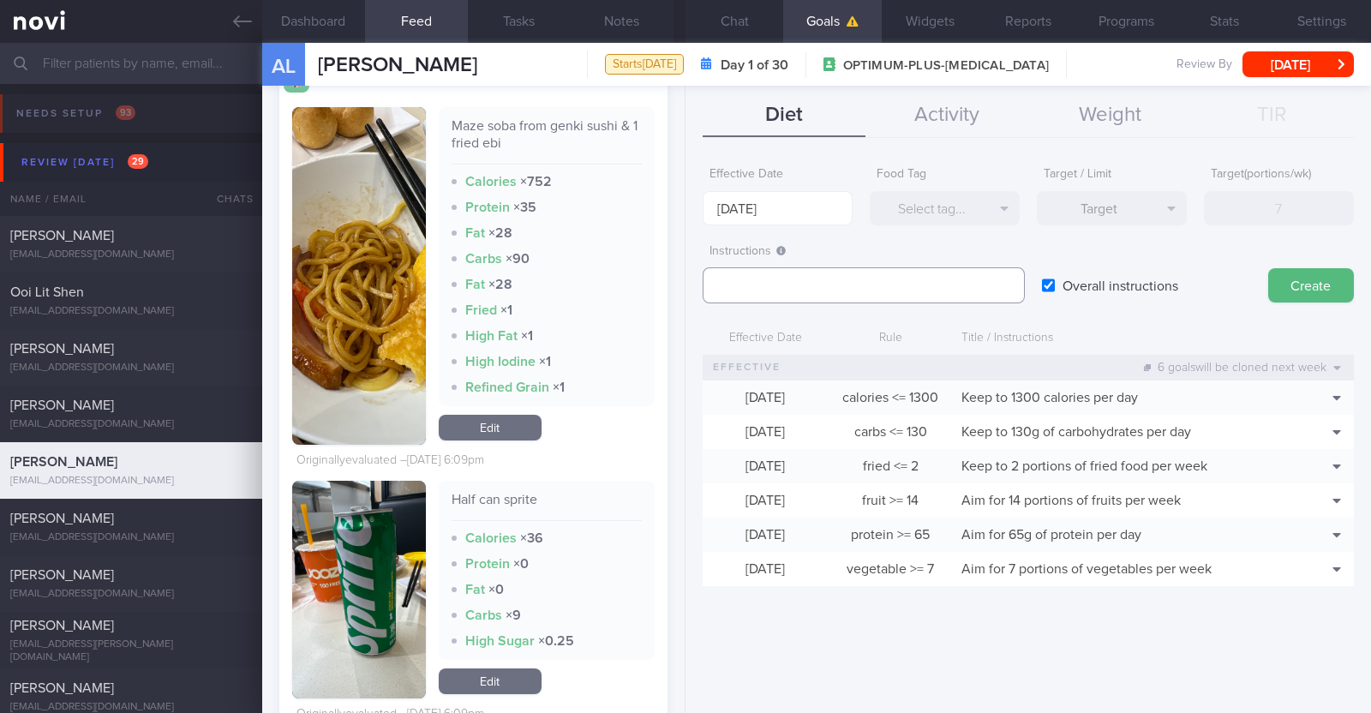
click at [682, 284] on textarea at bounding box center [864, 285] width 322 height 36
paste textarea "Aim to consume xxL of fluids per day (Choose water first)"
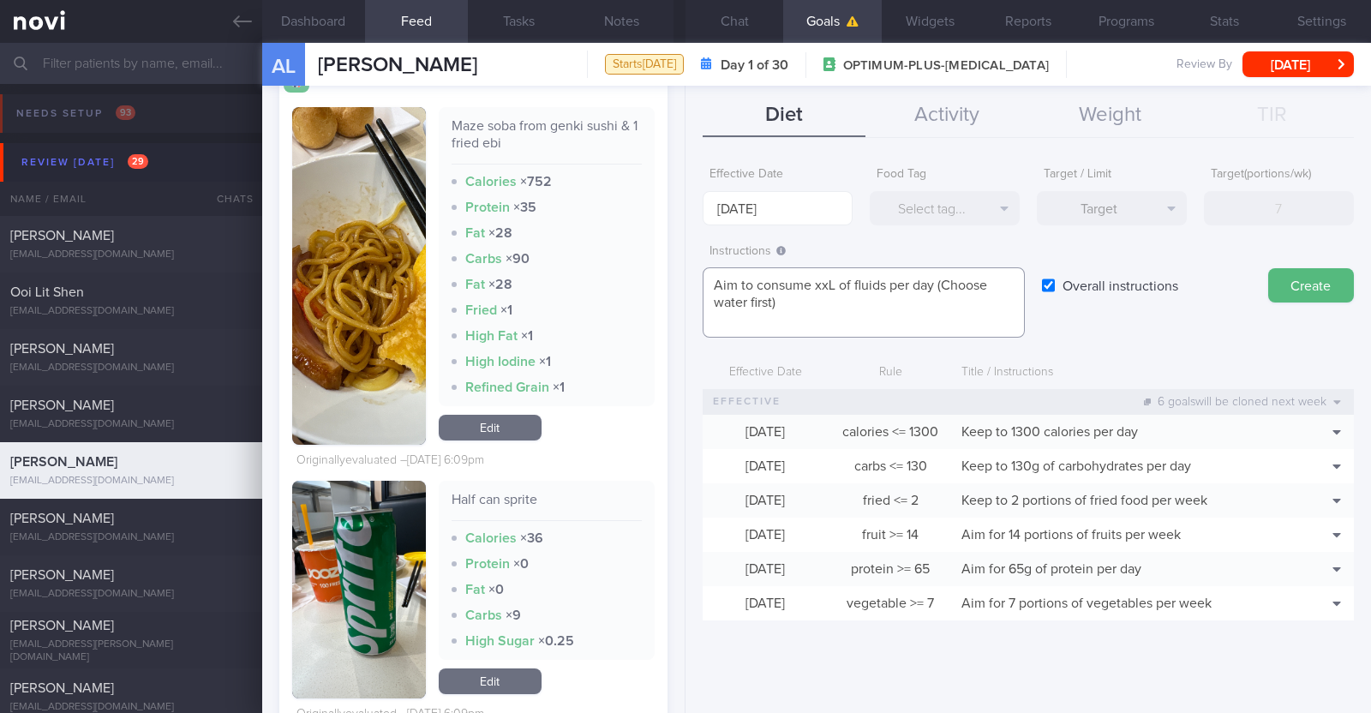
scroll to position [0, 0]
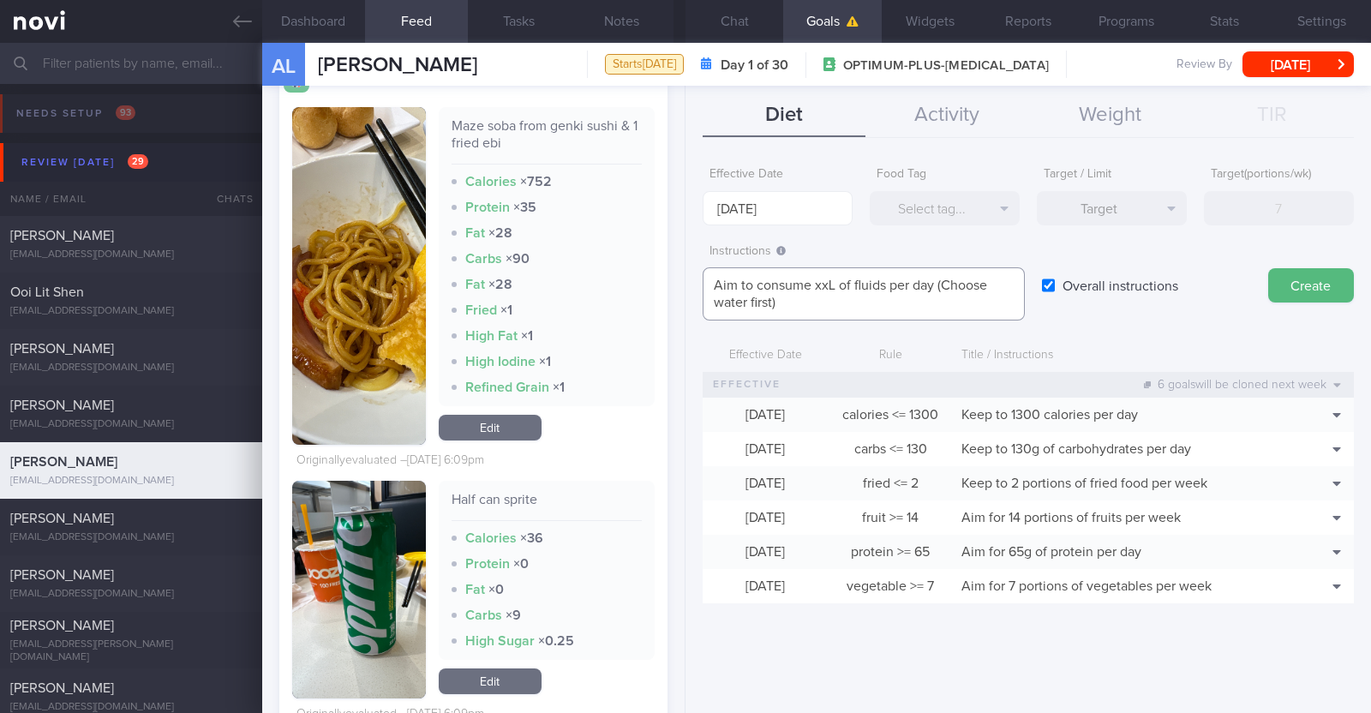
click at [682, 282] on textarea "Aim to consume xxL of fluids per day (Choose water first)" at bounding box center [864, 293] width 322 height 53
paste textarea "1.9-2.2"
type textarea "Aim to consume 1.9-2.2L of fluids per day (Choose water first)"
click at [682, 276] on button "Create" at bounding box center [1311, 285] width 86 height 34
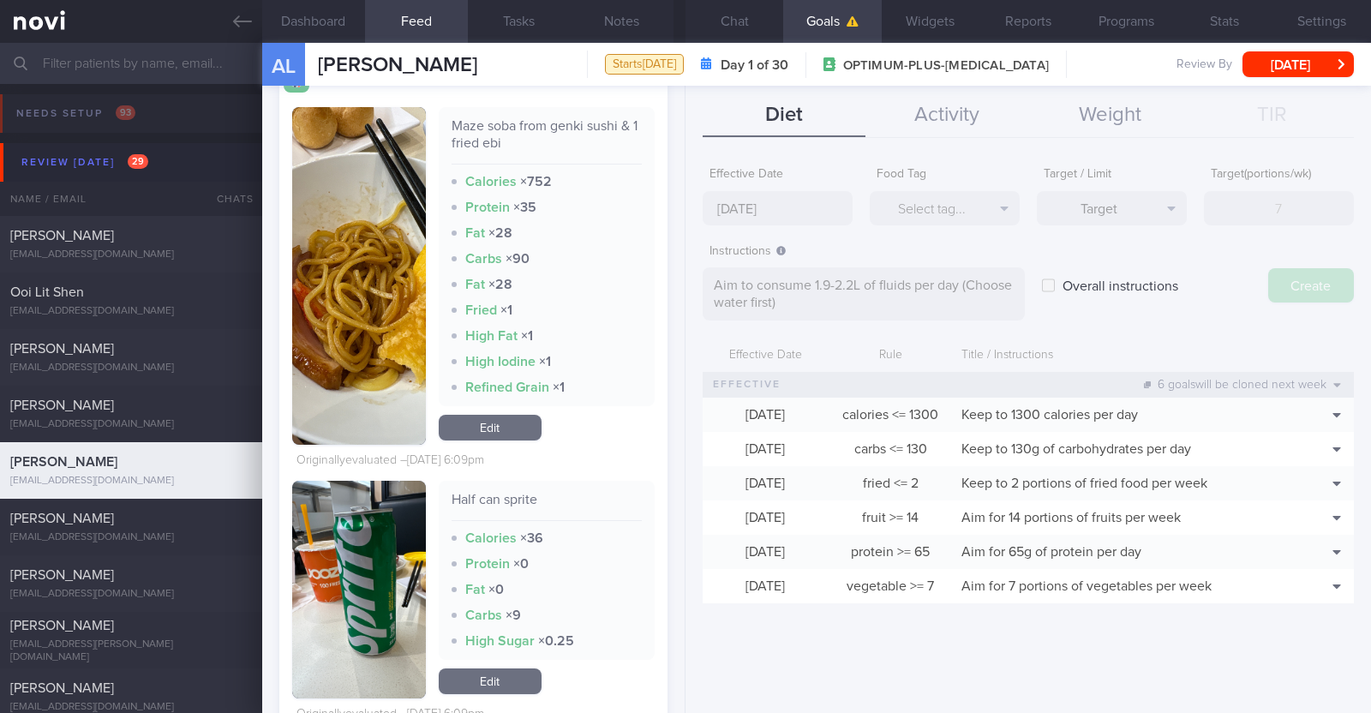
type input "[DATE]"
type textarea "Aim for ___ of ___"
checkbox input "false"
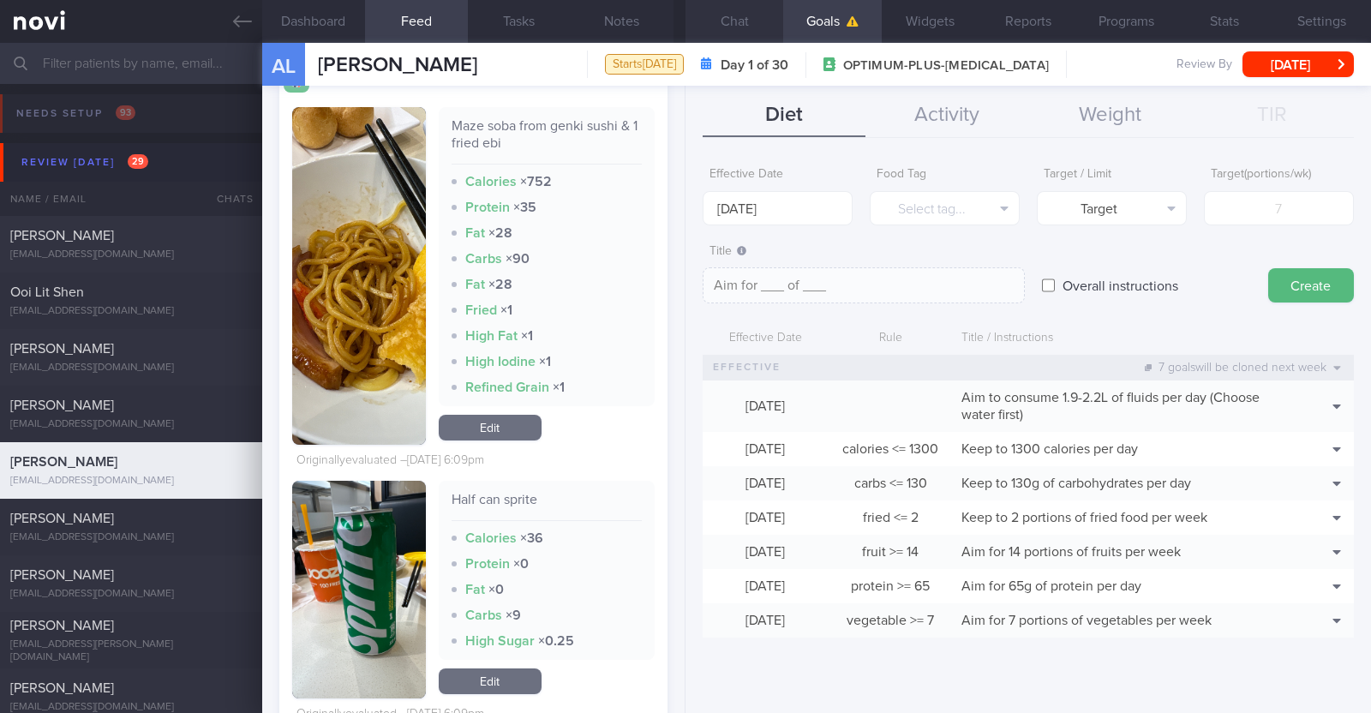
click at [682, 16] on button "Chat" at bounding box center [734, 21] width 98 height 43
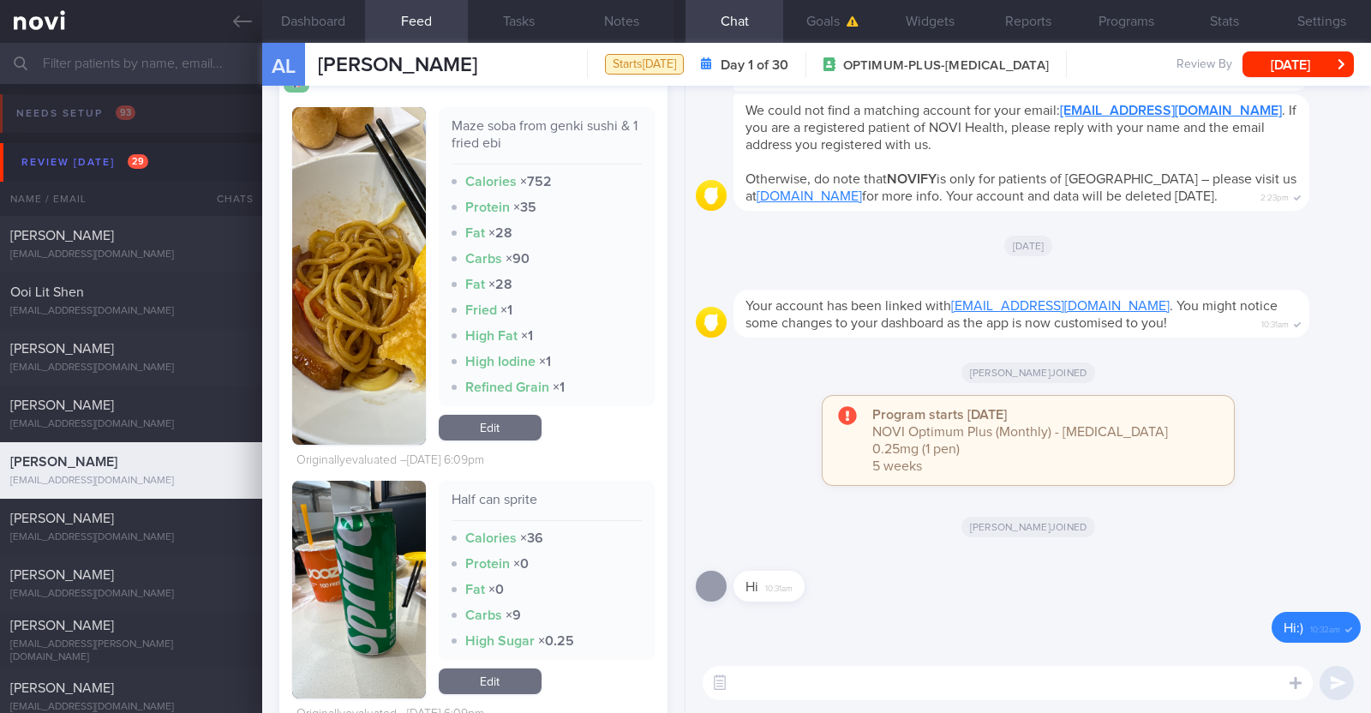
click at [682, 691] on textarea at bounding box center [1008, 683] width 610 height 34
paste textarea "Hi [patient’s name]! This is Charlotte, the dietitian. It was nice meeting you …"
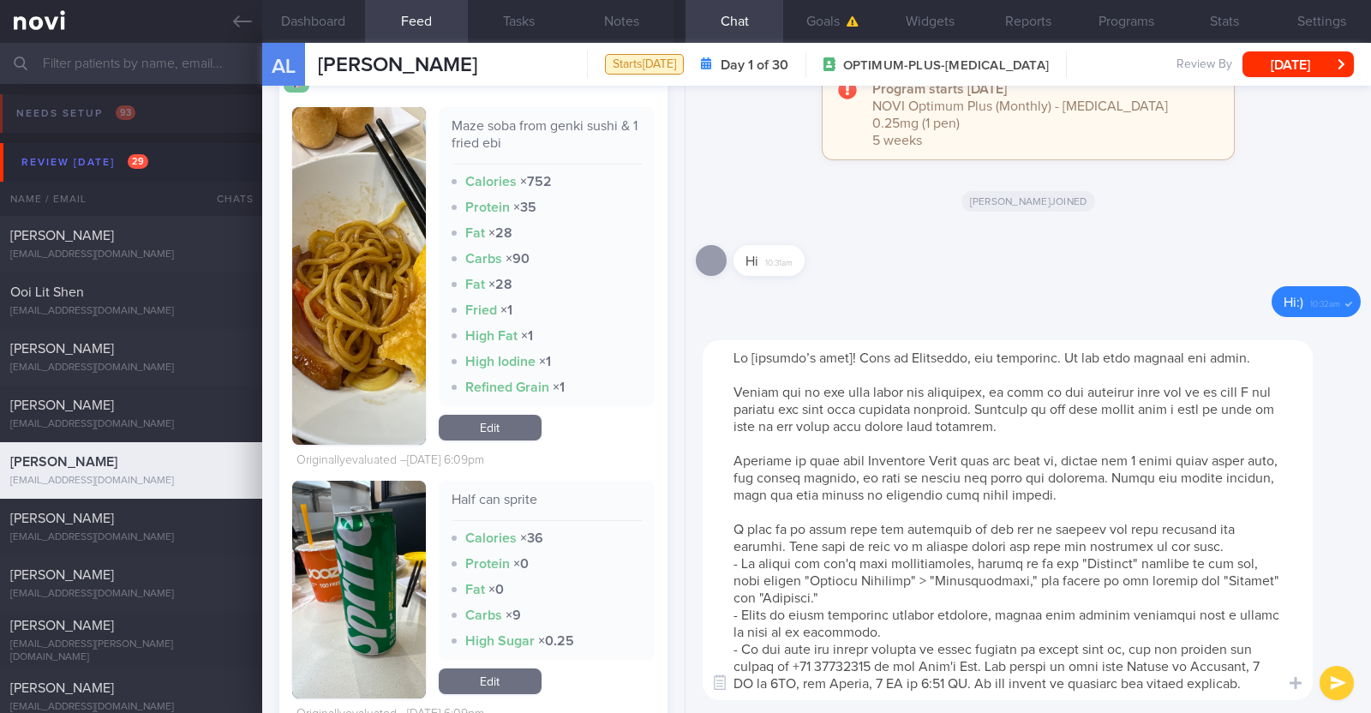
click at [682, 355] on textarea at bounding box center [1008, 520] width 610 height 360
drag, startPoint x: 727, startPoint y: 463, endPoint x: 1217, endPoint y: 492, distance: 490.1
click at [682, 492] on textarea at bounding box center [1008, 520] width 610 height 360
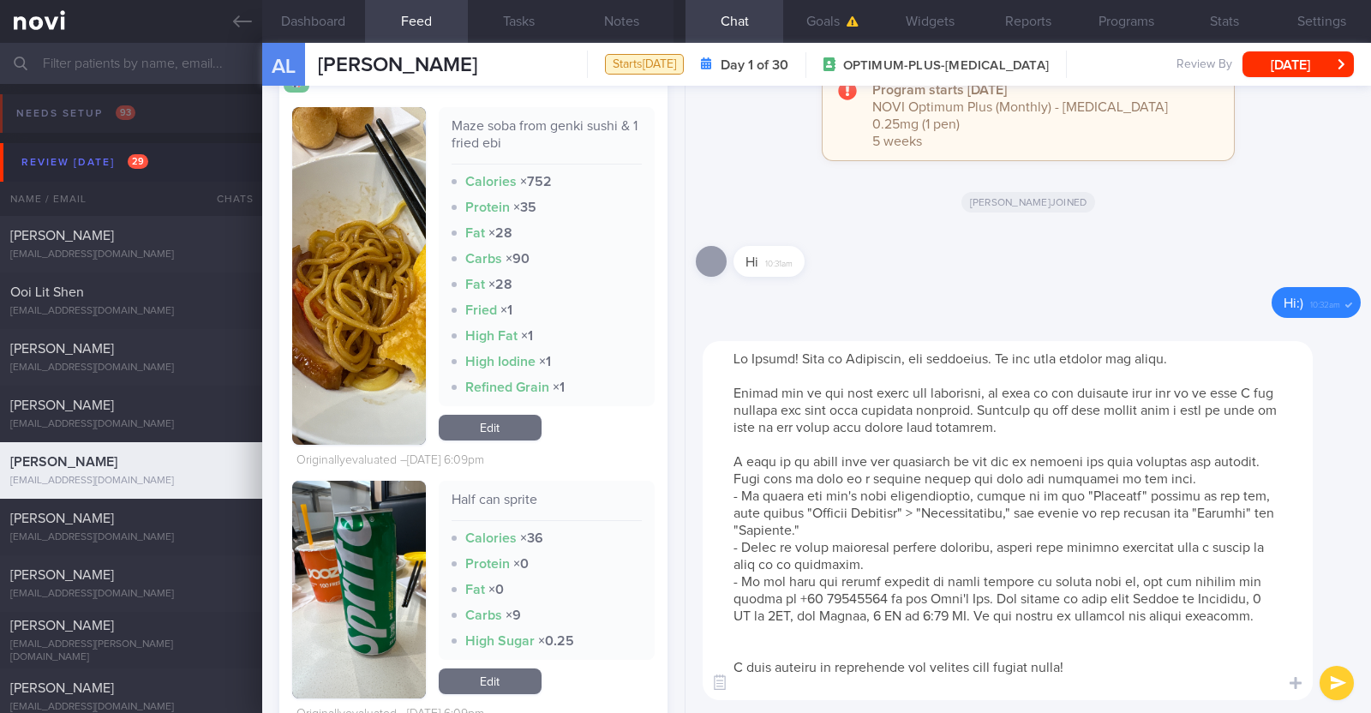
click at [682, 657] on textarea at bounding box center [1008, 520] width 610 height 359
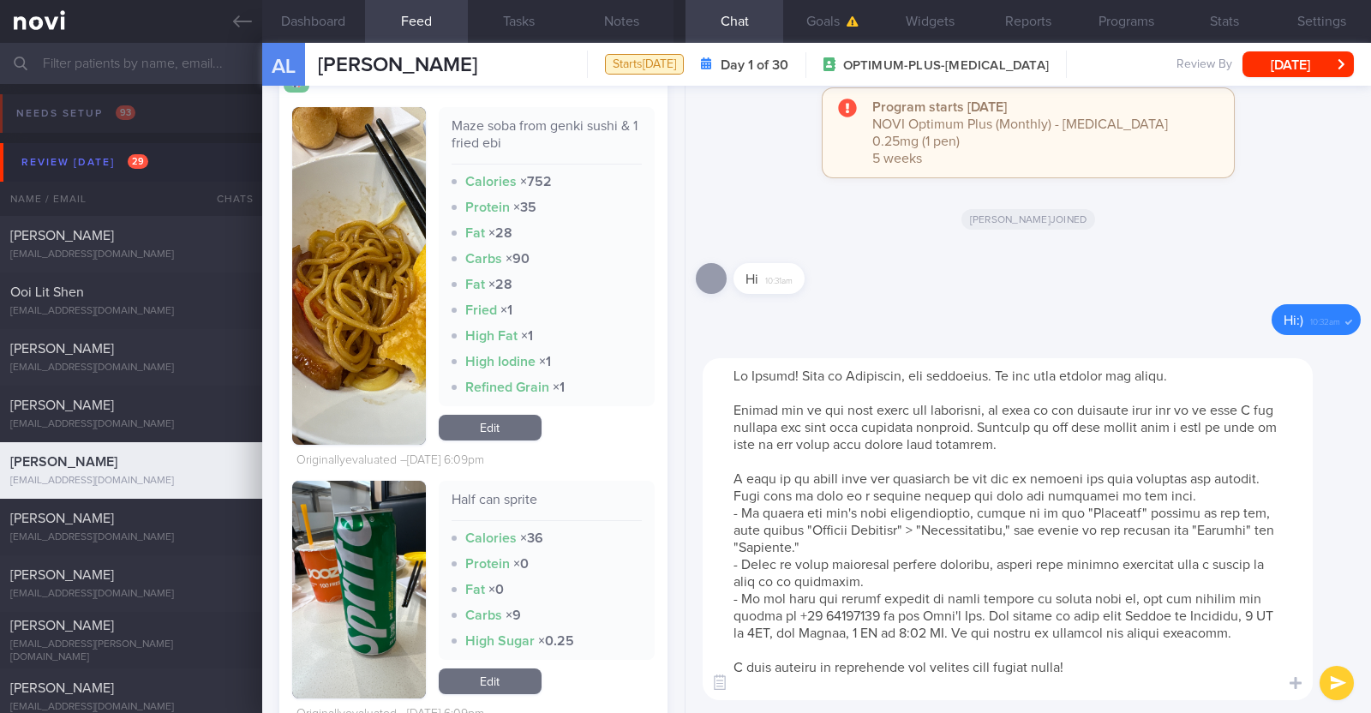
type textarea "Hi Alicia! This is Charlotte, the dietitian. It was nice meeting you today. Ple…"
click at [682, 679] on button "submit" at bounding box center [1336, 683] width 34 height 34
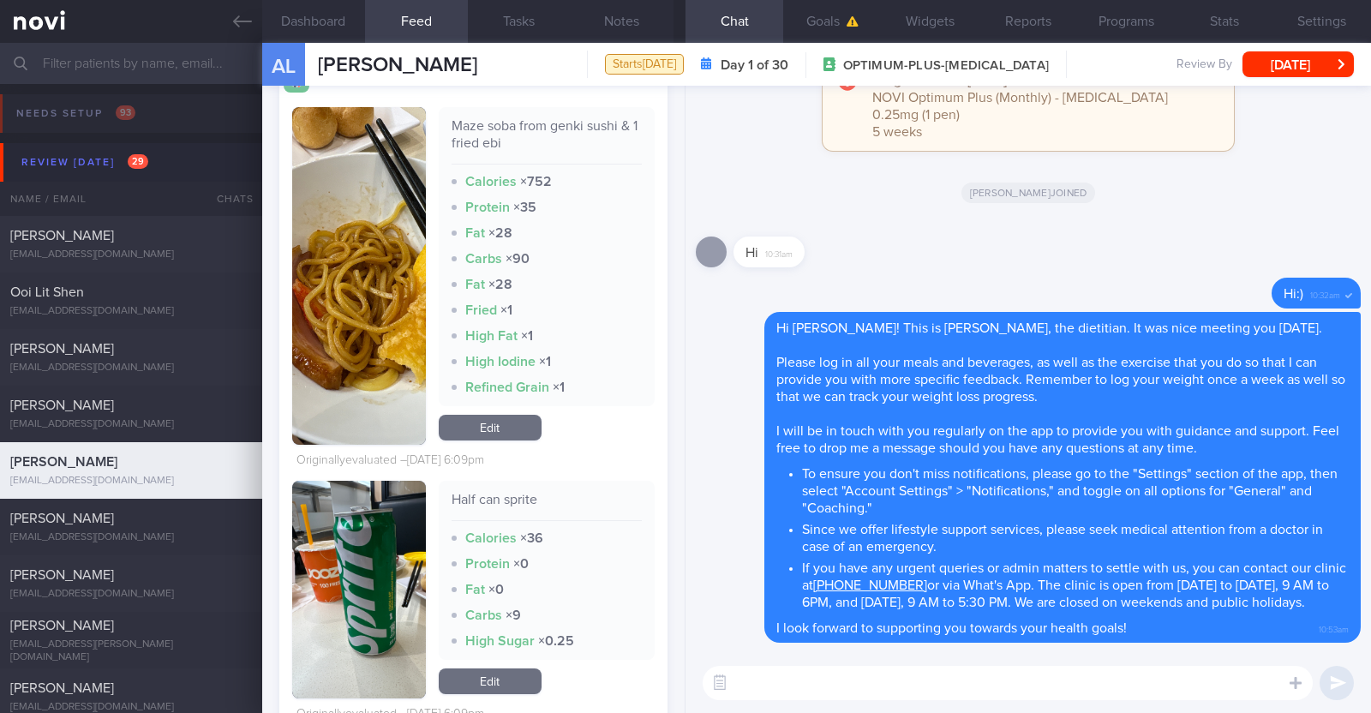
click at [682, 681] on textarea at bounding box center [1008, 683] width 610 height 34
paste textarea "Here is a summary of what we discussed: Basics of Weight Management - Diet: A w…"
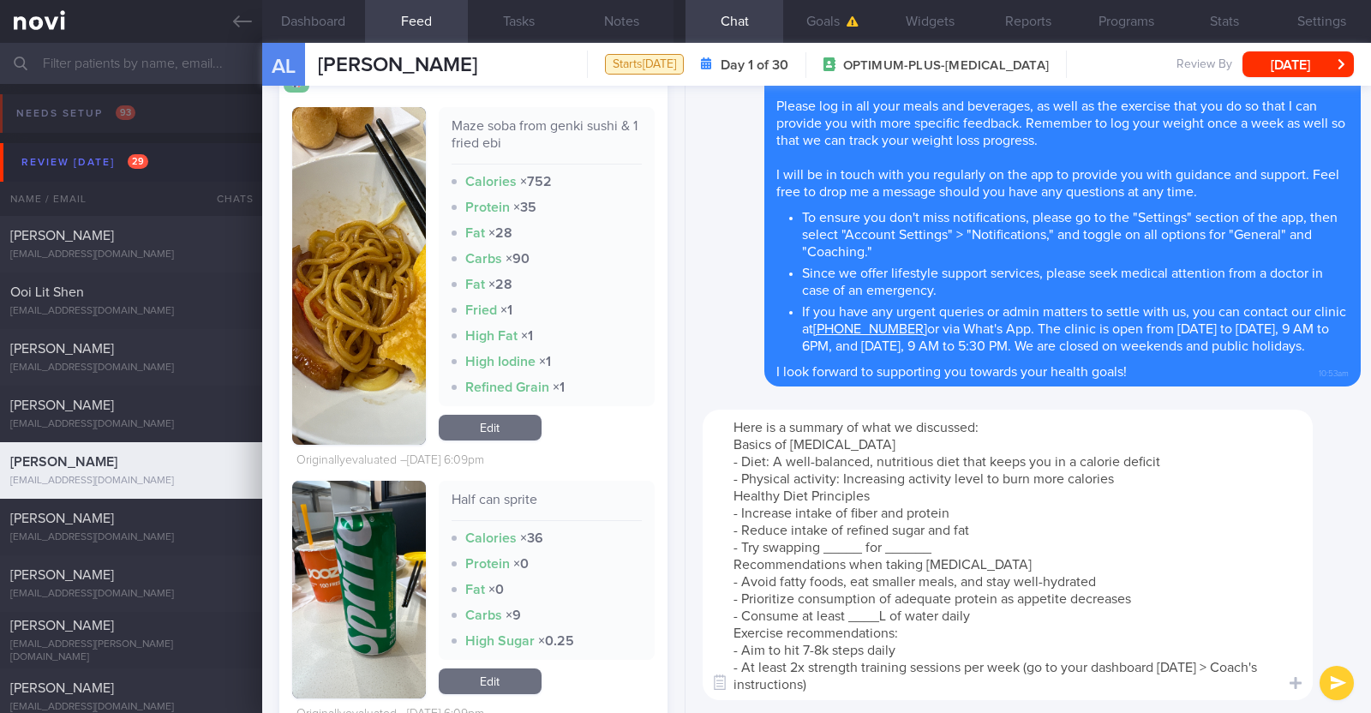
click at [682, 478] on textarea "Here is a summary of what we discussed: Basics of Weight Management - Diet: A w…" at bounding box center [1008, 555] width 610 height 290
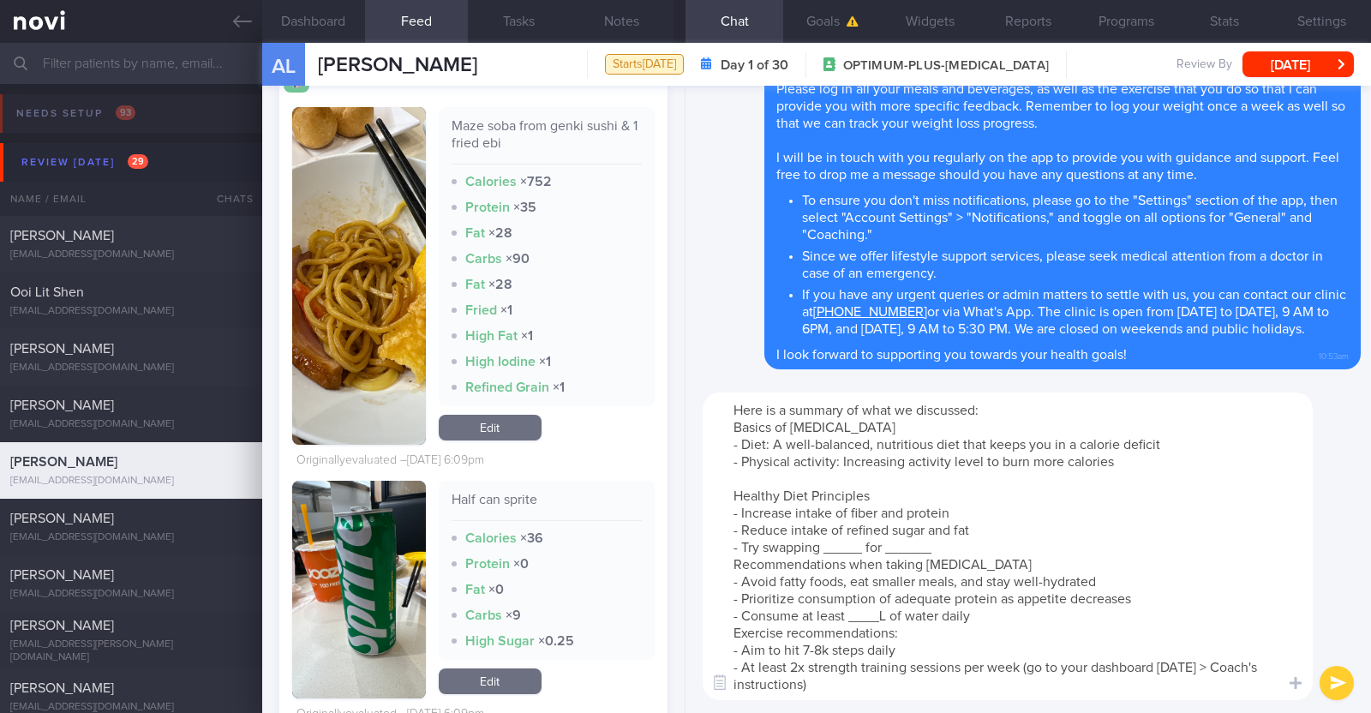
click at [682, 544] on textarea "Here is a summary of what we discussed: Basics of Weight Management - Diet: A w…" at bounding box center [1008, 546] width 610 height 308
drag, startPoint x: 1003, startPoint y: 550, endPoint x: 952, endPoint y: 546, distance: 51.6
click at [682, 546] on textarea "Here is a summary of what we discussed: Basics of Weight Management - Diet: A w…" at bounding box center [1008, 546] width 610 height 308
type textarea "Here is a summary of what we discussed: Basics of Weight Management - Diet: A w…"
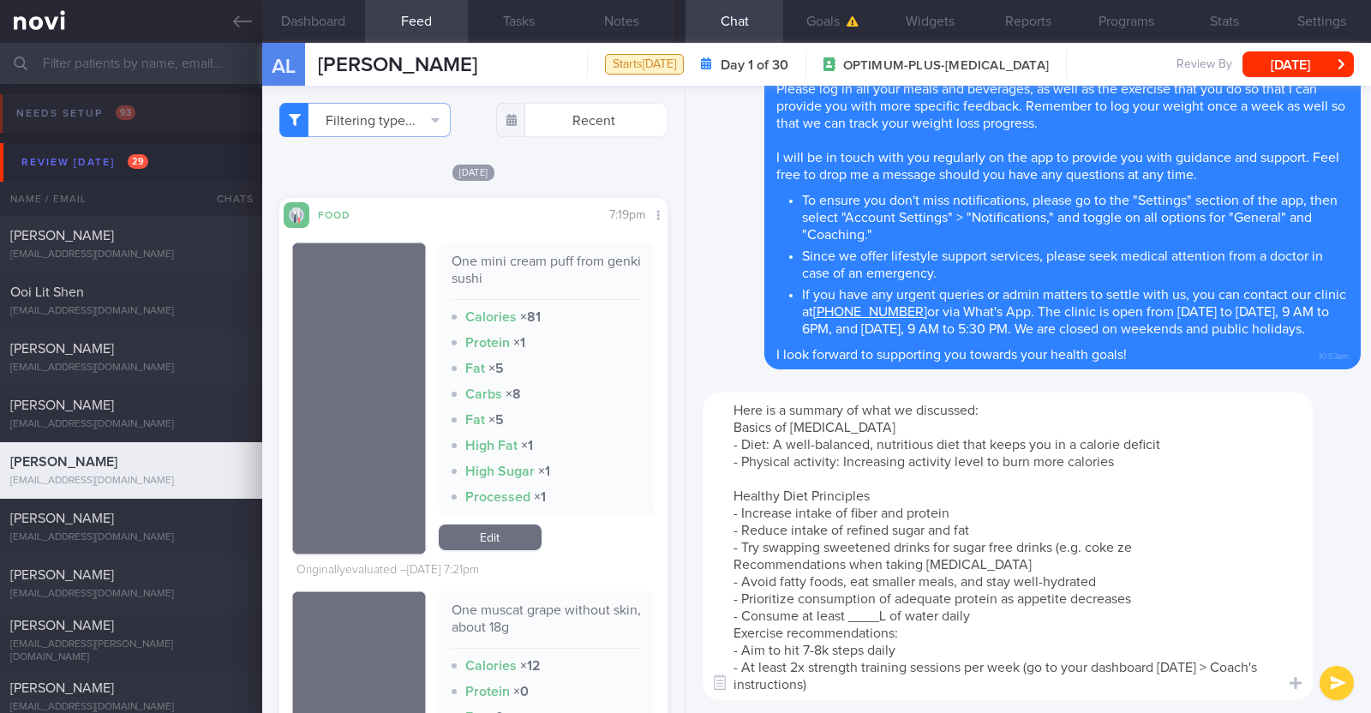
scroll to position [1327, 0]
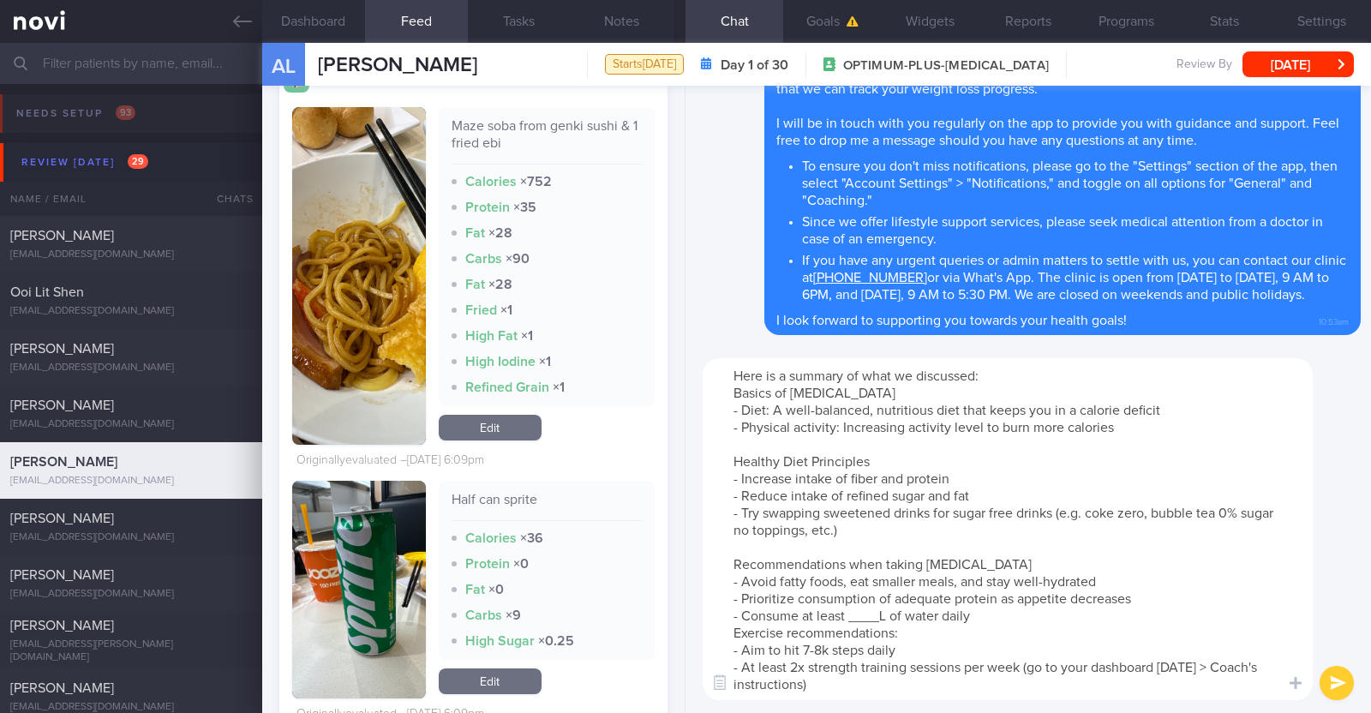
drag, startPoint x: 988, startPoint y: 563, endPoint x: 882, endPoint y: 564, distance: 105.4
click at [882, 564] on textarea "Here is a summary of what we discussed: Basics of [MEDICAL_DATA] - Diet: A well…" at bounding box center [1008, 529] width 610 height 342
click at [884, 606] on textarea "Here is a summary of what we discussed: Basics of [MEDICAL_DATA] - Diet: A well…" at bounding box center [1008, 529] width 610 height 342
paste textarea "1.9-2.2"
click at [1007, 610] on textarea "Here is a summary of what we discussed: Basics of [MEDICAL_DATA] - Diet: A well…" at bounding box center [1008, 529] width 610 height 342
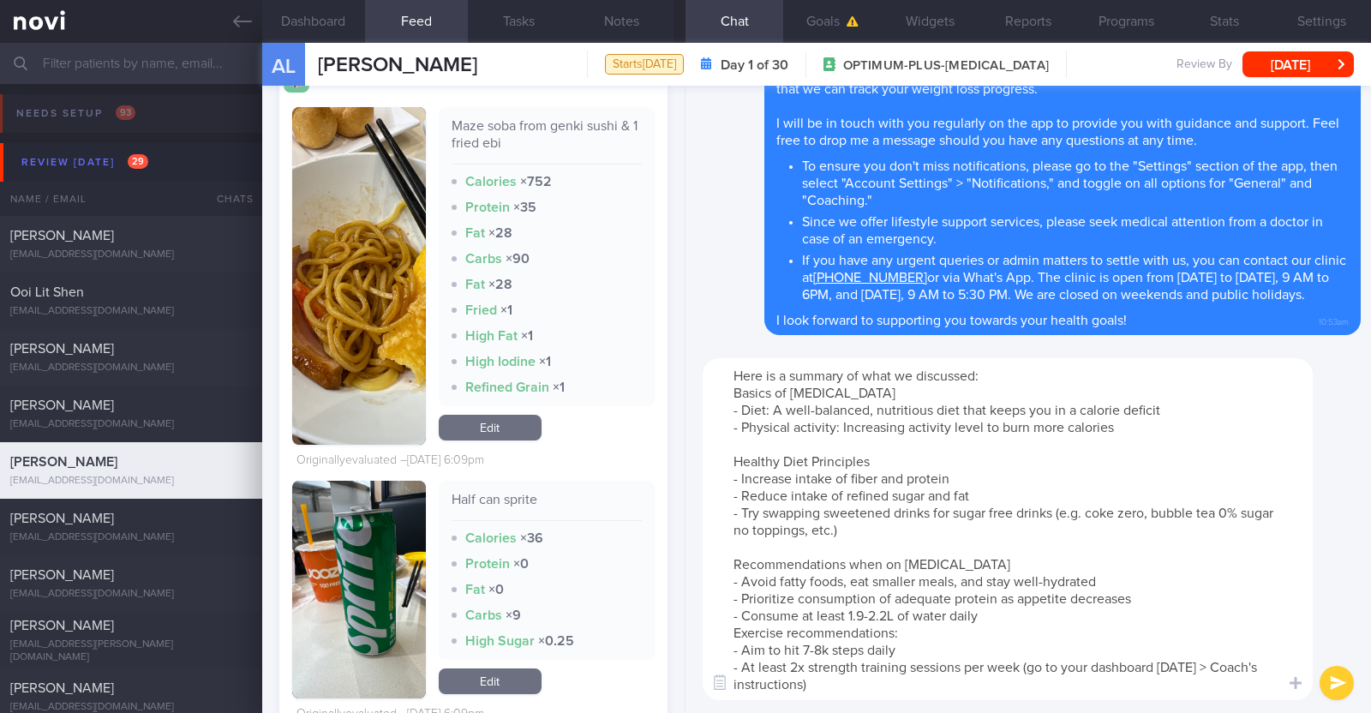
type textarea "Here is a summary of what we discussed: Basics of [MEDICAL_DATA] - Diet: A well…"
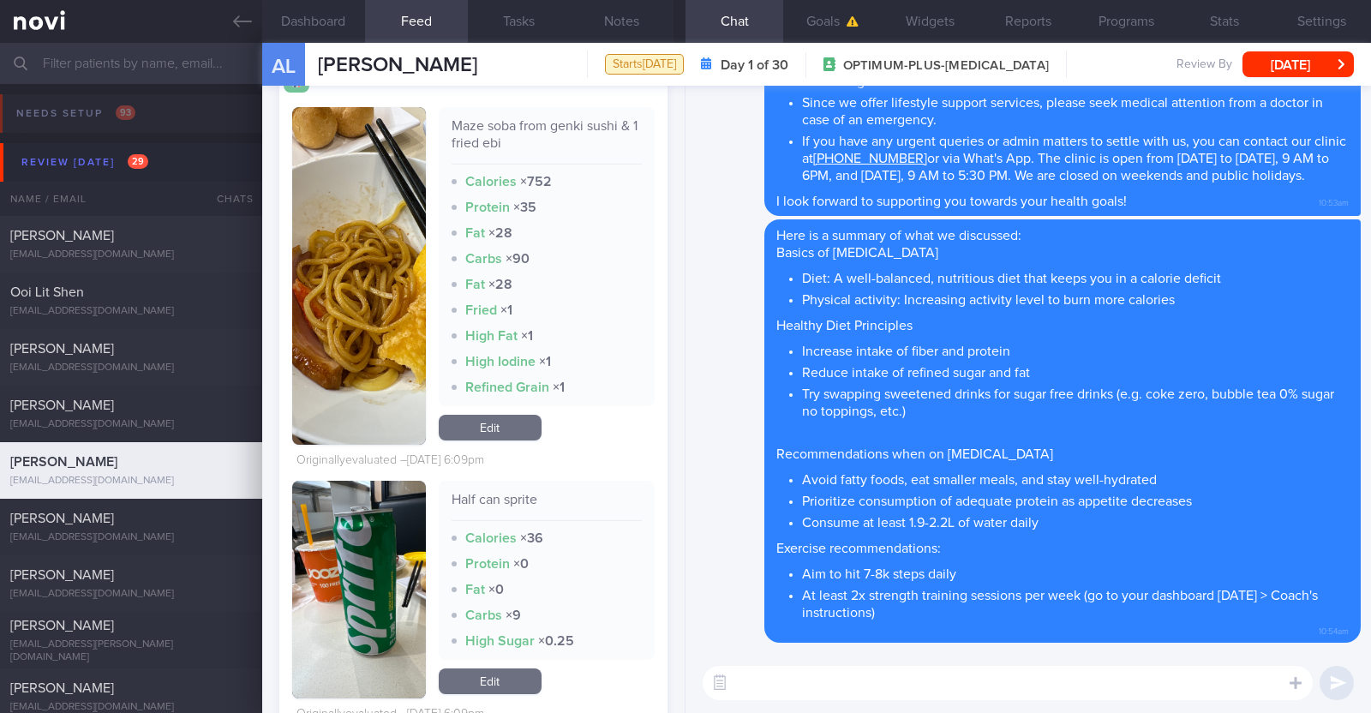
click at [882, 668] on textarea at bounding box center [1008, 683] width 610 height 34
paste textarea "fibre supplements like Fibrosol or Fybogel"
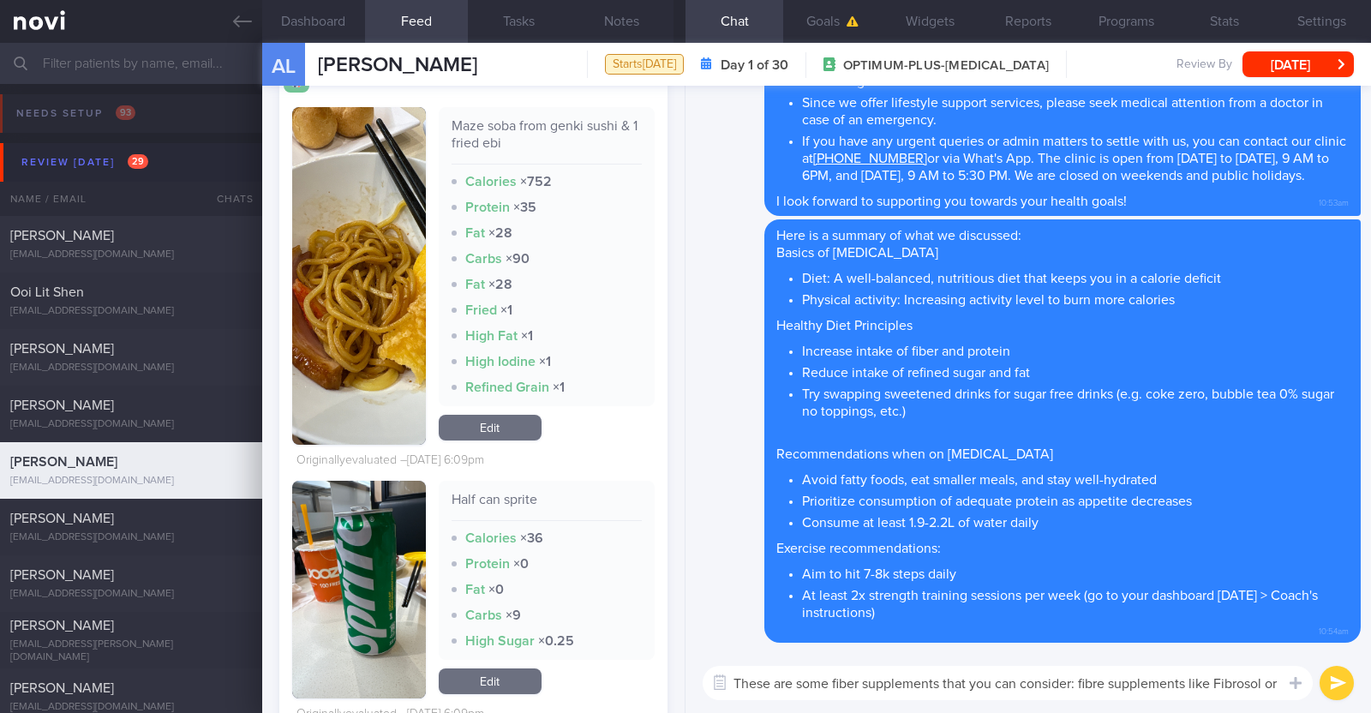
scroll to position [0, 0]
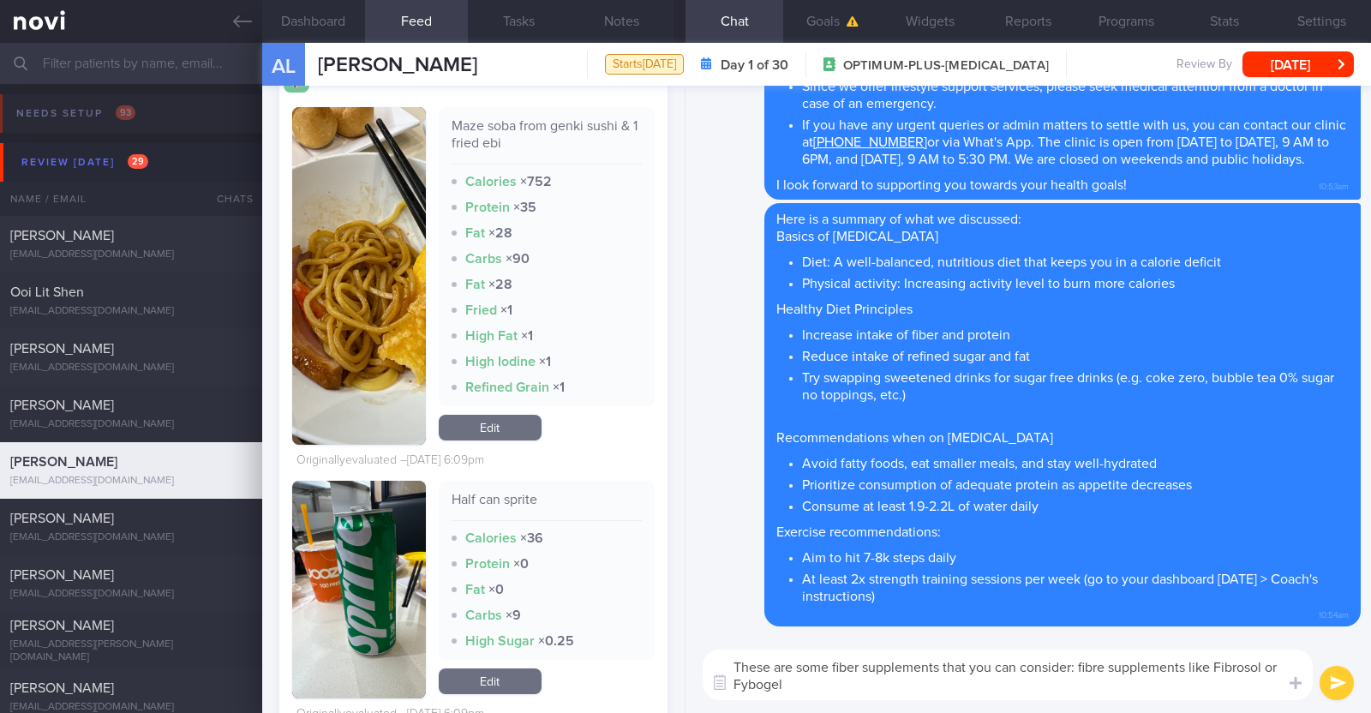
drag, startPoint x: 1215, startPoint y: 671, endPoint x: 1084, endPoint y: 661, distance: 131.5
click at [1084, 661] on textarea "These are some fiber supplements that you can consider: fibre supplements like …" at bounding box center [1008, 674] width 610 height 51
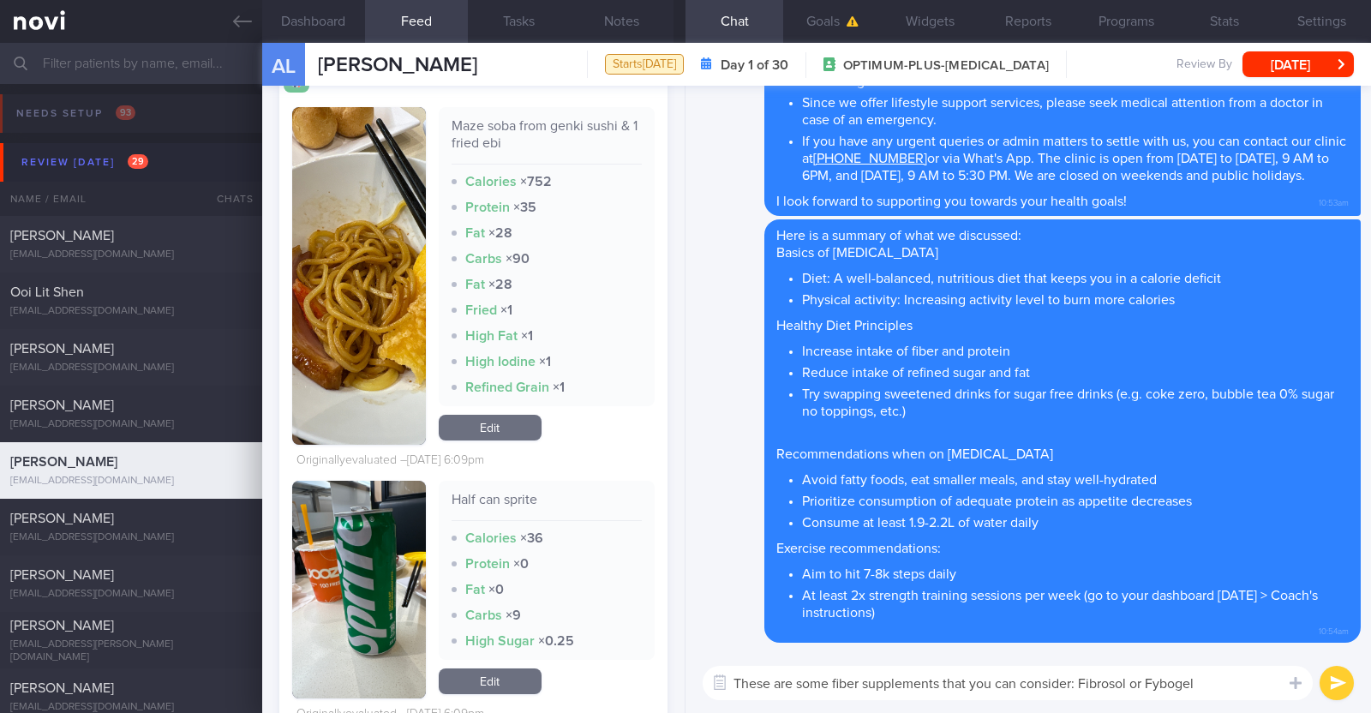
click at [1226, 687] on textarea "These are some fiber supplements that you can consider: Fibrosol or Fybogel" at bounding box center [1008, 683] width 610 height 34
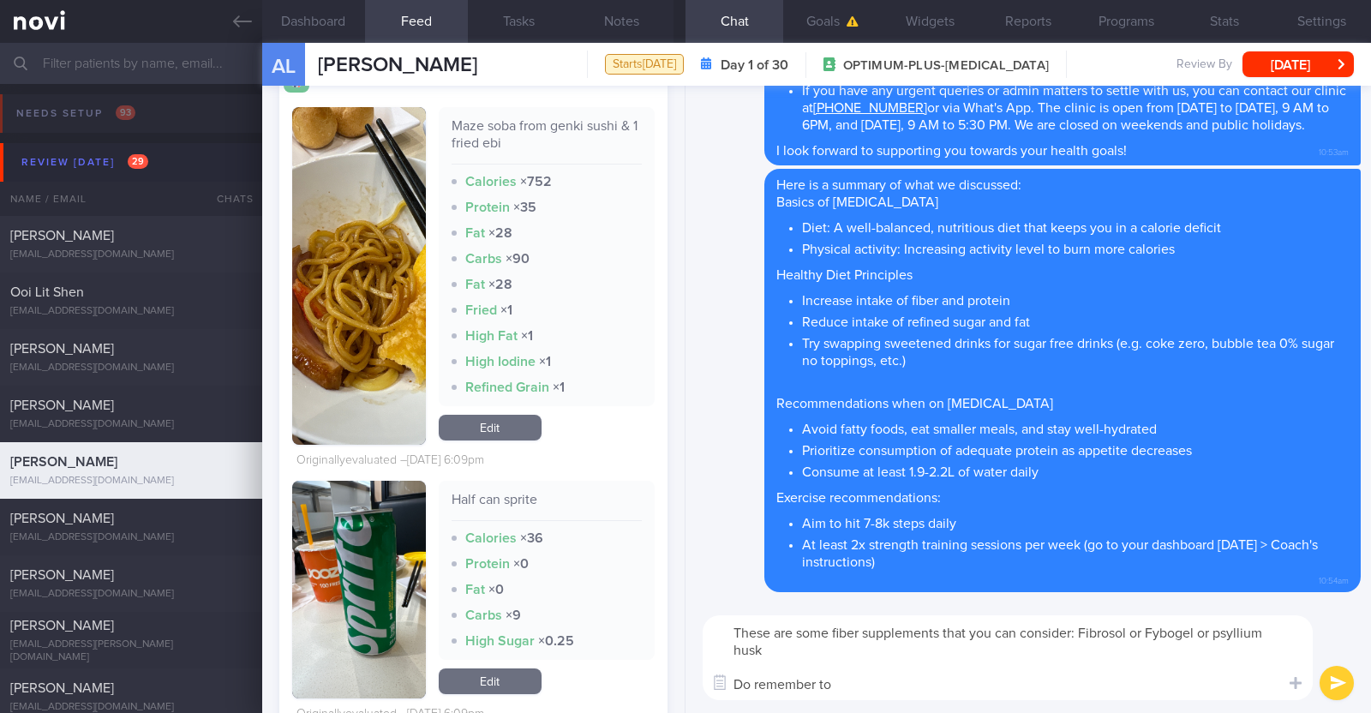
click at [844, 690] on textarea "These are some fiber supplements that you can consider: Fibrosol or Fybogel or …" at bounding box center [1008, 657] width 610 height 85
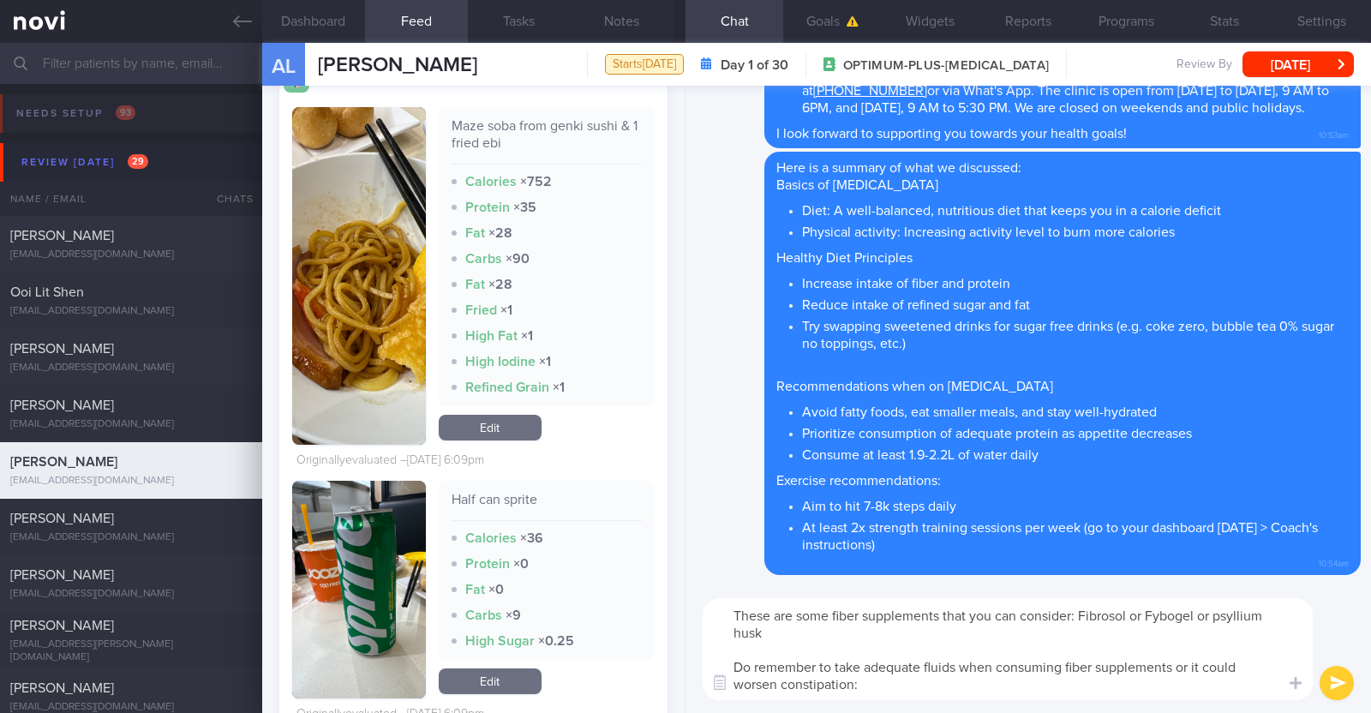
type textarea "These are some fiber supplements that you can consider: Fibrosol or Fybogel or …"
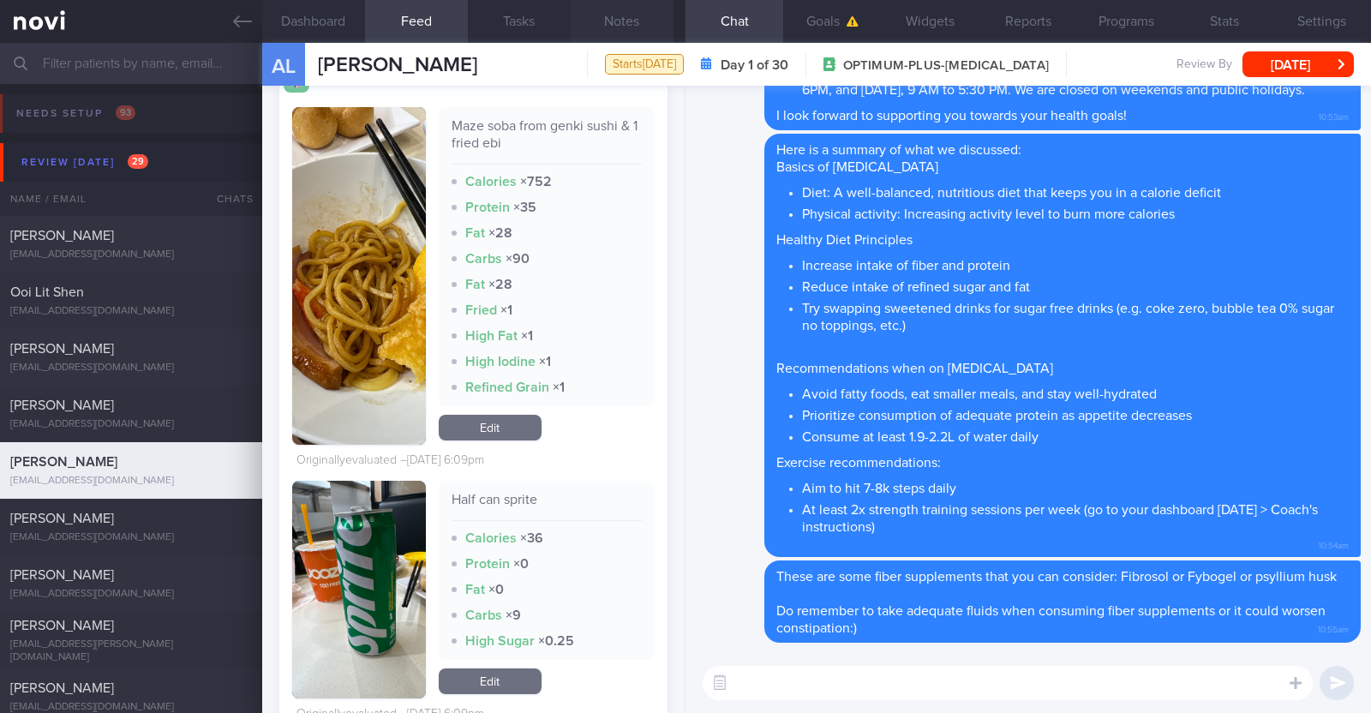
click at [601, 18] on button "Notes" at bounding box center [622, 21] width 103 height 43
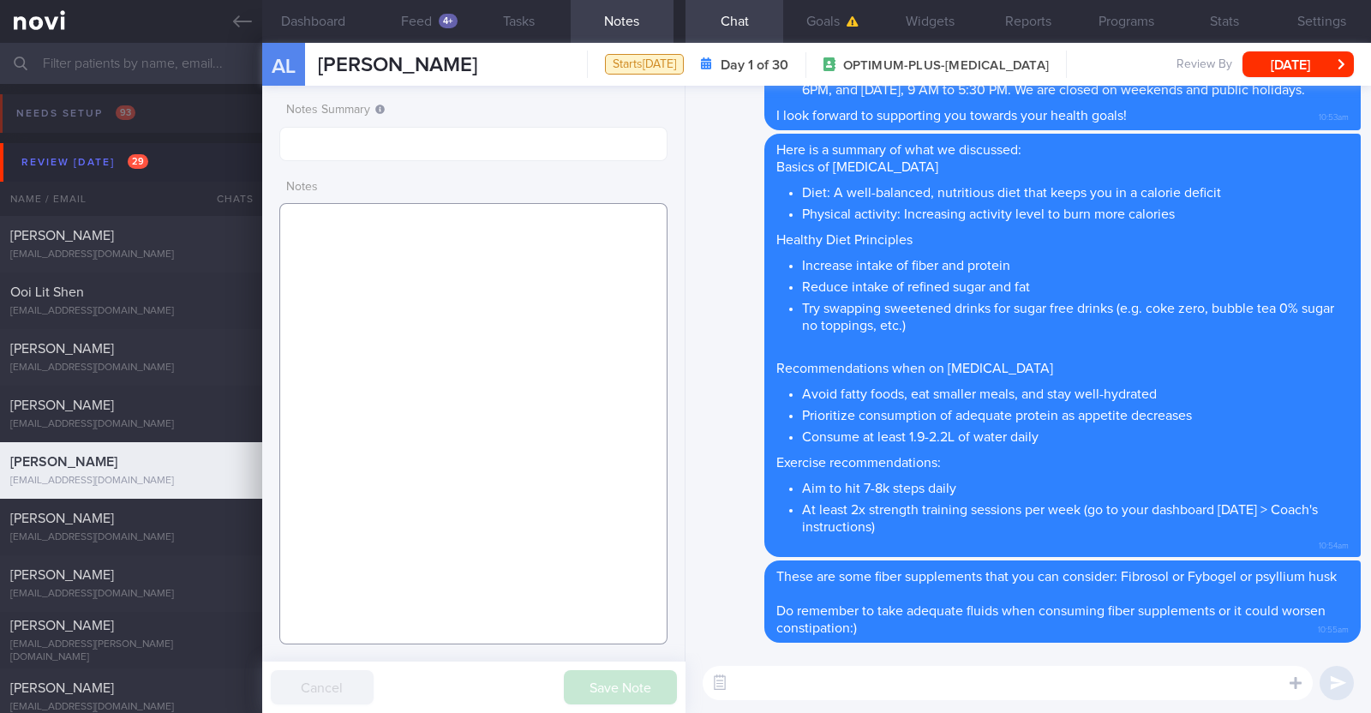
click at [395, 264] on textarea at bounding box center [473, 423] width 388 height 441
click at [510, 310] on textarea at bounding box center [473, 423] width 388 height 441
paste textarea "Comorbidities [MEDICAL_DATA] - not on f/up High uric acid without [MEDICAL_DATA]"
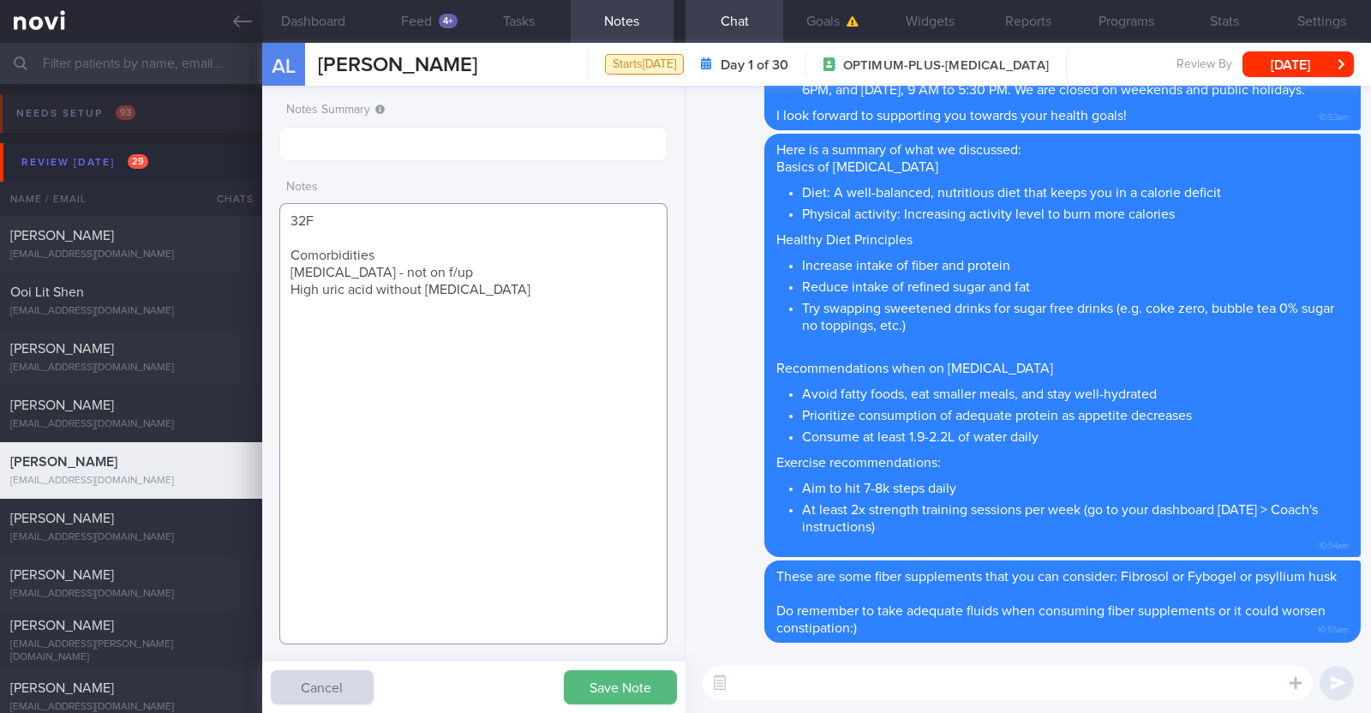
click at [404, 253] on textarea "32F Comorbidities [MEDICAL_DATA] - not on f/up High uric acid without [MEDICAL_…" at bounding box center [473, 423] width 388 height 441
drag, startPoint x: 442, startPoint y: 272, endPoint x: 359, endPoint y: 271, distance: 83.1
click at [359, 271] on textarea "32F Comorbidities: [MEDICAL_DATA] - not on f/up High uric acid without [MEDICAL…" at bounding box center [473, 423] width 388 height 441
click at [460, 281] on textarea "32F Comorbidities: [MEDICAL_DATA] High uric acid without [MEDICAL_DATA]" at bounding box center [473, 423] width 388 height 441
paste textarea "[MEDICAL_DATA] 0.25mg once/week for 4 weeks"
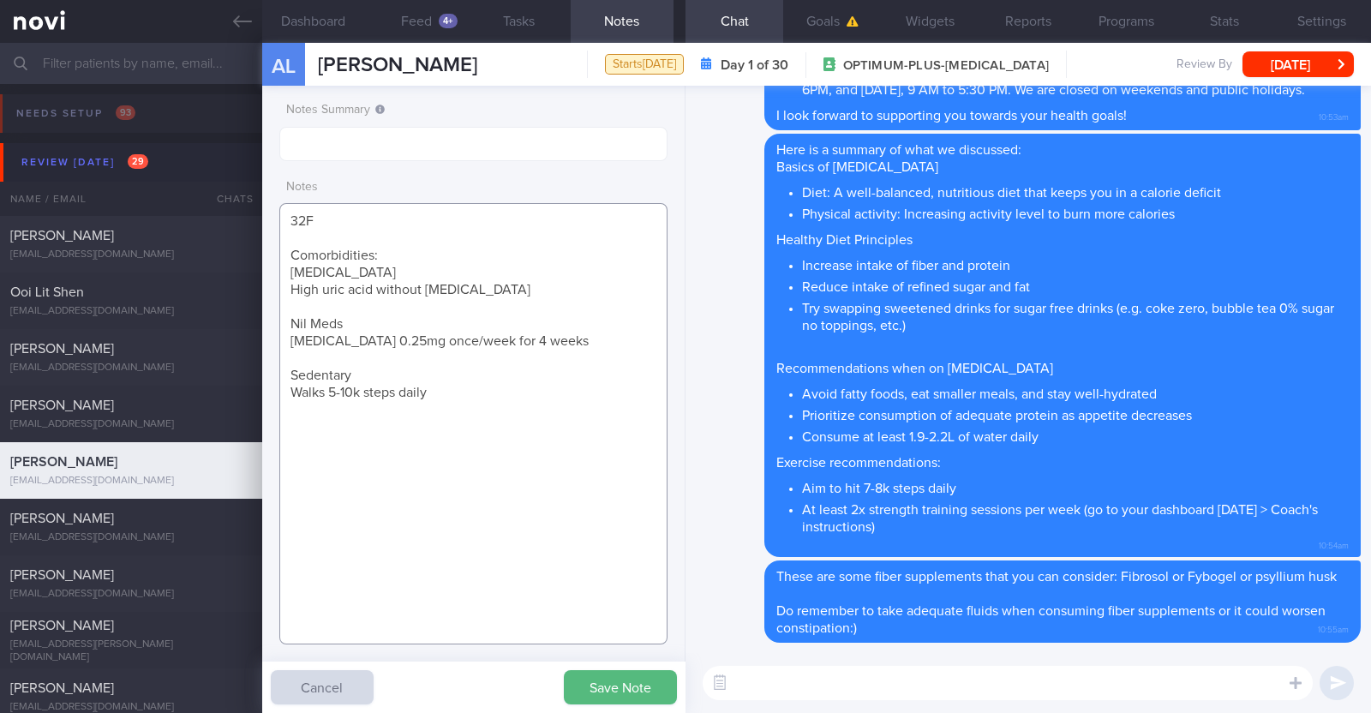
click at [501, 282] on textarea "32F Comorbidities: [MEDICAL_DATA] High uric acid without [MEDICAL_DATA] Nil Med…" at bounding box center [473, 423] width 388 height 441
click at [446, 387] on textarea "32F Comorbidities: [MEDICAL_DATA] High uric acid without [MEDICAL_DATA] Nil Med…" at bounding box center [473, 423] width 388 height 441
paste textarea "dislikes vegetables (takes black fungus, corn, seaweed, mushrooms)"
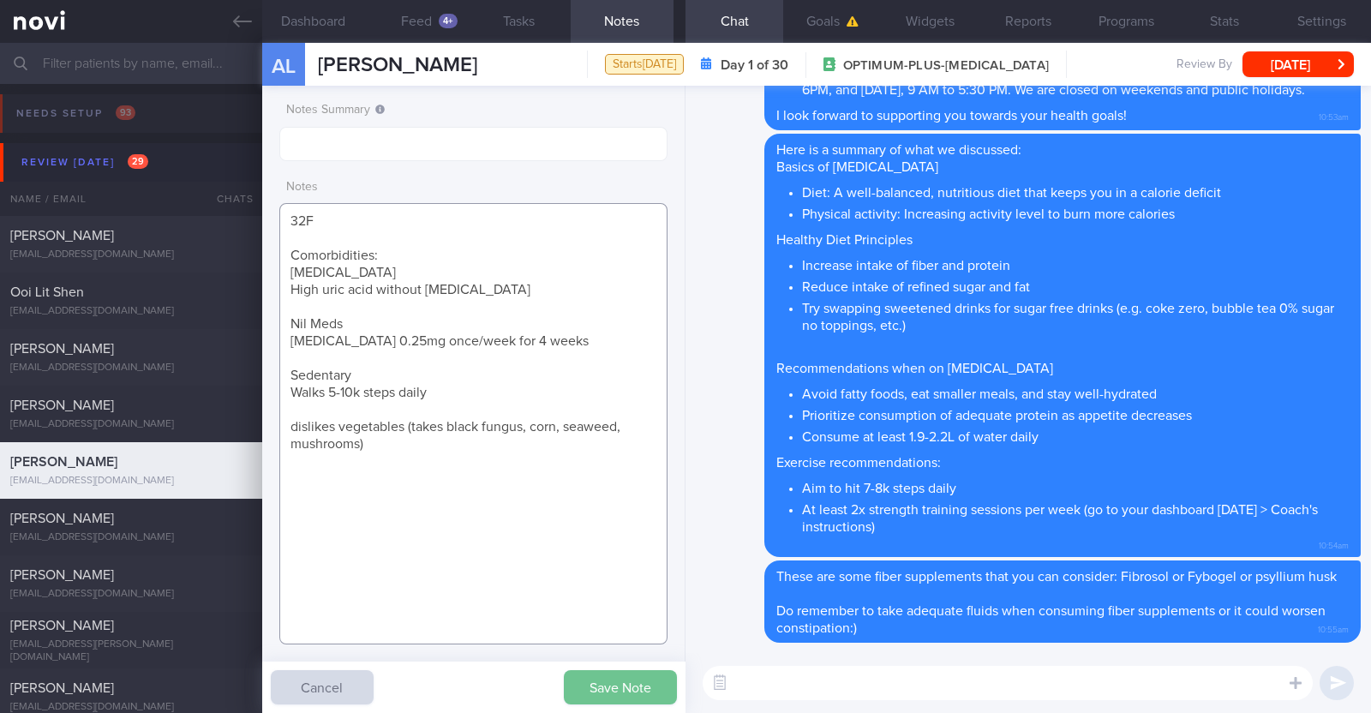
type textarea "32F Comorbidities: [MEDICAL_DATA] High uric acid without [MEDICAL_DATA] Nil Med…"
click at [595, 676] on button "Save Note" at bounding box center [620, 687] width 113 height 34
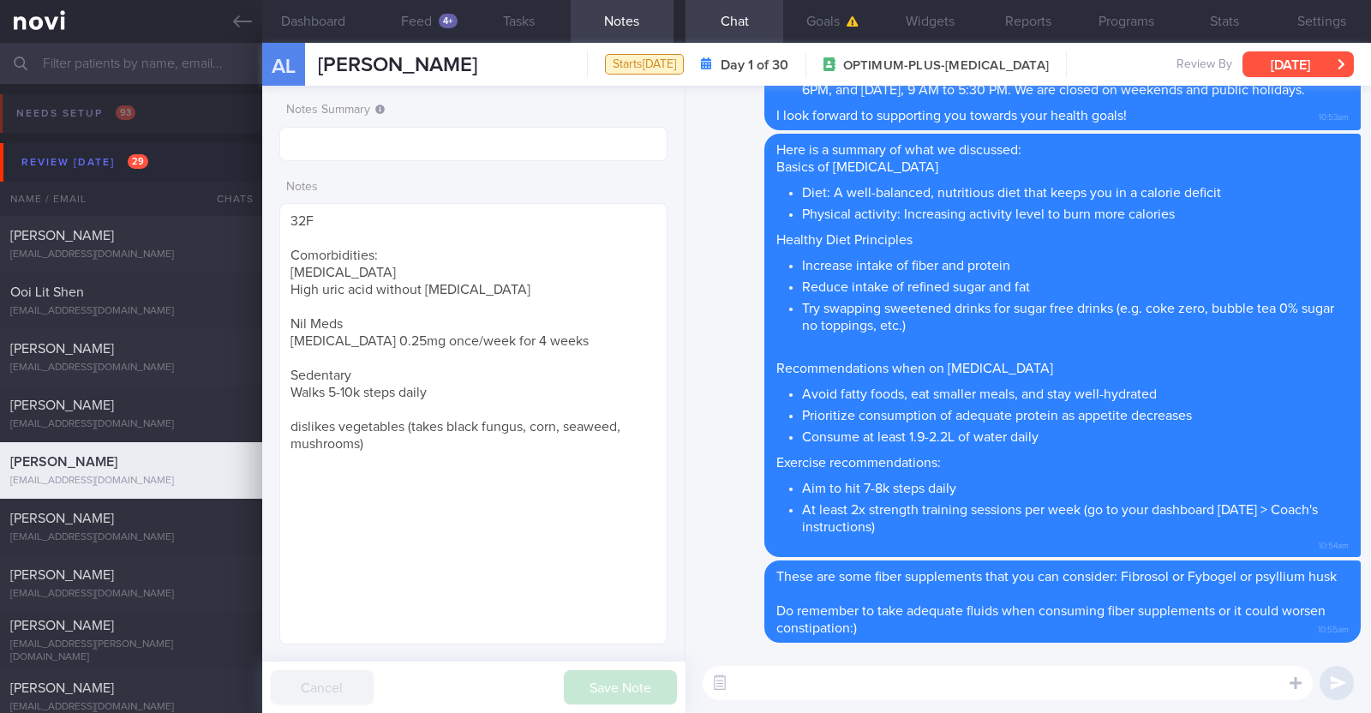
click at [1277, 67] on button "[DATE]" at bounding box center [1297, 64] width 111 height 26
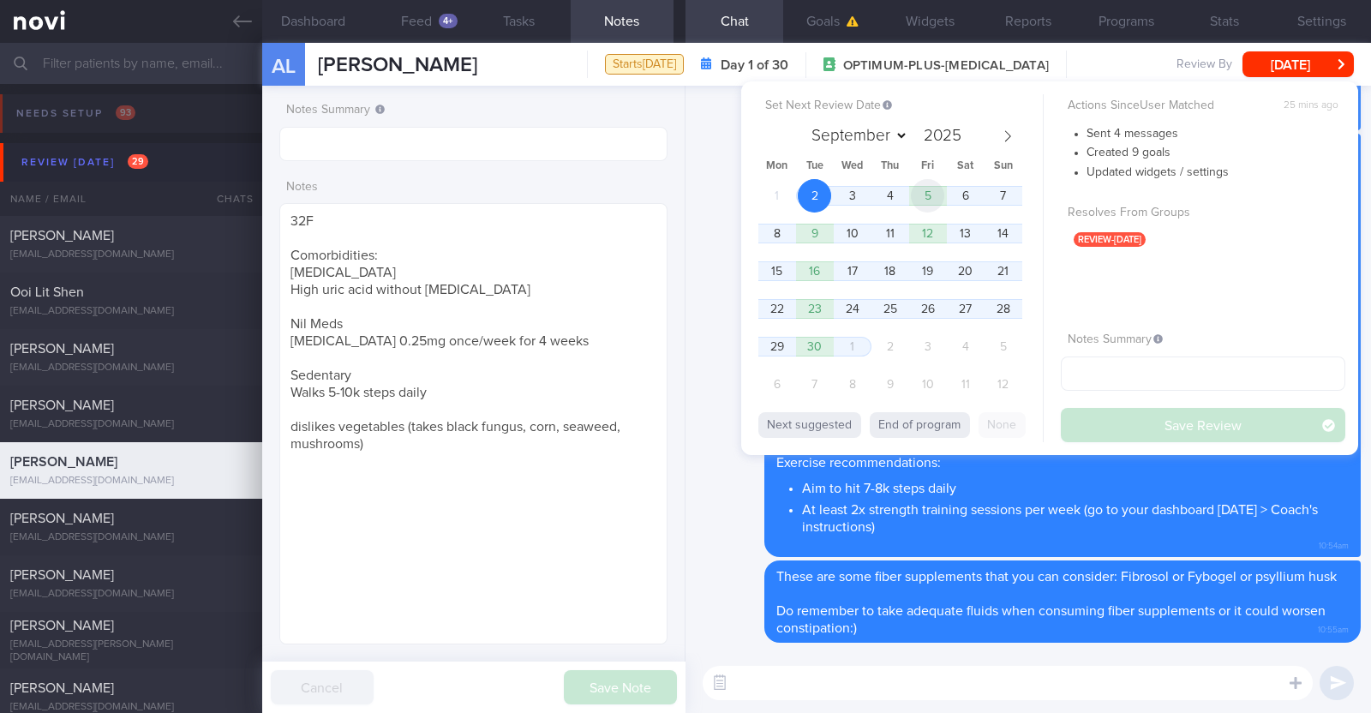
click at [934, 199] on span "5" at bounding box center [927, 195] width 33 height 33
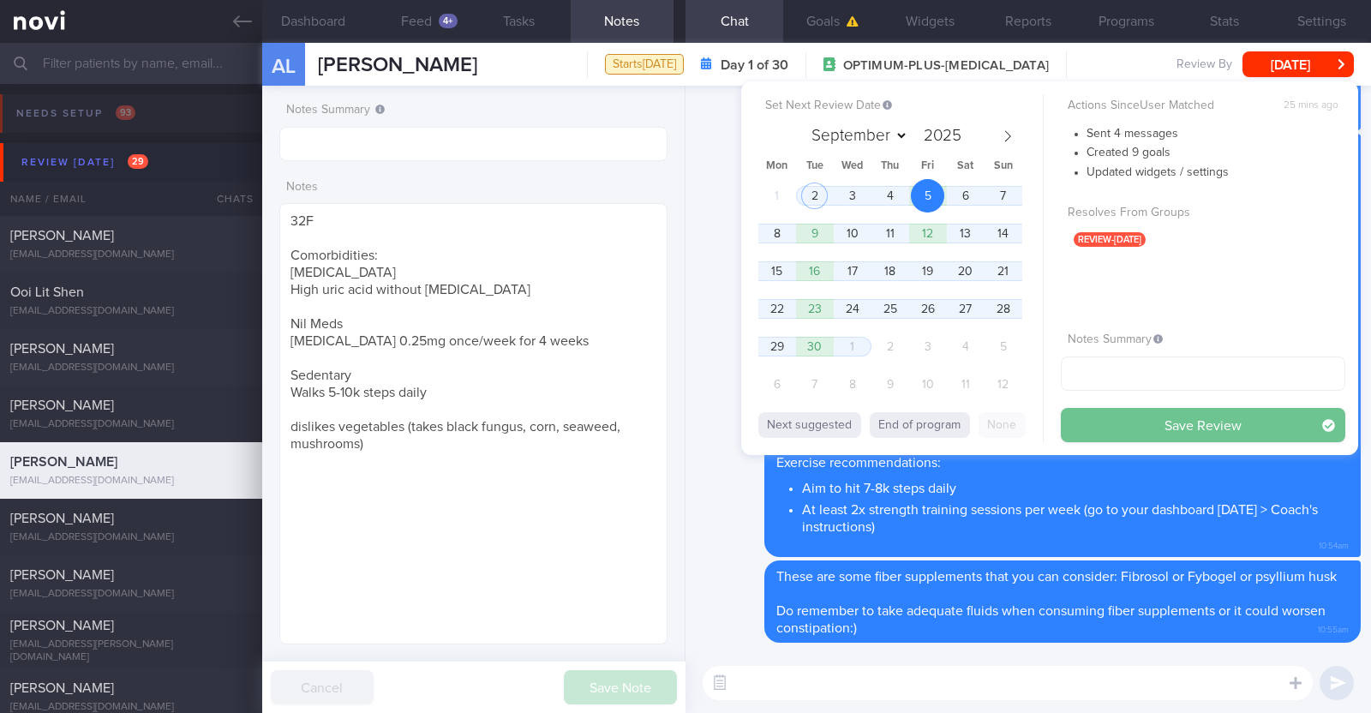
click at [1103, 426] on button "Save Review" at bounding box center [1203, 425] width 284 height 34
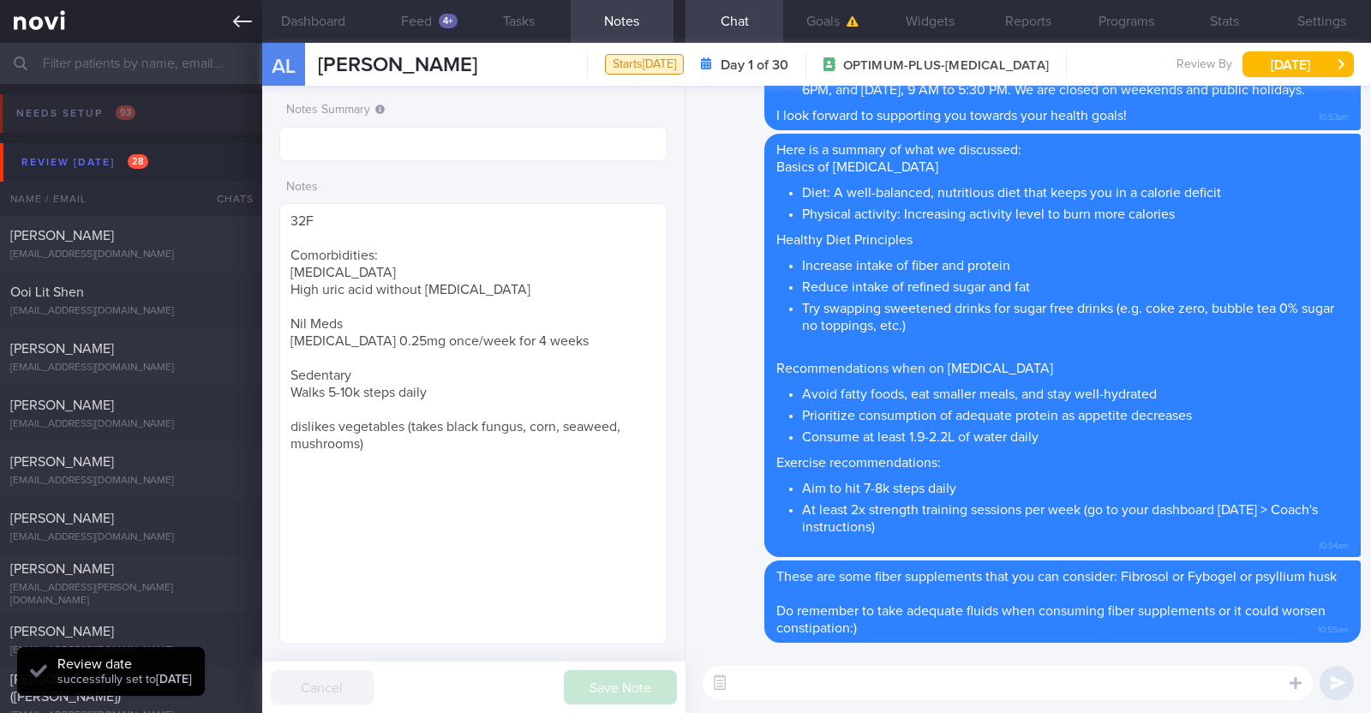
click at [241, 32] on link at bounding box center [131, 21] width 262 height 43
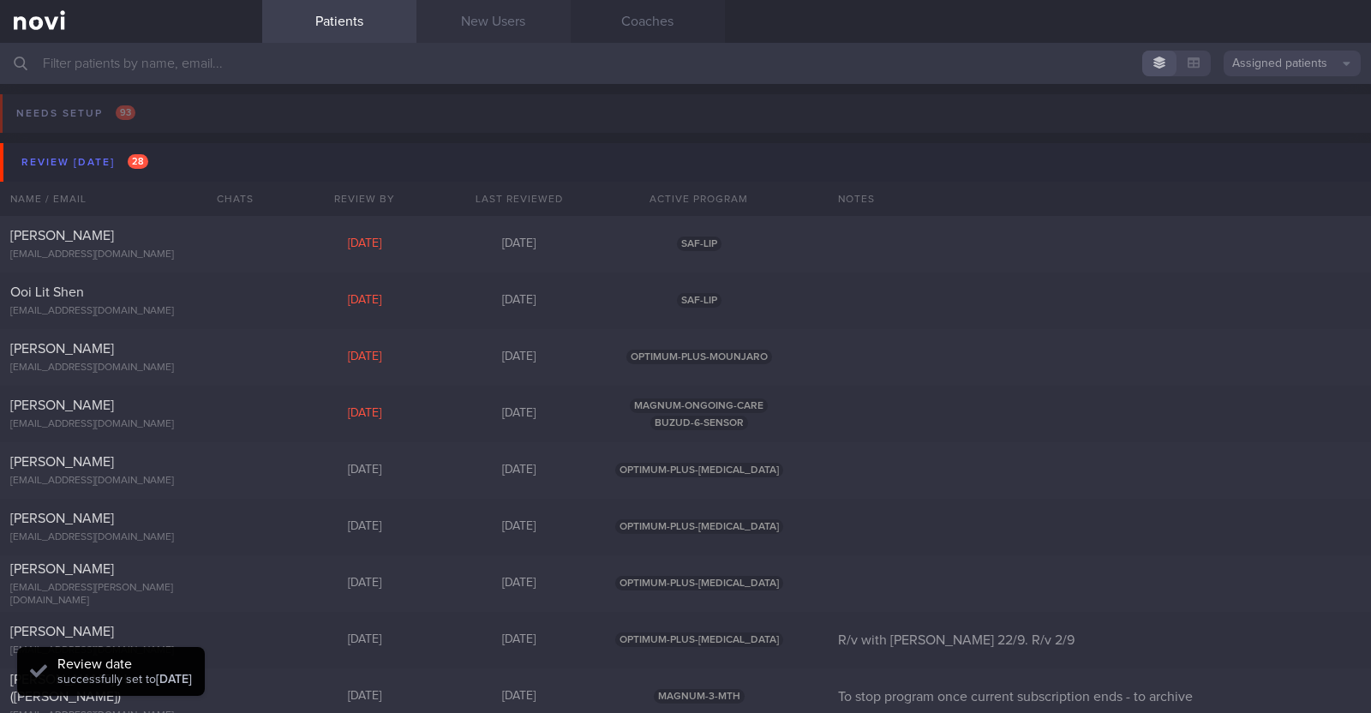
click at [484, 15] on link "New Users" at bounding box center [493, 21] width 154 height 43
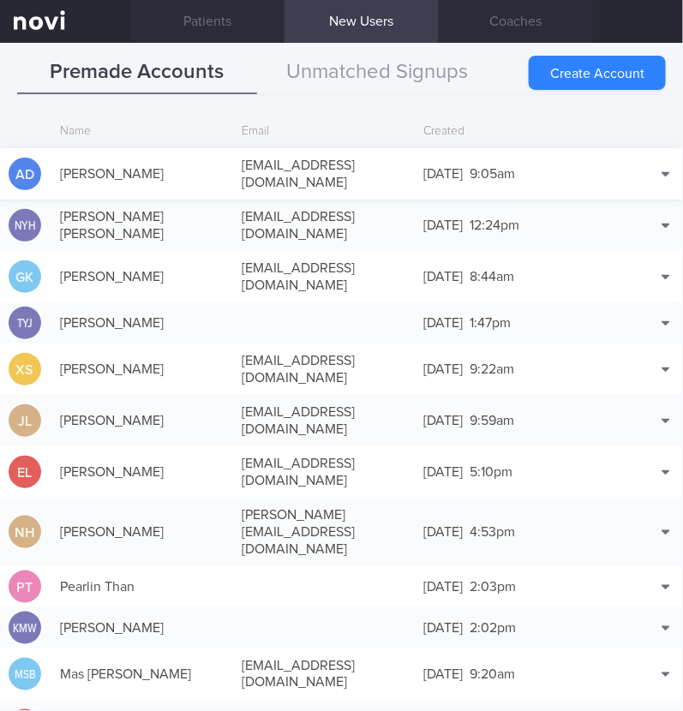
scroll to position [41, 0]
click at [413, 83] on button "Unmatched Signups" at bounding box center [377, 72] width 240 height 43
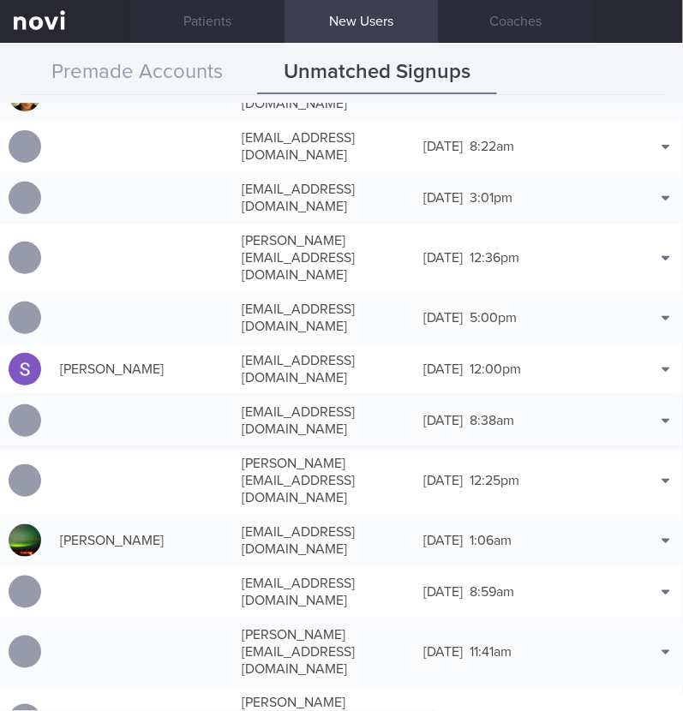
scroll to position [1755, 0]
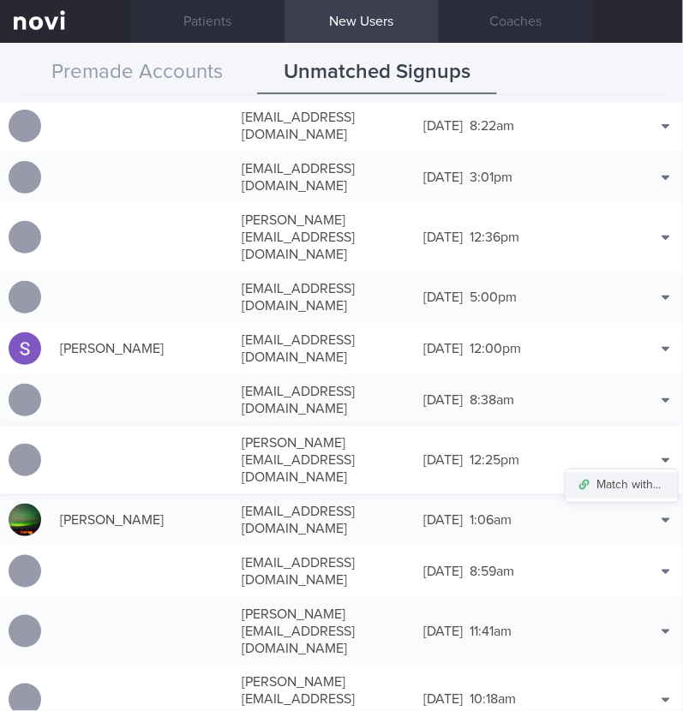
click at [630, 473] on button "Match with..." at bounding box center [621, 486] width 112 height 26
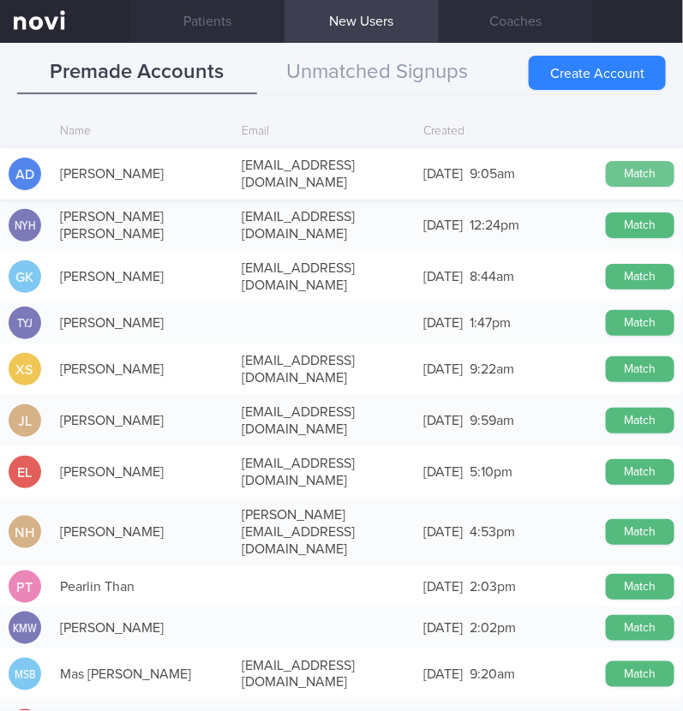
click at [610, 167] on button "Match" at bounding box center [640, 174] width 69 height 26
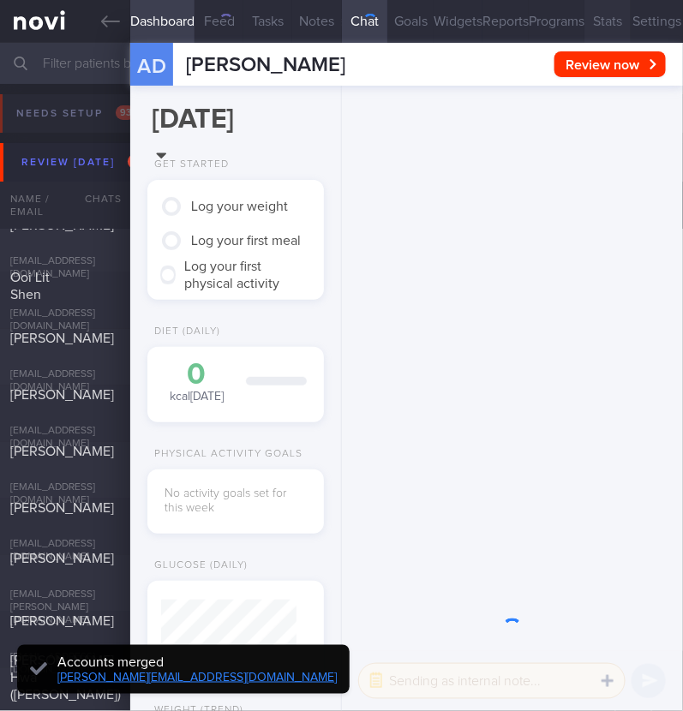
scroll to position [64, 129]
click at [631, 15] on button "Settings" at bounding box center [657, 21] width 52 height 43
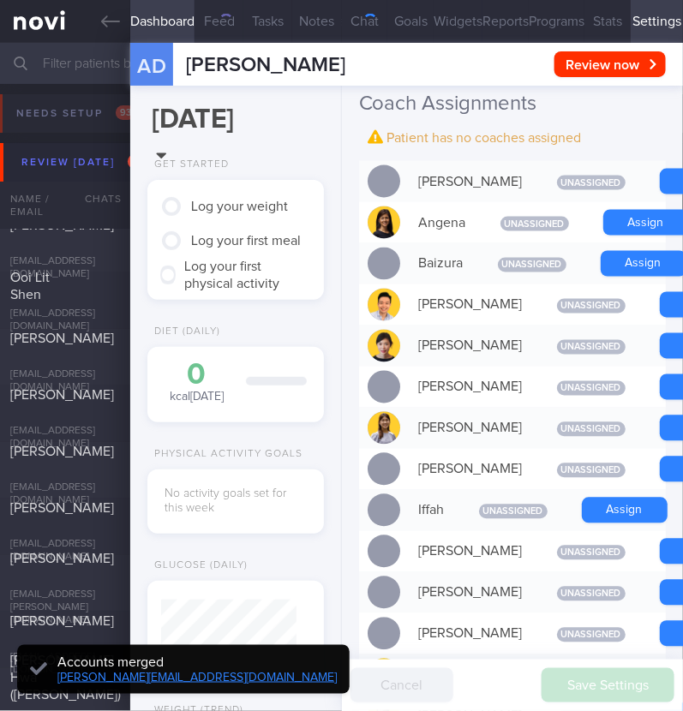
scroll to position [535, 0]
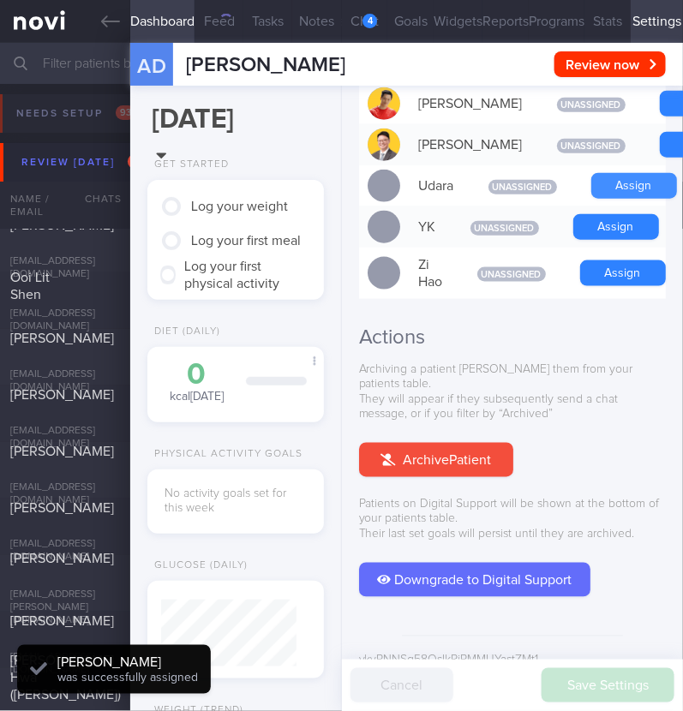
scroll to position [-787, 0]
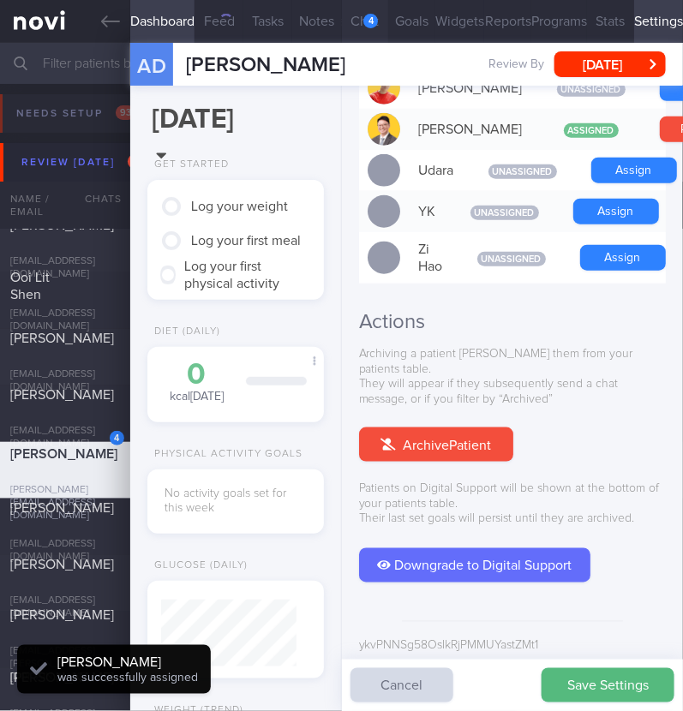
scroll to position [68, 135]
click at [573, 683] on button "Save Settings" at bounding box center [607, 685] width 133 height 34
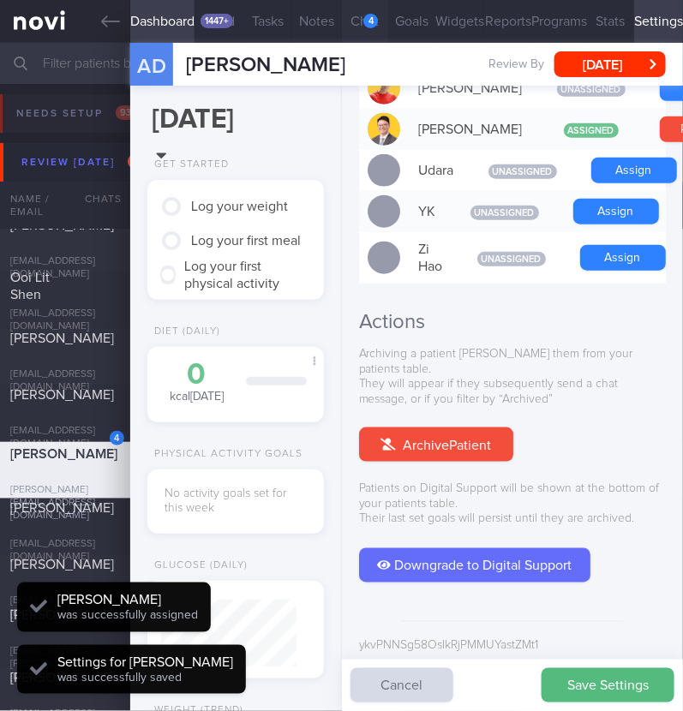
click at [355, 20] on button "Chat 4" at bounding box center [365, 21] width 47 height 43
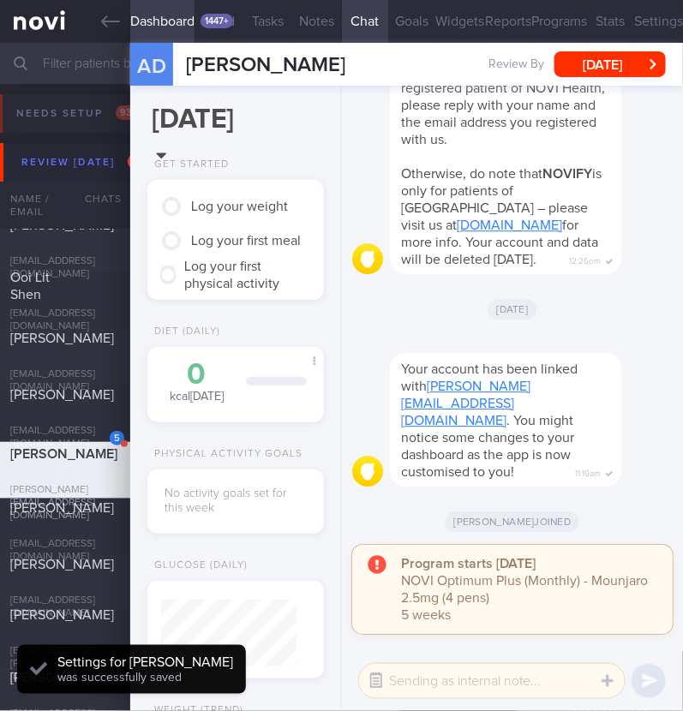
click at [386, 674] on button "button" at bounding box center [376, 681] width 31 height 31
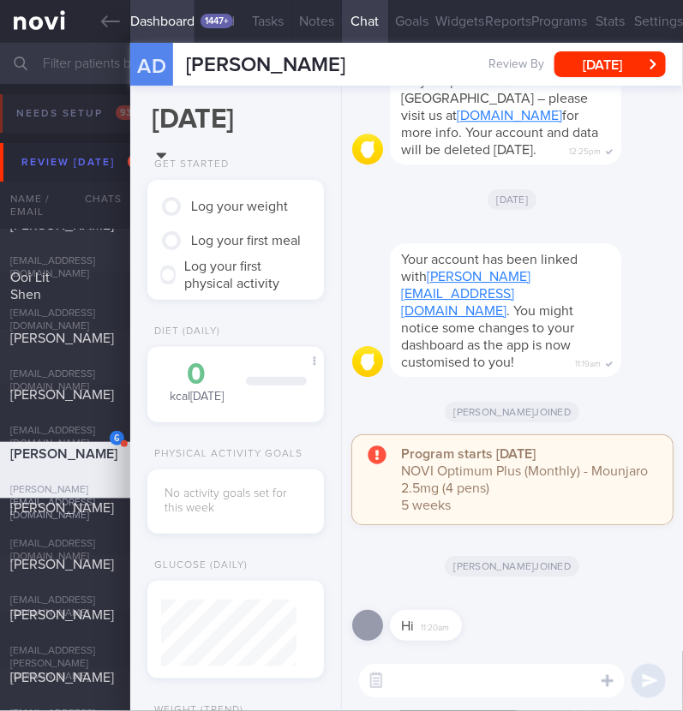
click at [423, 679] on textarea at bounding box center [492, 681] width 266 height 34
type textarea "Hi:)"
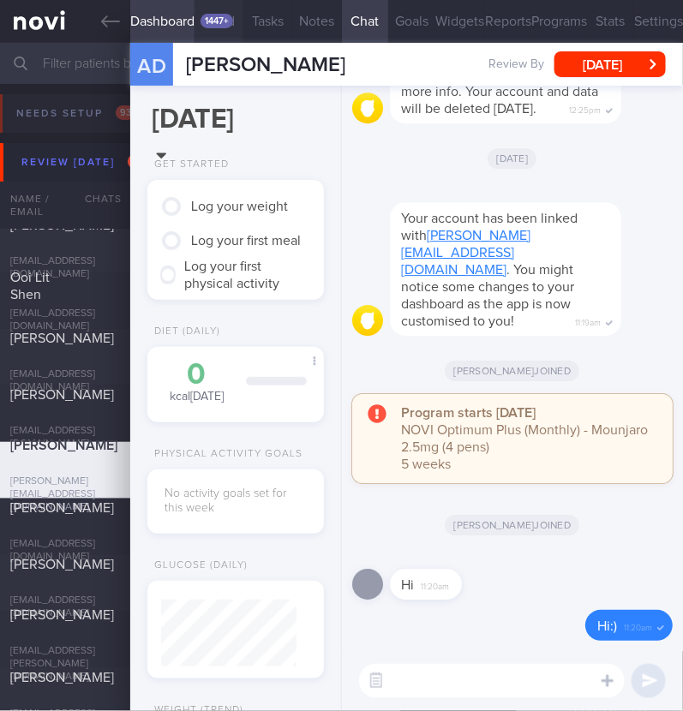
click at [218, 10] on button "Feed 1447+" at bounding box center [218, 21] width 49 height 43
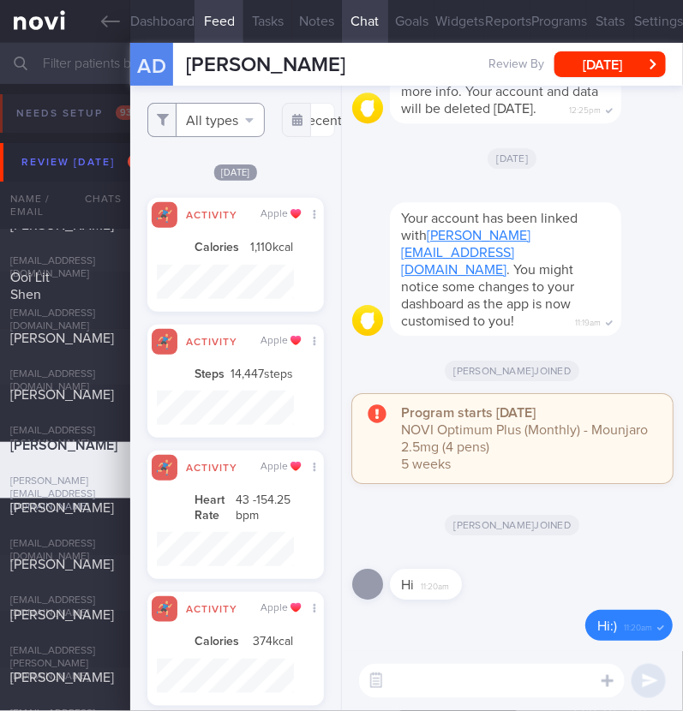
click at [212, 123] on button "All types" at bounding box center [205, 120] width 117 height 34
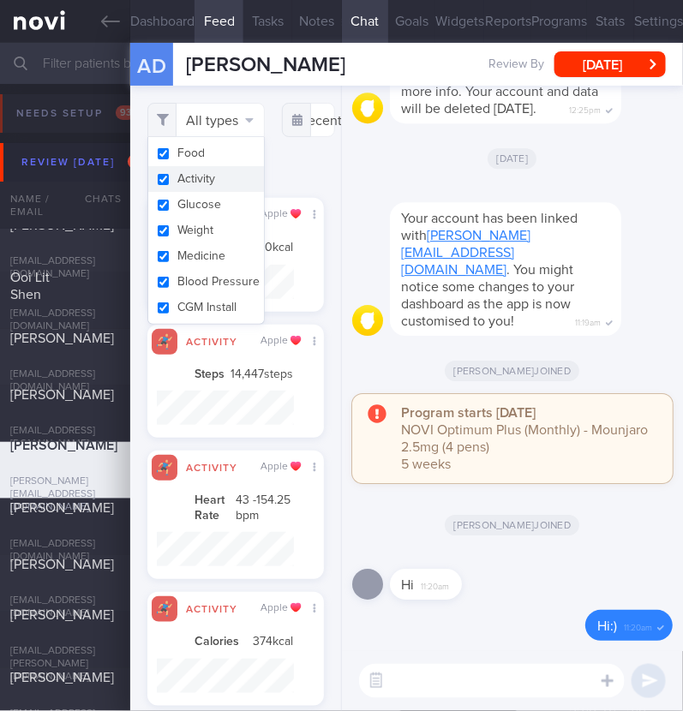
click at [206, 177] on button "Activity" at bounding box center [206, 179] width 116 height 26
checkbox input "false"
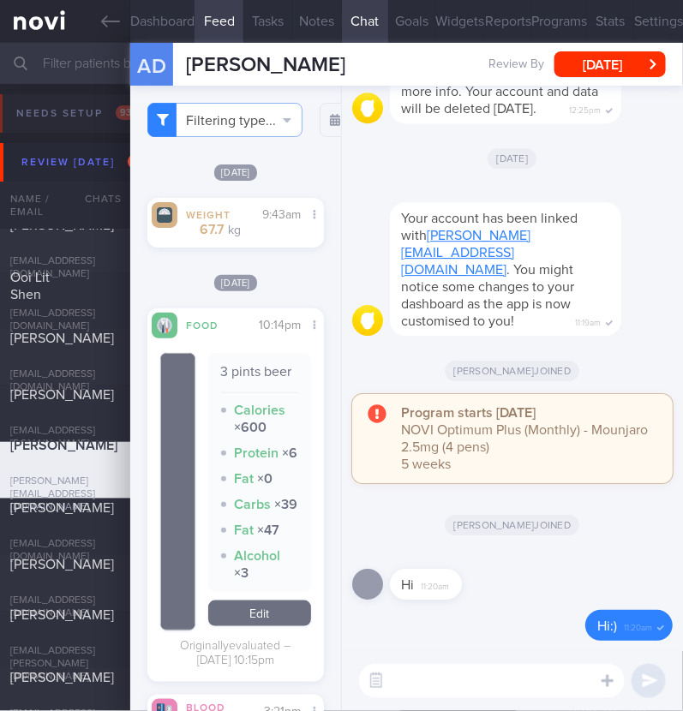
click at [310, 177] on div "Filtering type... Food Activity Glucose Weight Medicine Blood Pressure [MEDICAL…" at bounding box center [235, 398] width 210 height 625
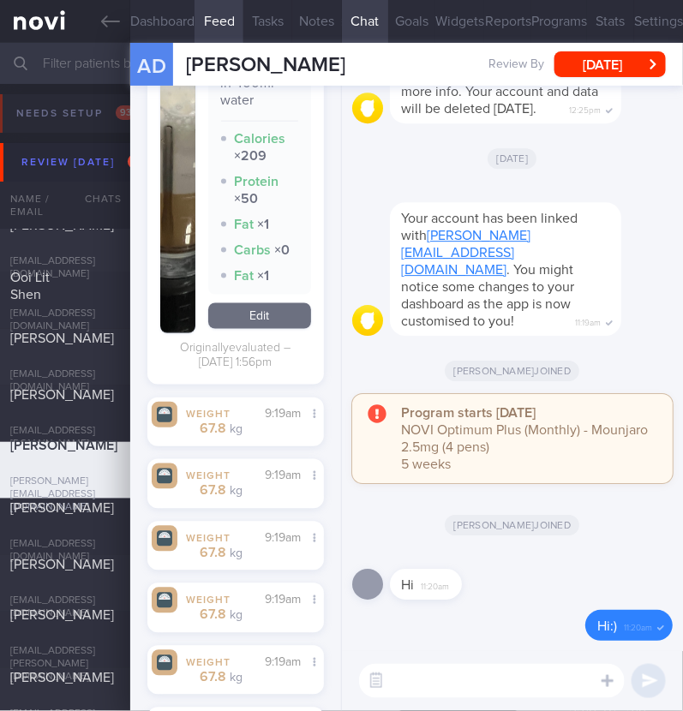
scroll to position [1717, 0]
